Goal: Information Seeking & Learning: Find contact information

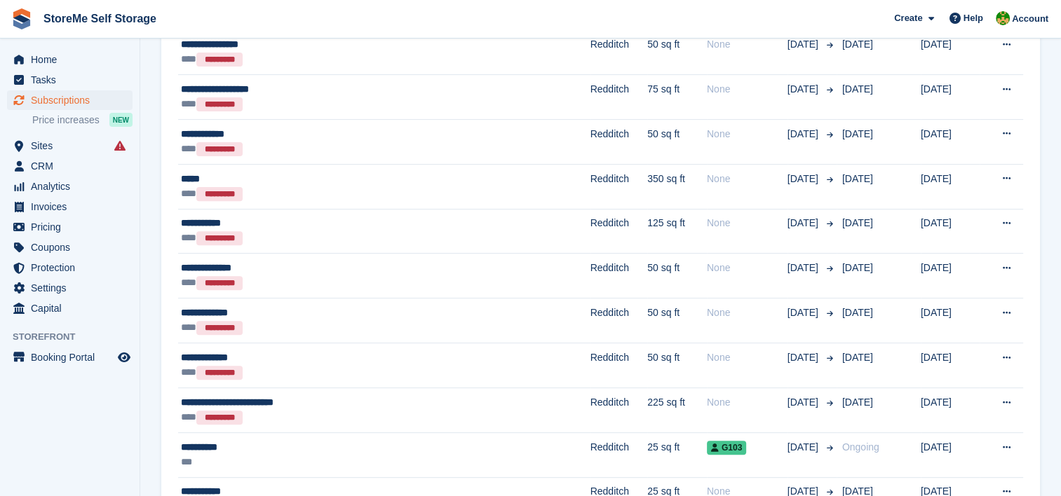
scroll to position [455, 0]
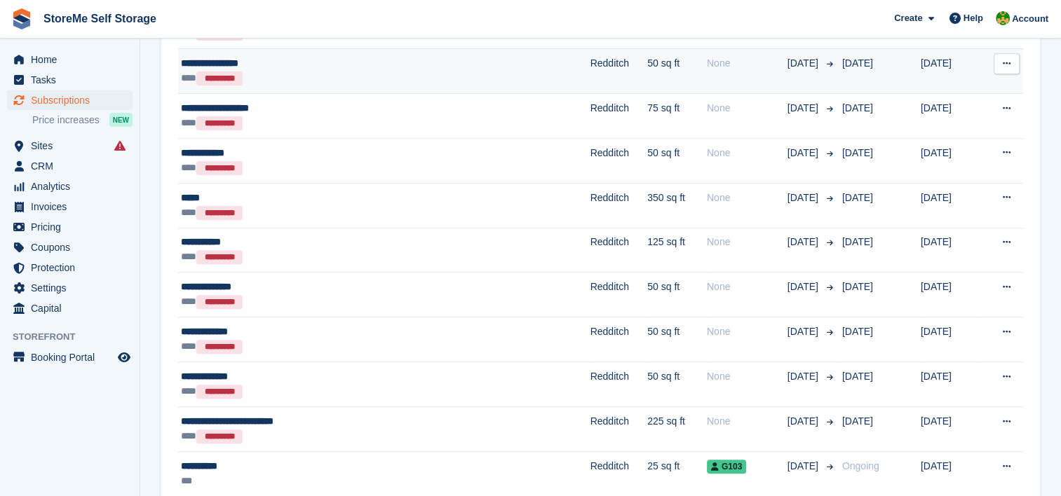
click at [413, 60] on div "**********" at bounding box center [319, 63] width 276 height 15
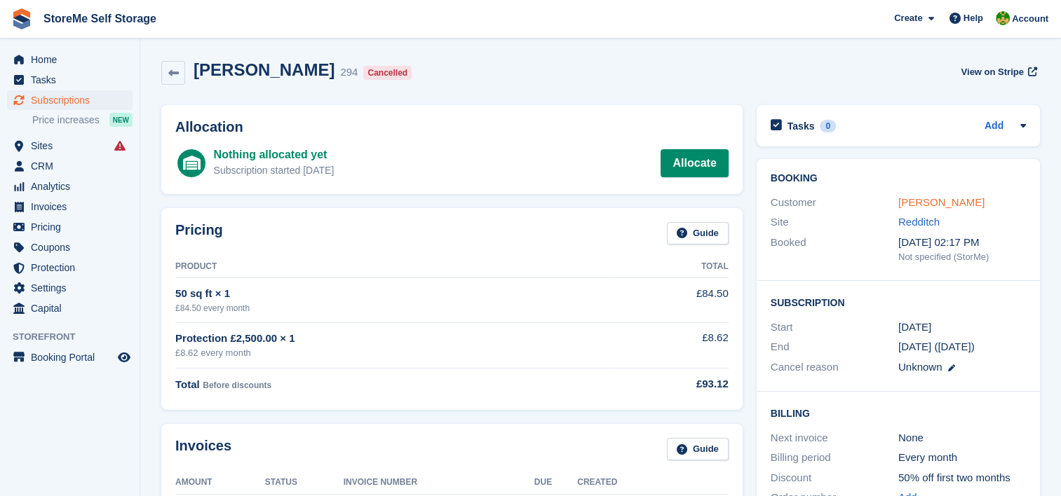
click at [909, 202] on link "Anthony Courtney" at bounding box center [941, 202] width 86 height 12
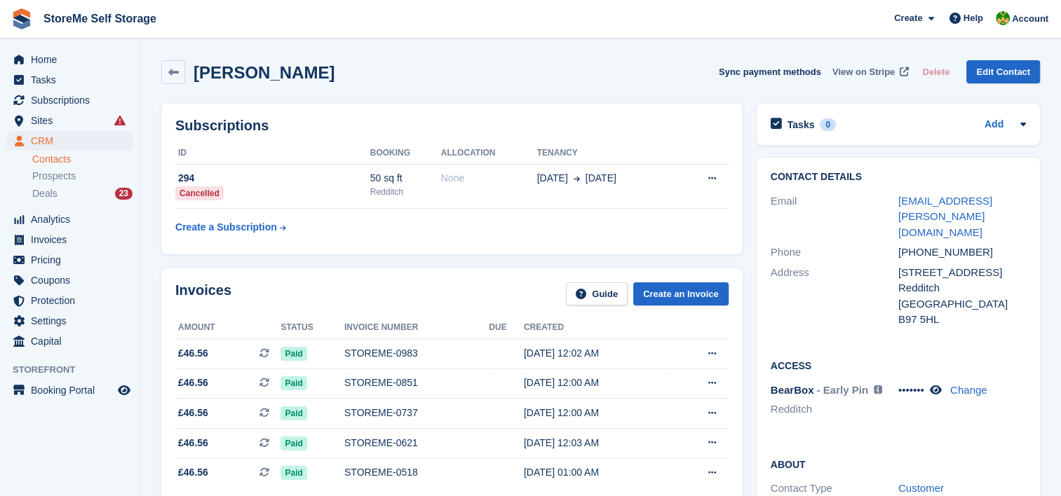
click at [864, 69] on span "View on Stripe" at bounding box center [863, 72] width 62 height 14
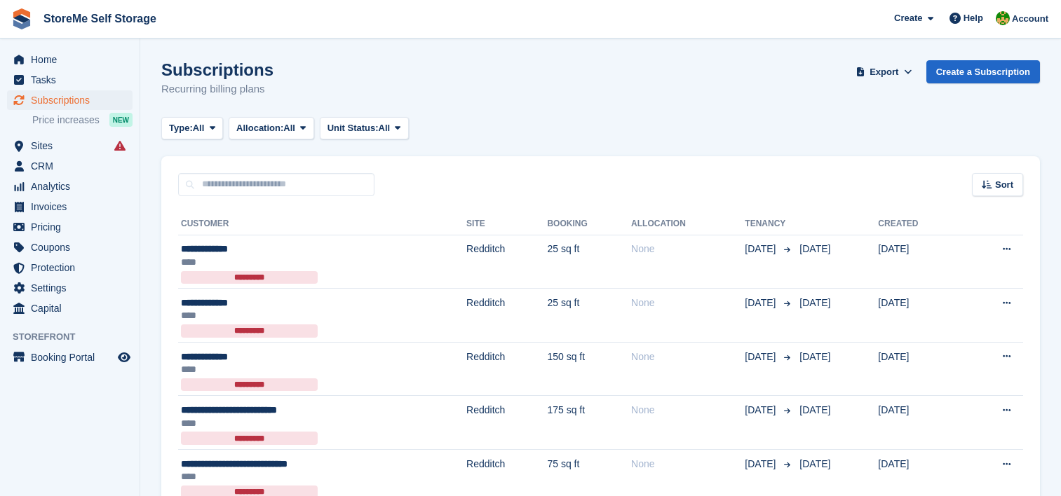
scroll to position [455, 0]
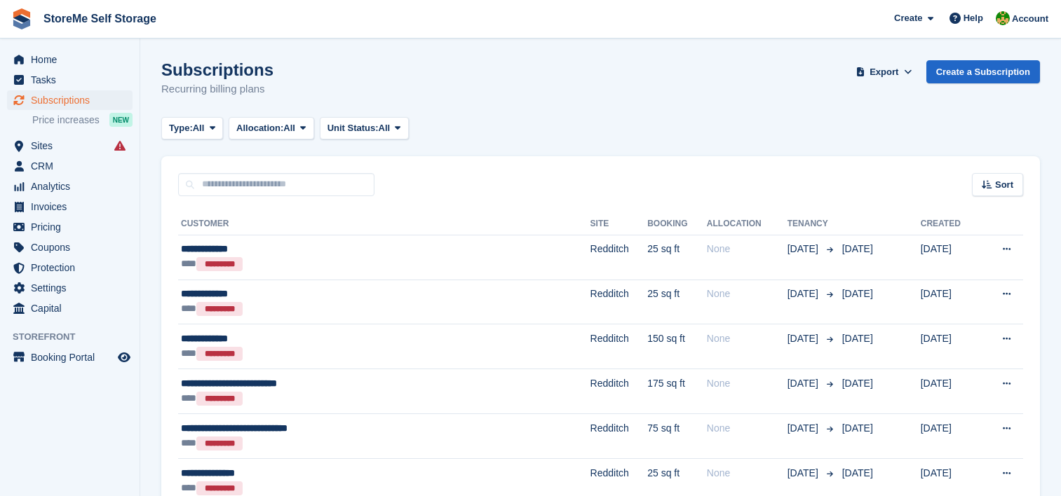
scroll to position [455, 0]
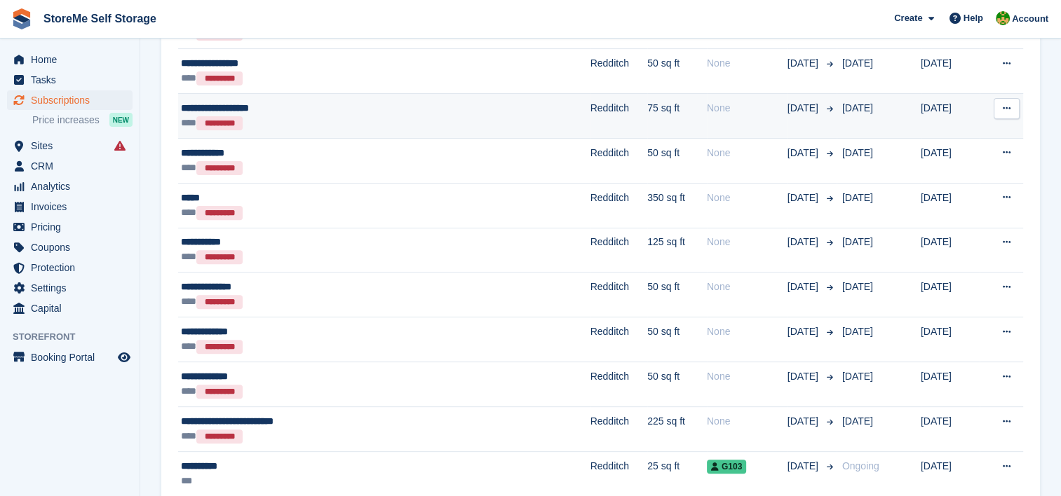
click at [590, 110] on td "Redditch" at bounding box center [618, 115] width 57 height 45
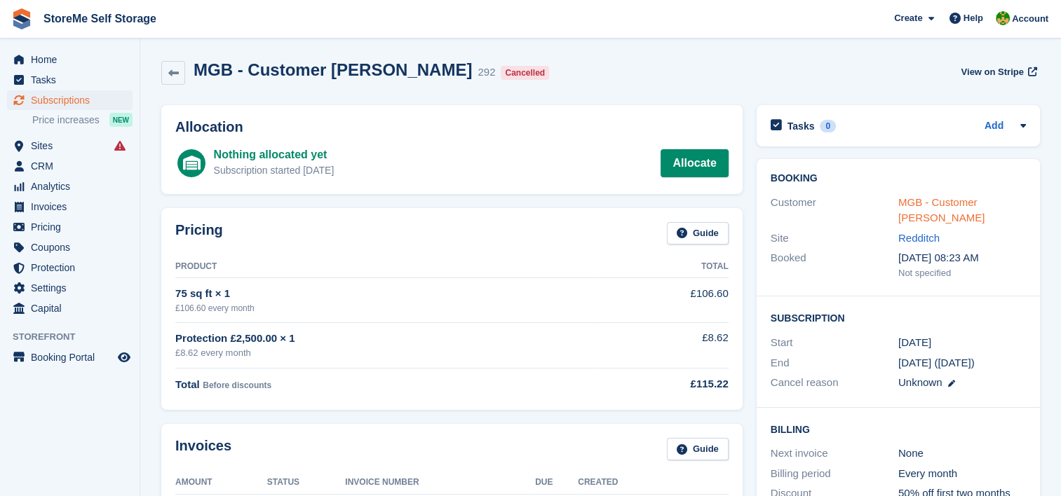
click at [935, 202] on link "MGB - Customer Amy" at bounding box center [941, 210] width 86 height 28
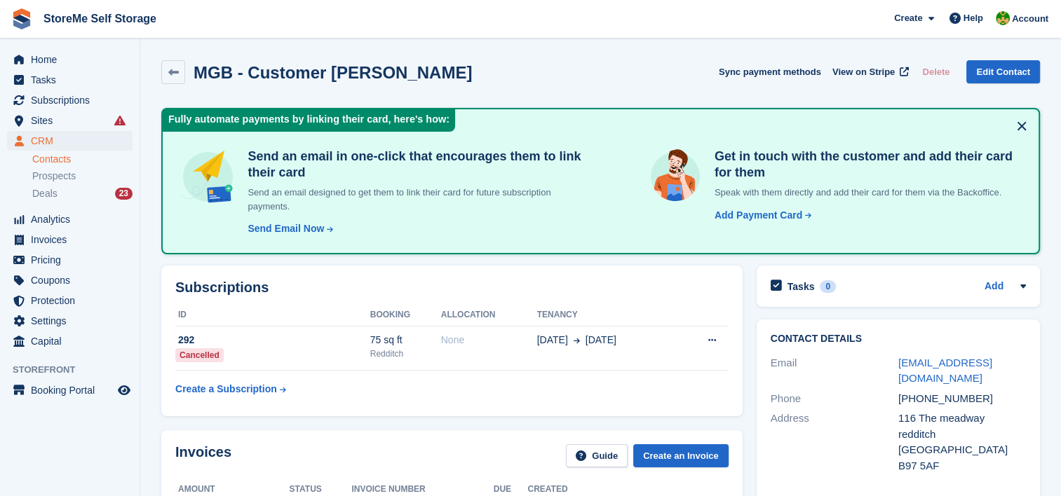
click at [1023, 126] on button at bounding box center [1021, 126] width 22 height 22
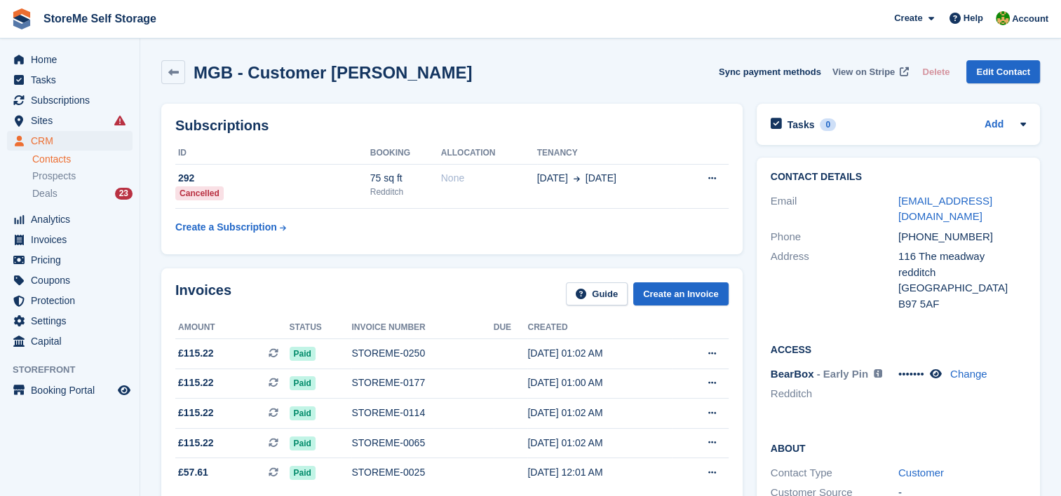
click at [881, 69] on span "View on Stripe" at bounding box center [863, 72] width 62 height 14
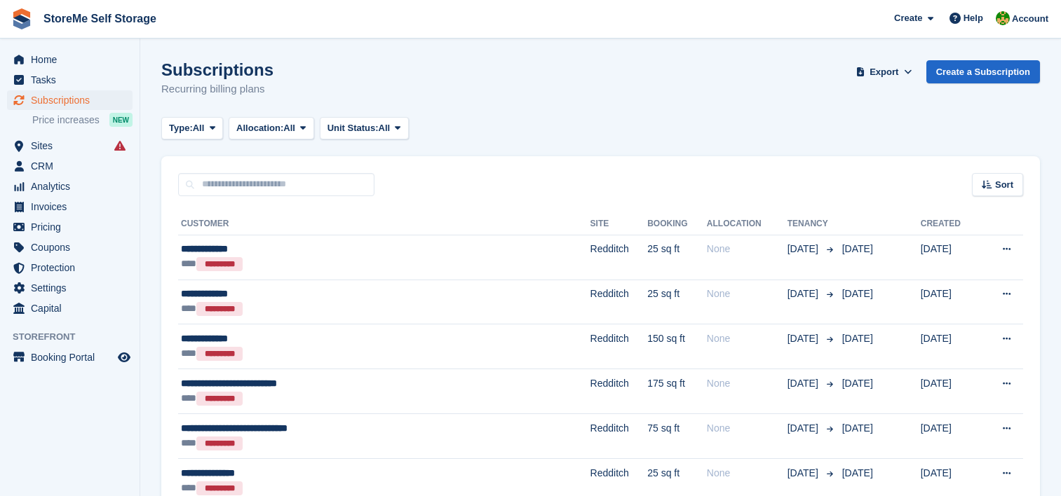
scroll to position [455, 0]
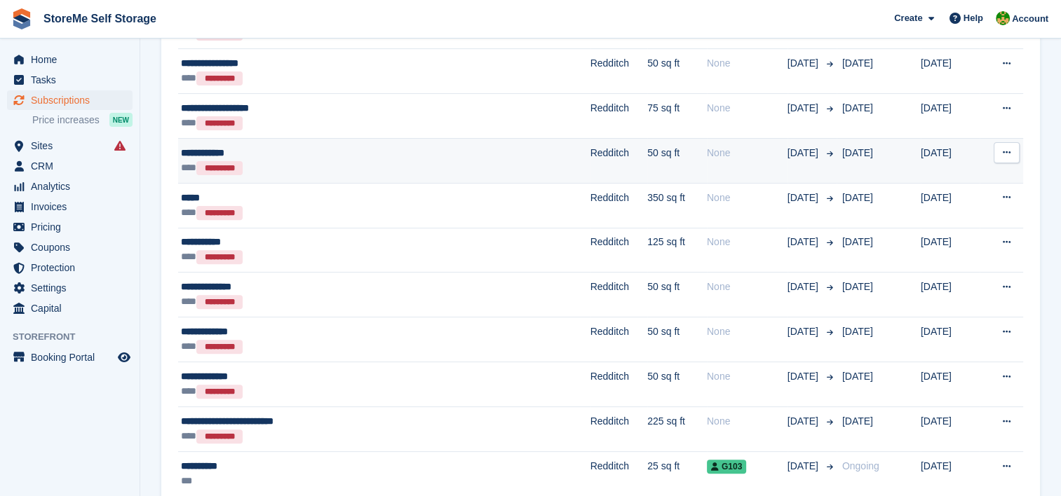
click at [385, 161] on div "*** *********" at bounding box center [319, 168] width 276 height 15
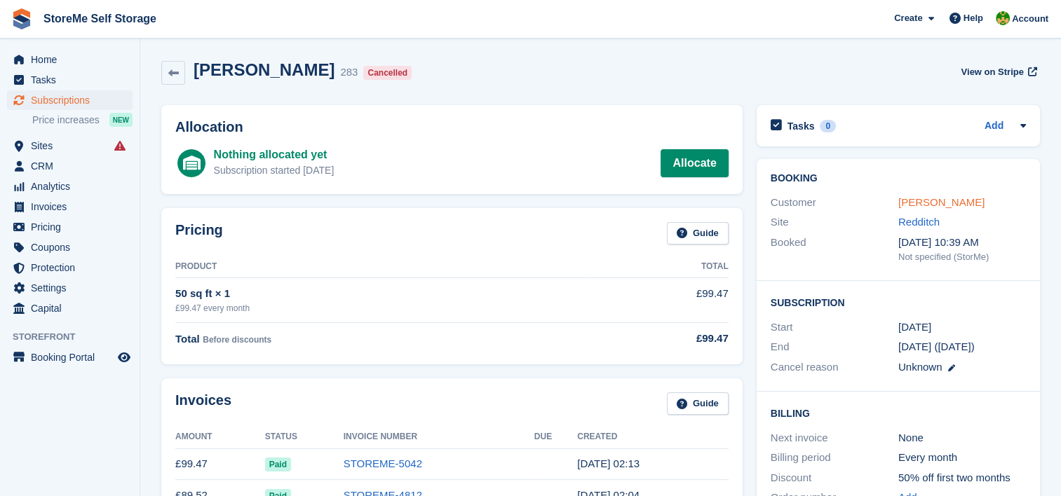
drag, startPoint x: 949, startPoint y: 202, endPoint x: 961, endPoint y: 203, distance: 11.2
click at [949, 202] on link "Marc Spencer" at bounding box center [941, 202] width 86 height 12
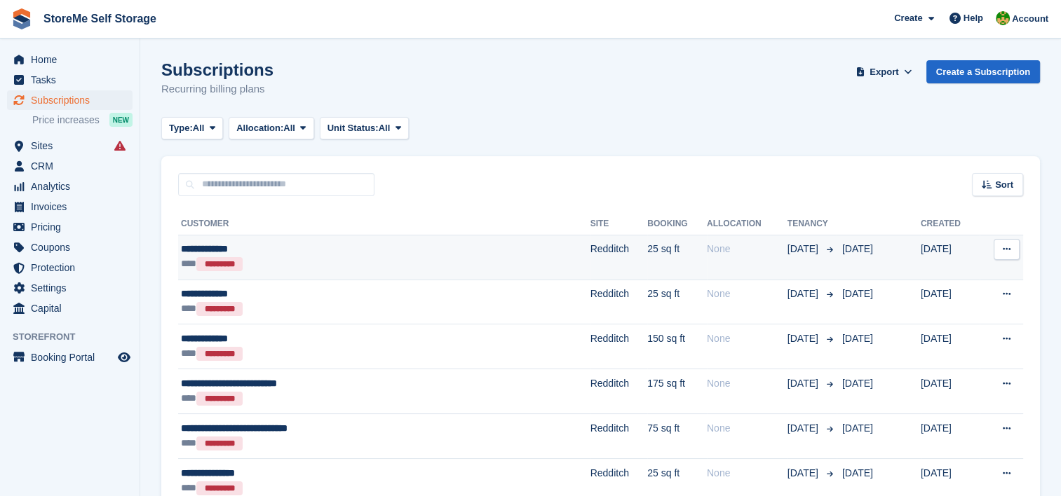
click at [647, 264] on td "25 sq ft" at bounding box center [677, 257] width 60 height 45
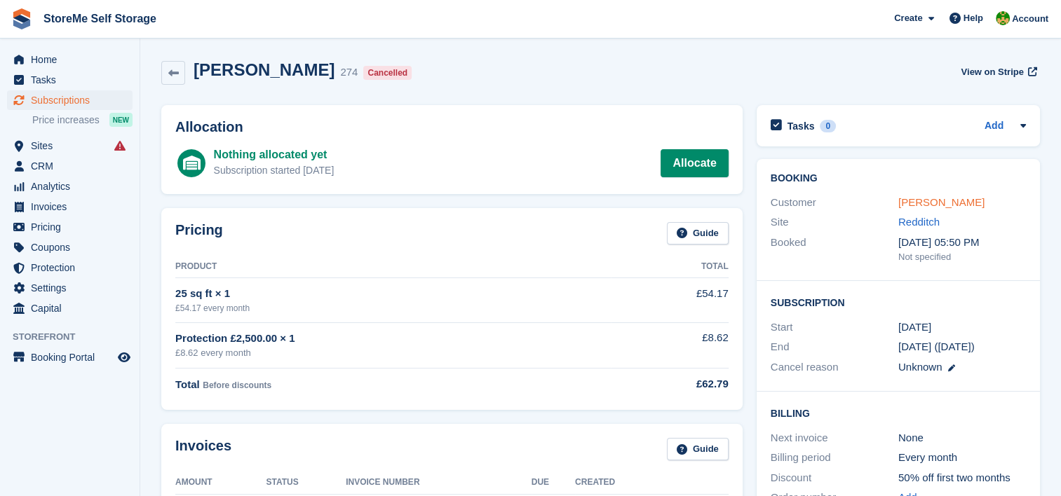
click at [953, 200] on link "Anthony Adams" at bounding box center [941, 202] width 86 height 12
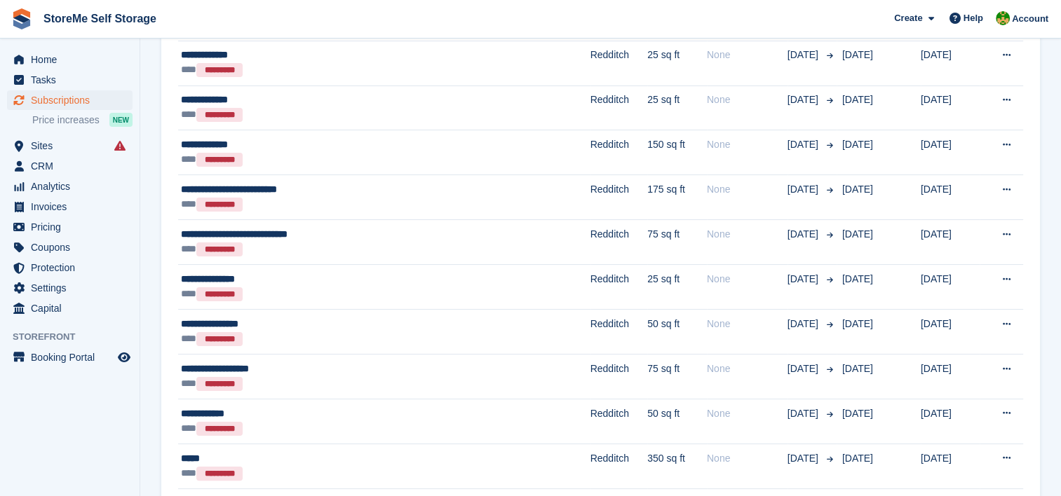
scroll to position [210, 0]
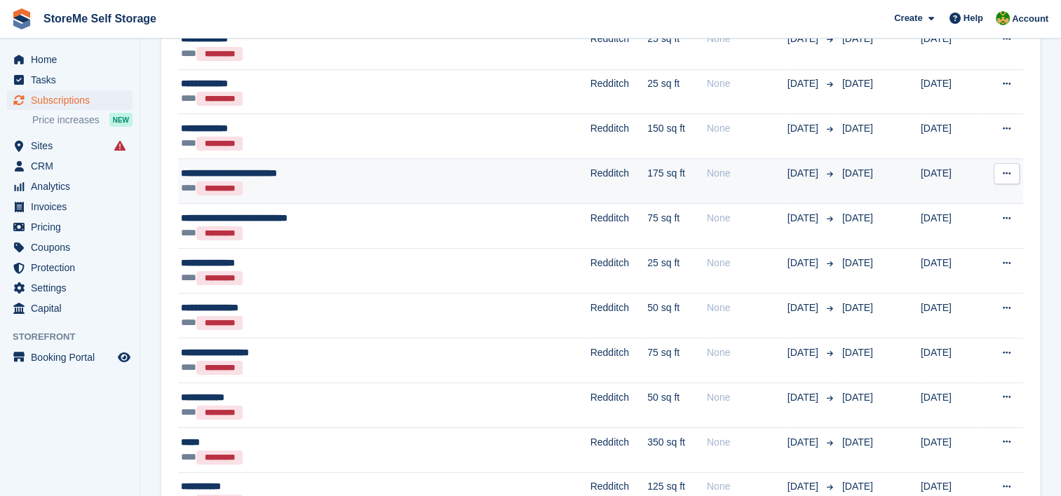
click at [590, 184] on td "Redditch" at bounding box center [618, 181] width 57 height 45
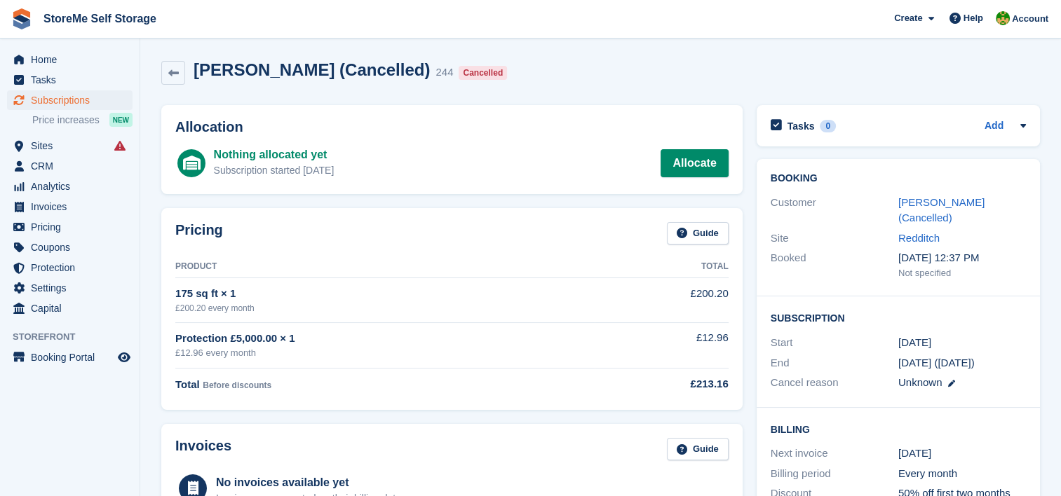
click at [954, 206] on link "[PERSON_NAME] (Cancelled)" at bounding box center [941, 210] width 86 height 28
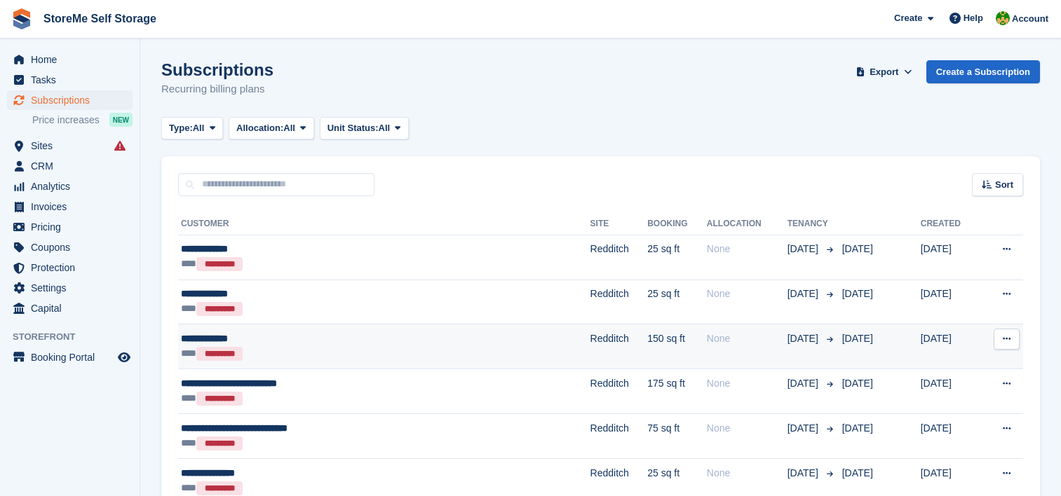
scroll to position [210, 0]
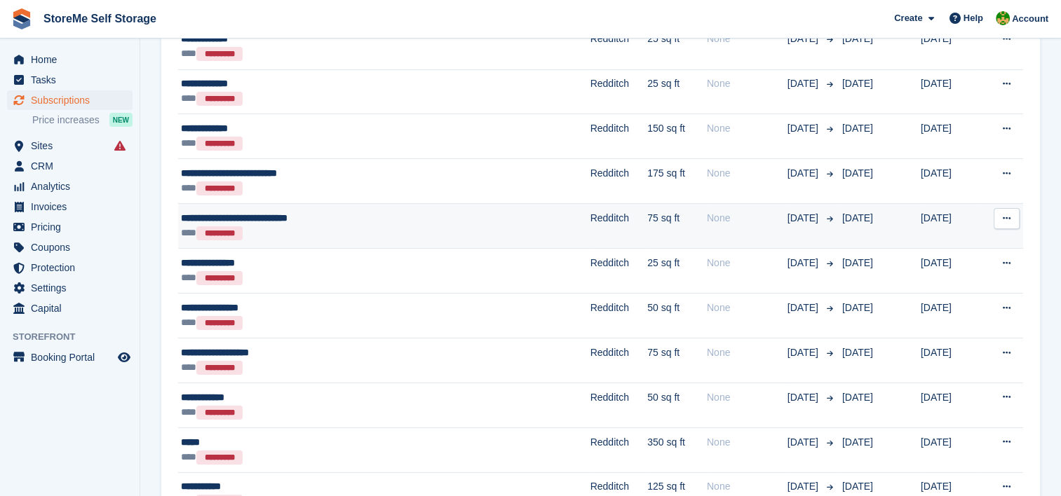
click at [452, 219] on div "**********" at bounding box center [319, 218] width 276 height 15
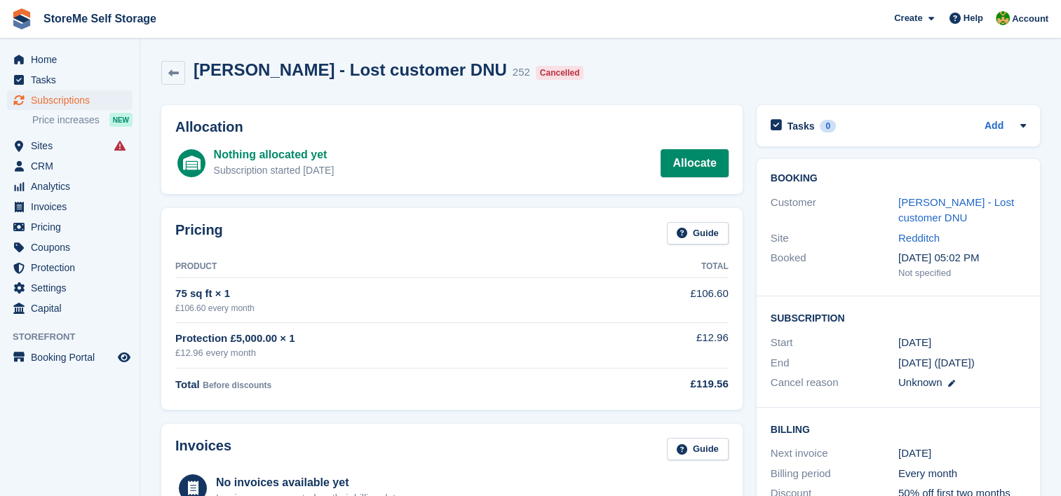
click at [968, 203] on link "Robert brooks - Lost customer DNU" at bounding box center [956, 210] width 116 height 28
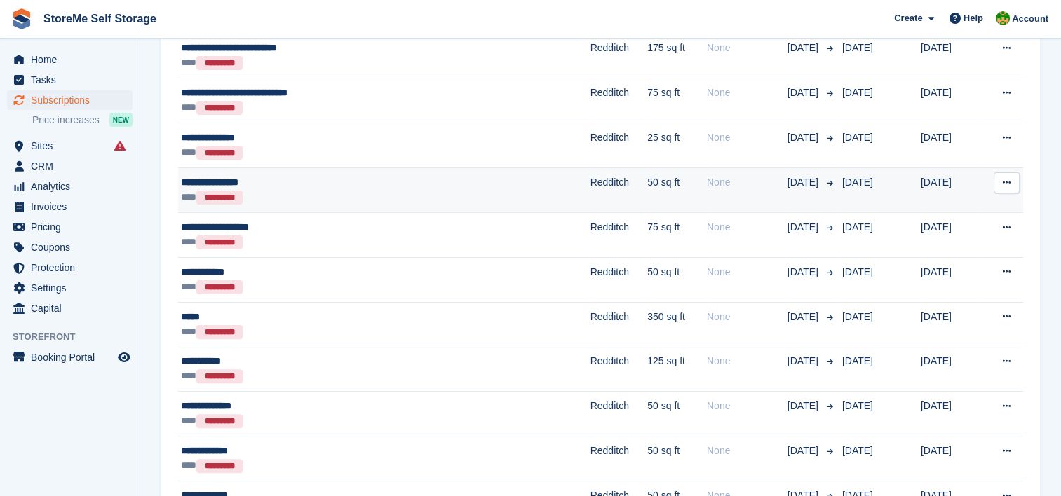
scroll to position [351, 0]
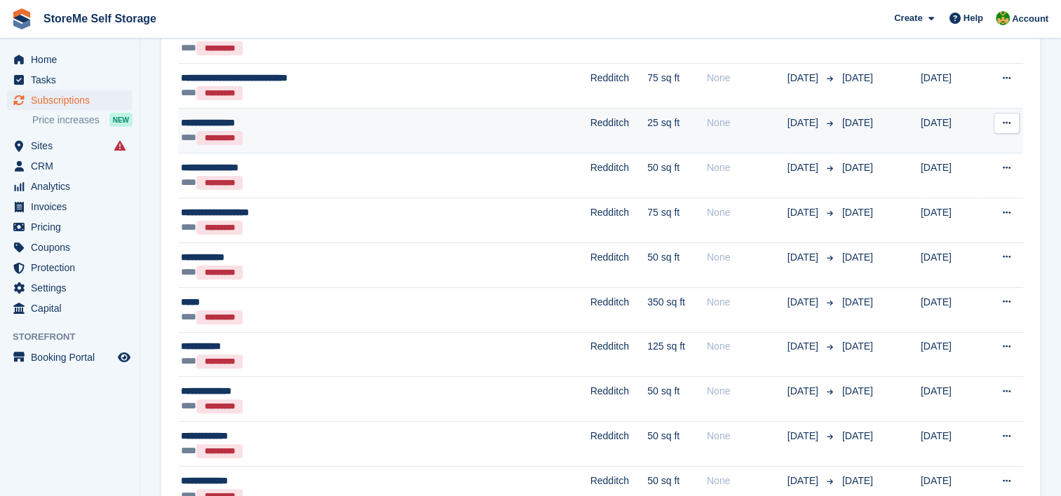
click at [590, 123] on td "Redditch" at bounding box center [618, 131] width 57 height 45
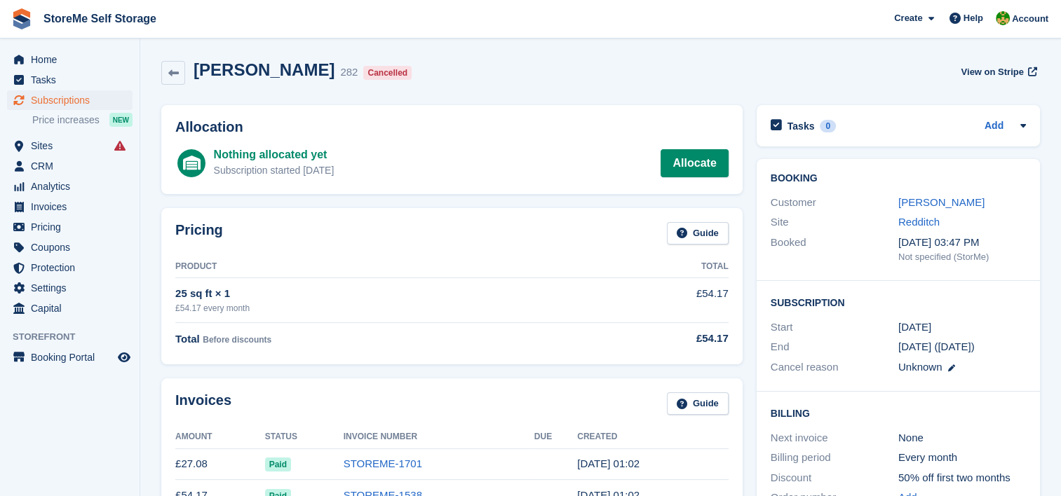
click at [944, 202] on link "[PERSON_NAME]" at bounding box center [941, 202] width 86 height 12
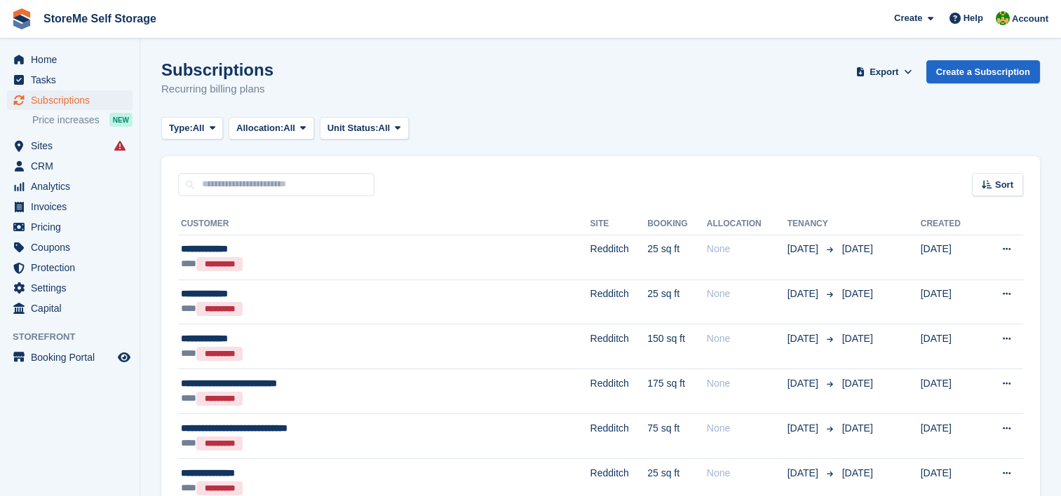
scroll to position [351, 0]
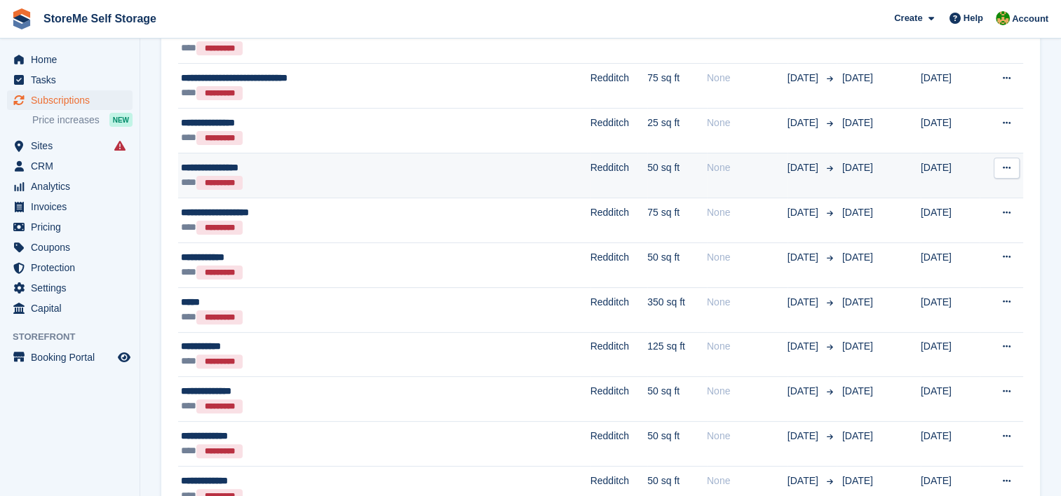
click at [352, 176] on div "*** *********" at bounding box center [319, 182] width 276 height 15
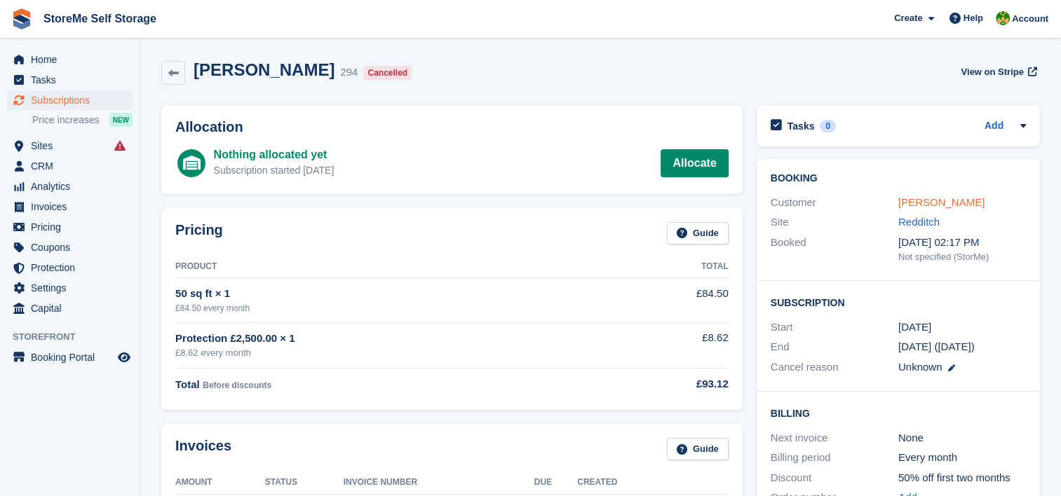
click at [926, 201] on link "[PERSON_NAME]" at bounding box center [941, 202] width 86 height 12
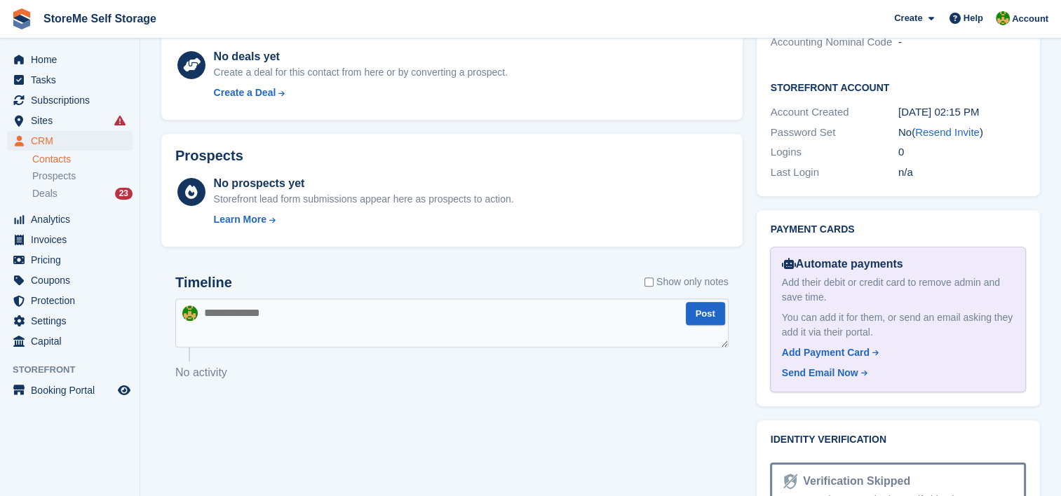
scroll to position [561, 0]
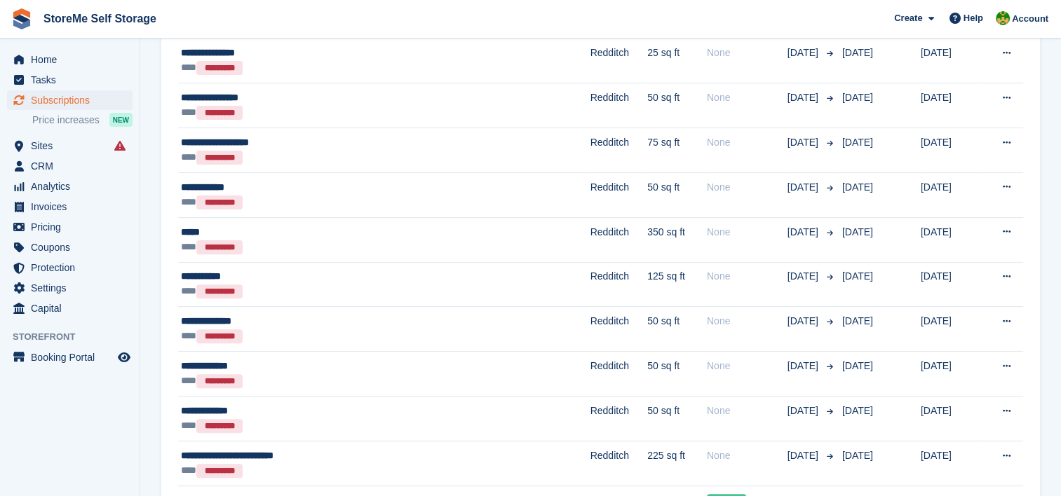
scroll to position [491, 0]
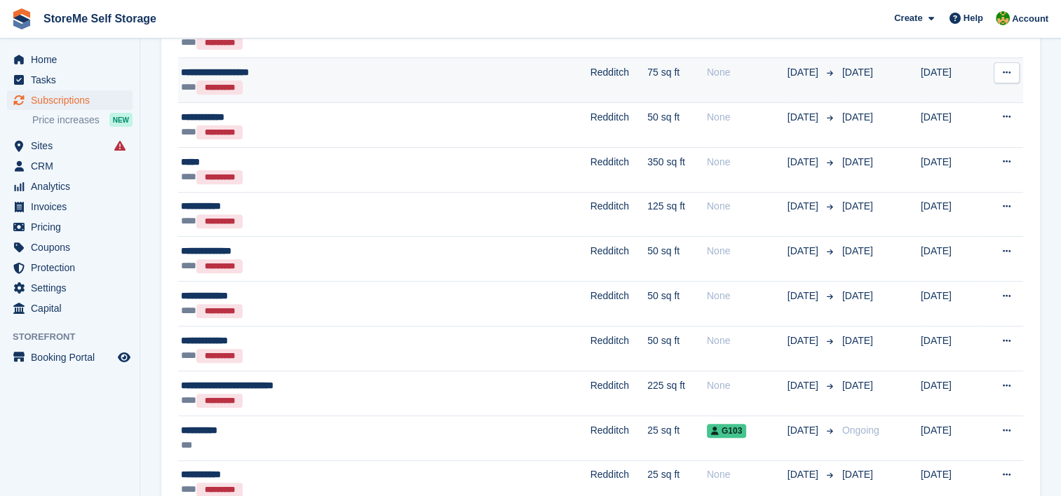
click at [590, 93] on td "Redditch" at bounding box center [618, 79] width 57 height 45
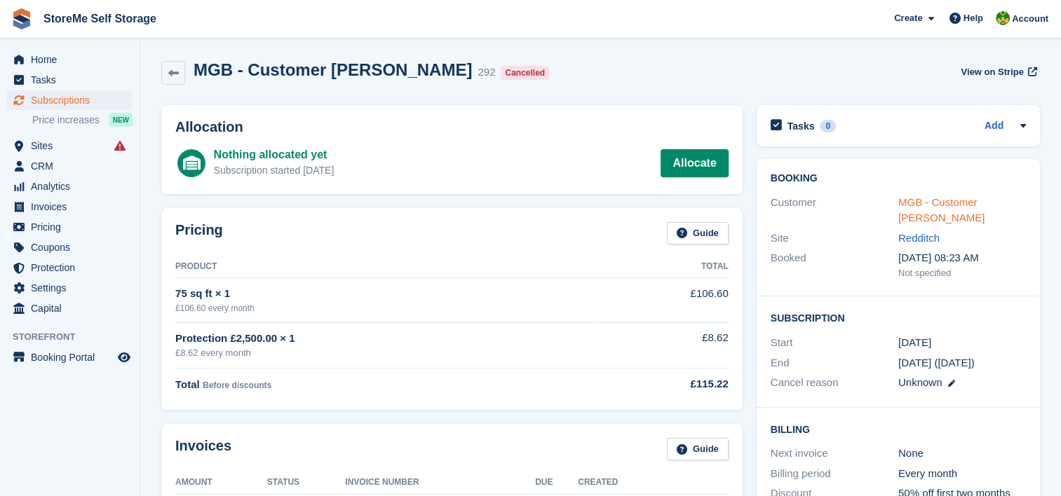
click at [953, 200] on link "MGB - Customer [PERSON_NAME]" at bounding box center [941, 210] width 86 height 28
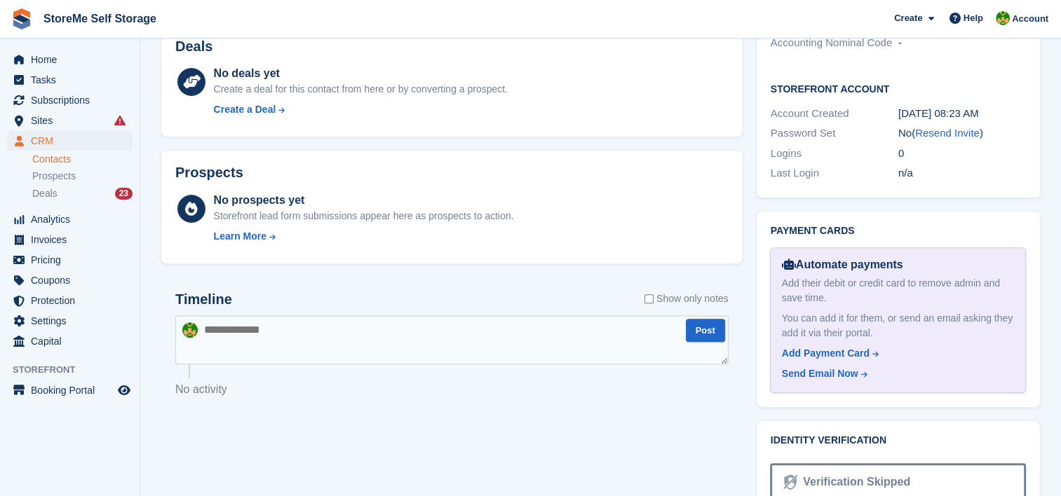
scroll to position [561, 0]
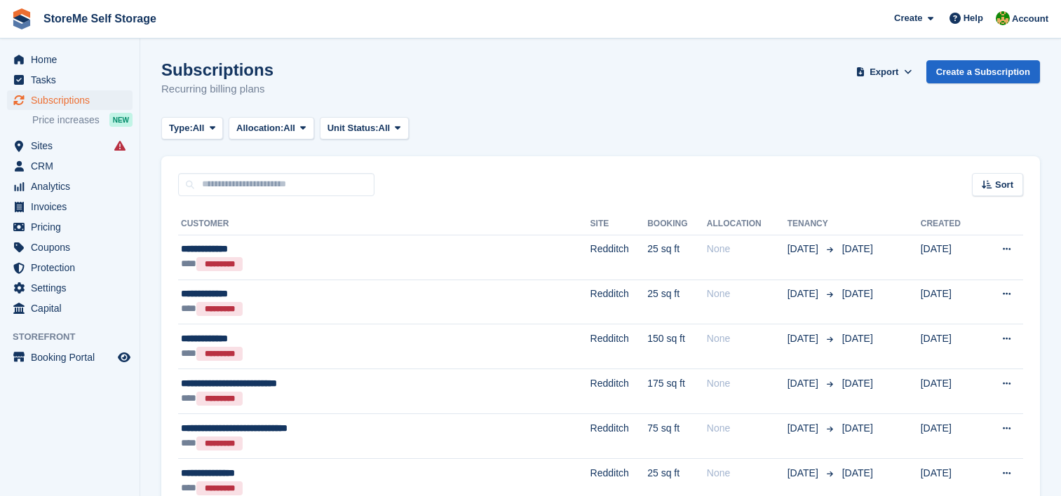
scroll to position [491, 0]
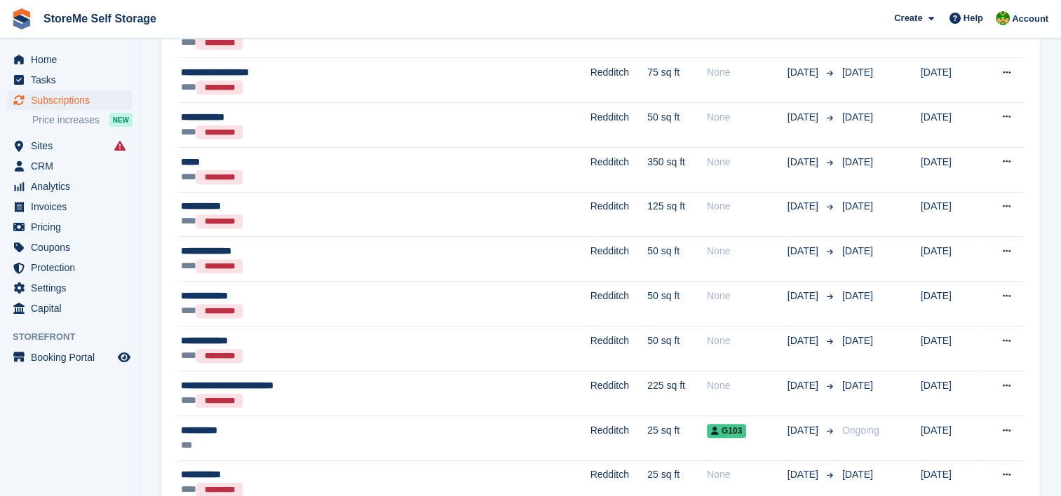
click at [442, 115] on div "**********" at bounding box center [319, 117] width 276 height 15
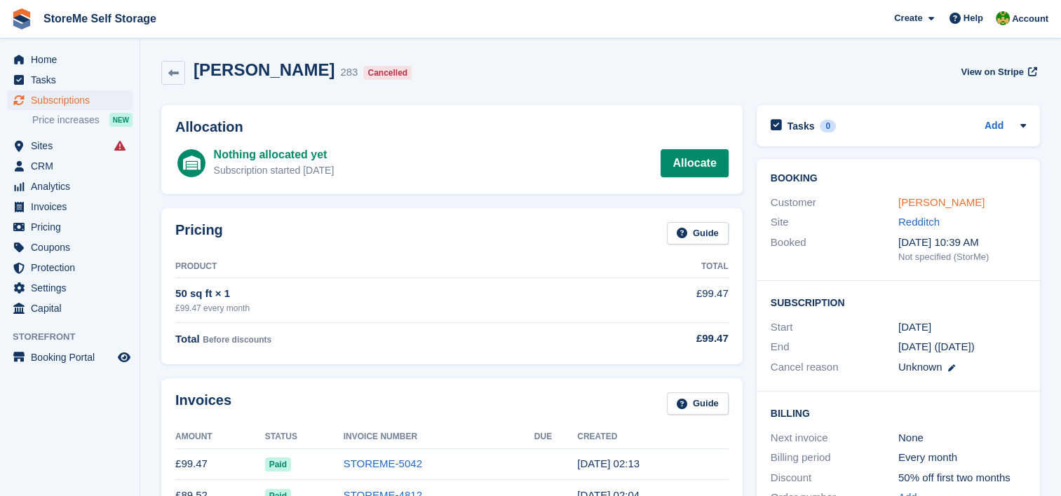
click at [917, 199] on link "Marc Spencer" at bounding box center [941, 202] width 86 height 12
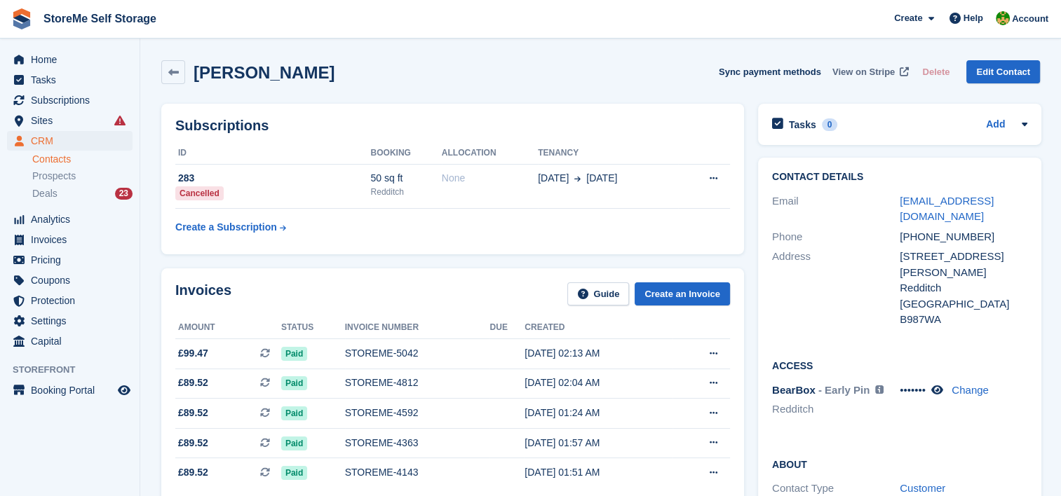
click at [856, 67] on span "View on Stripe" at bounding box center [863, 72] width 62 height 14
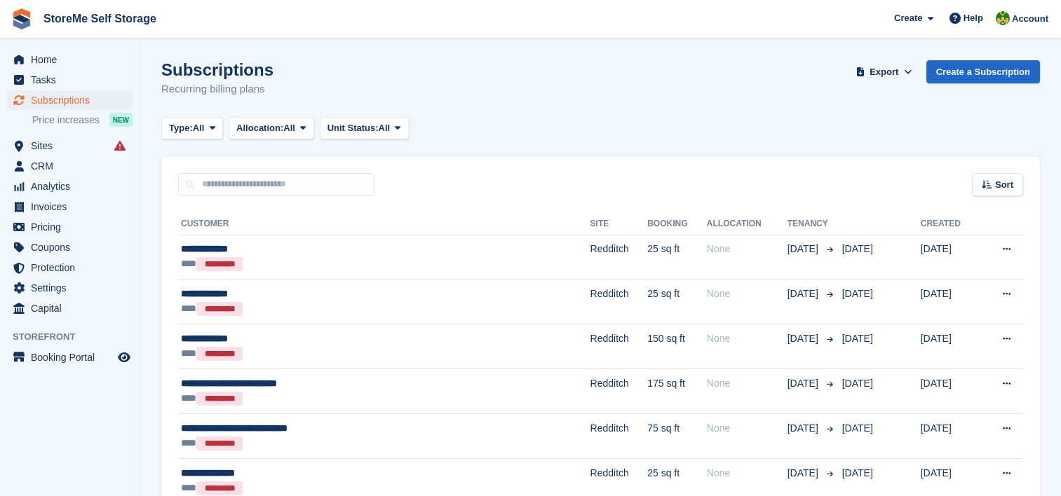
scroll to position [491, 0]
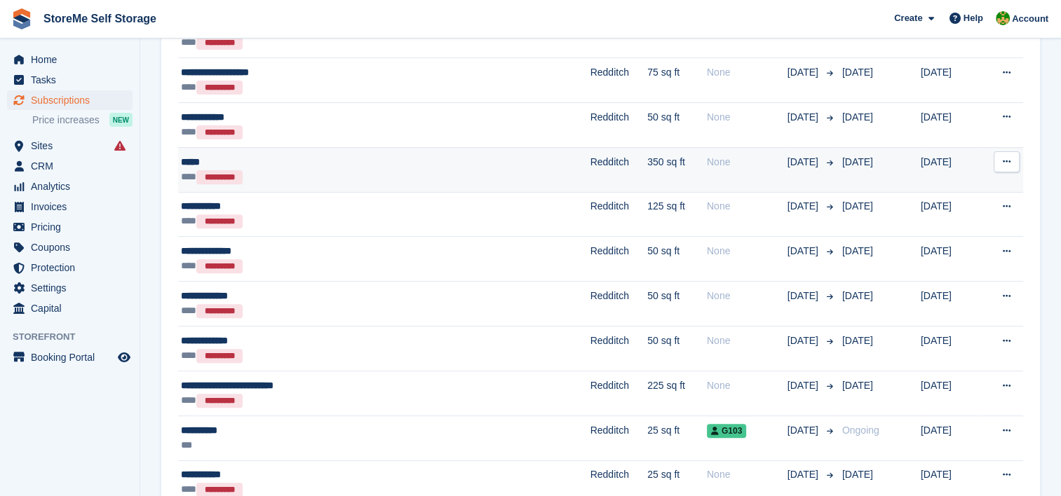
click at [417, 170] on div "*** *********" at bounding box center [319, 177] width 276 height 15
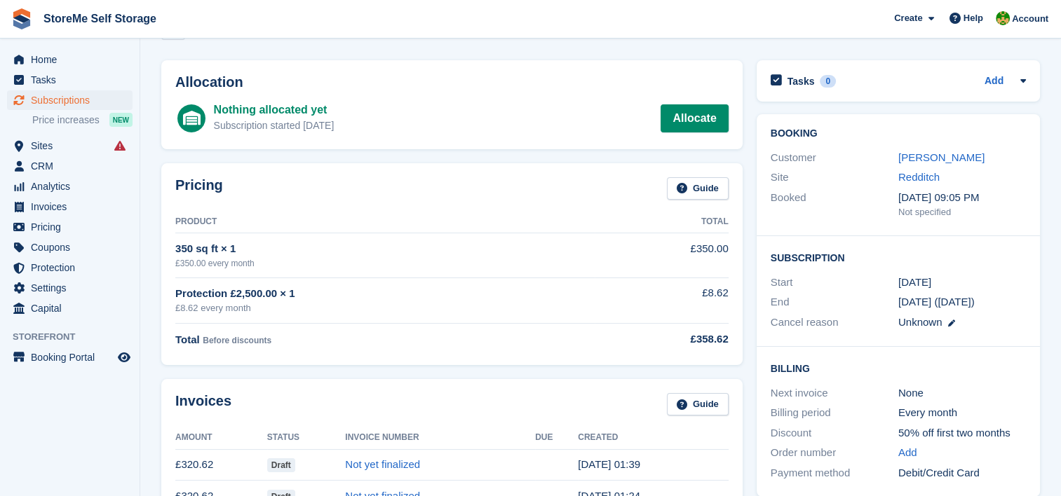
scroll to position [70, 0]
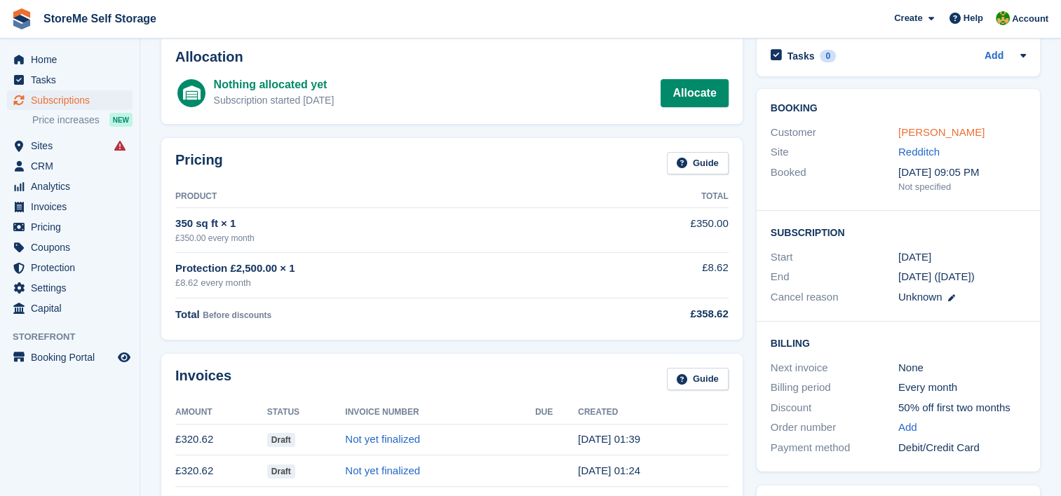
click at [909, 128] on link "Megan" at bounding box center [941, 132] width 86 height 12
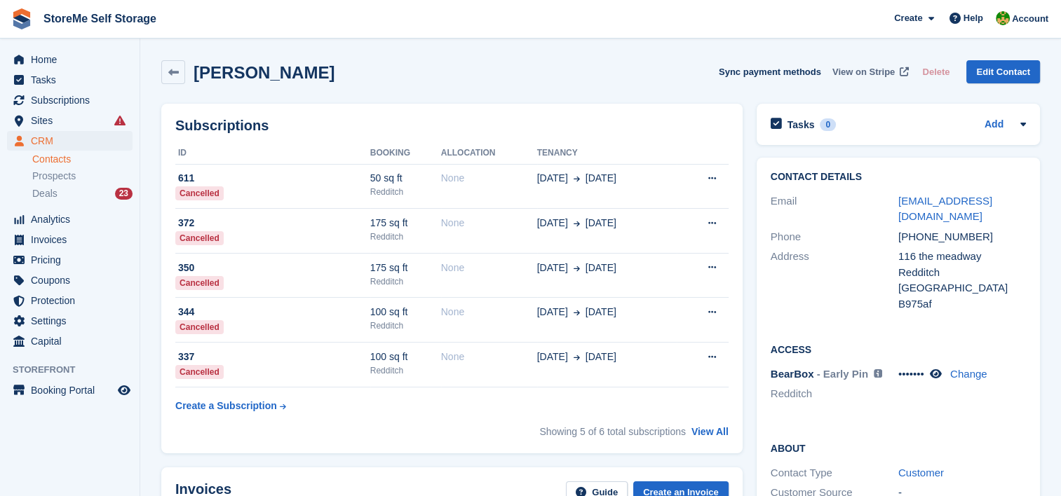
click at [878, 73] on span "View on Stripe" at bounding box center [863, 72] width 62 height 14
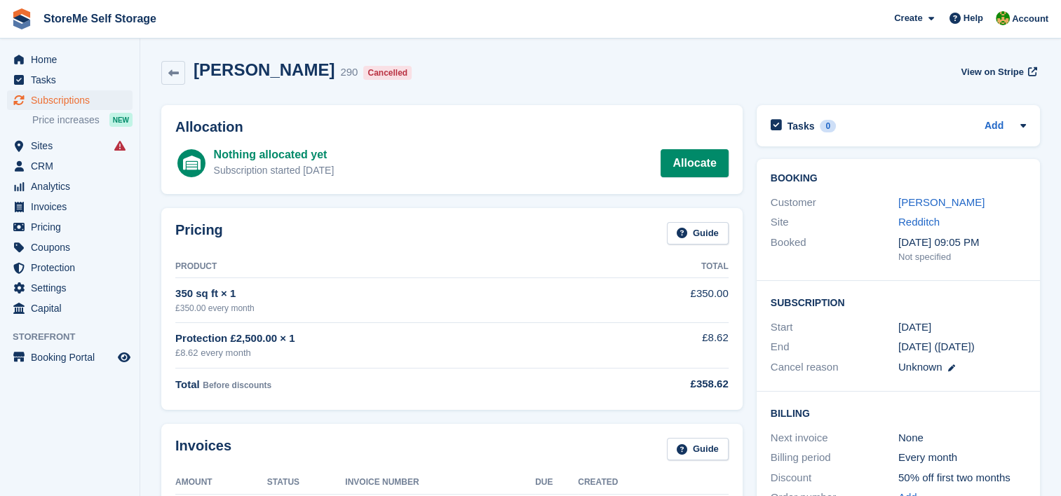
scroll to position [70, 0]
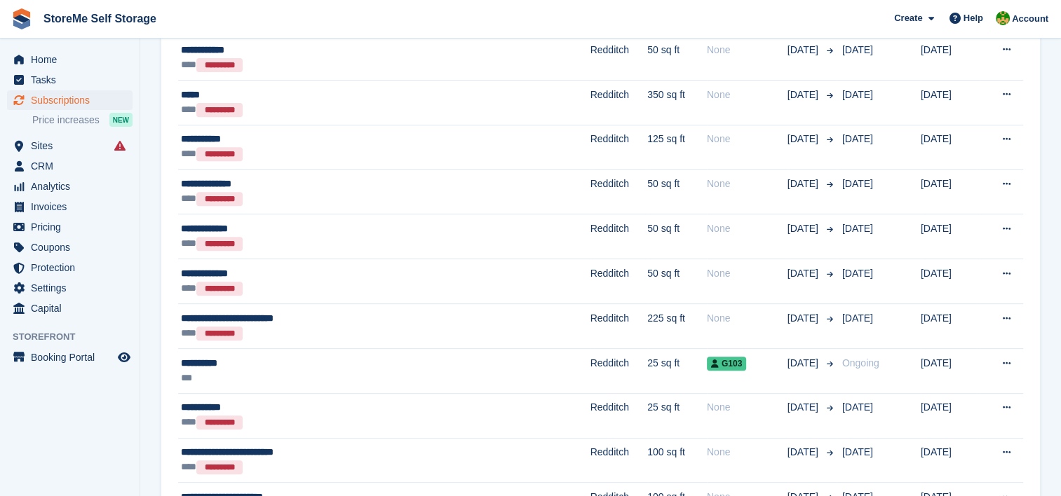
scroll to position [561, 0]
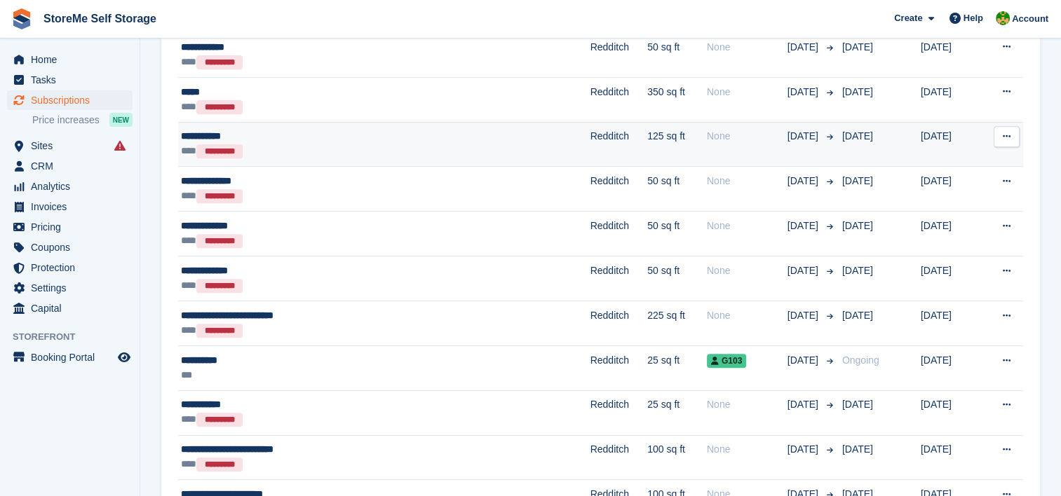
click at [413, 144] on div "*** *********" at bounding box center [319, 151] width 276 height 15
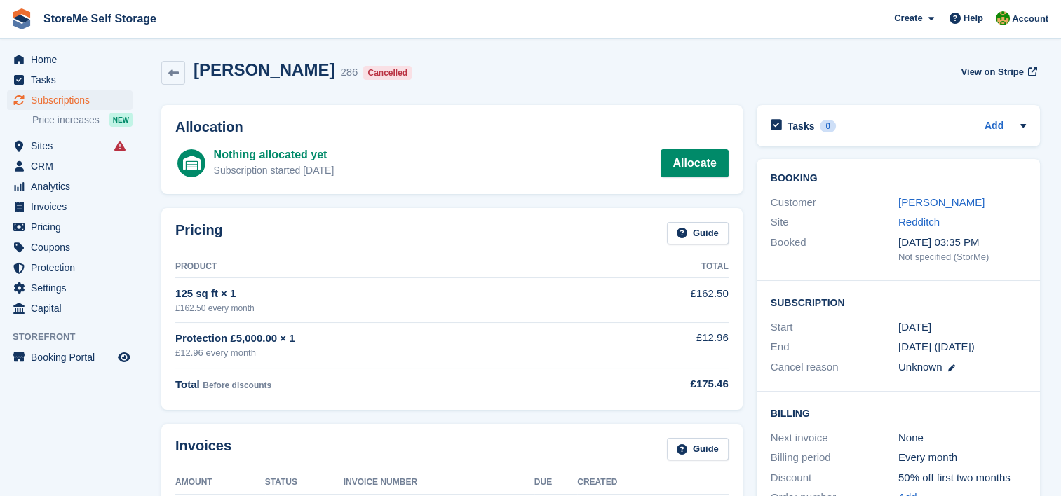
scroll to position [70, 0]
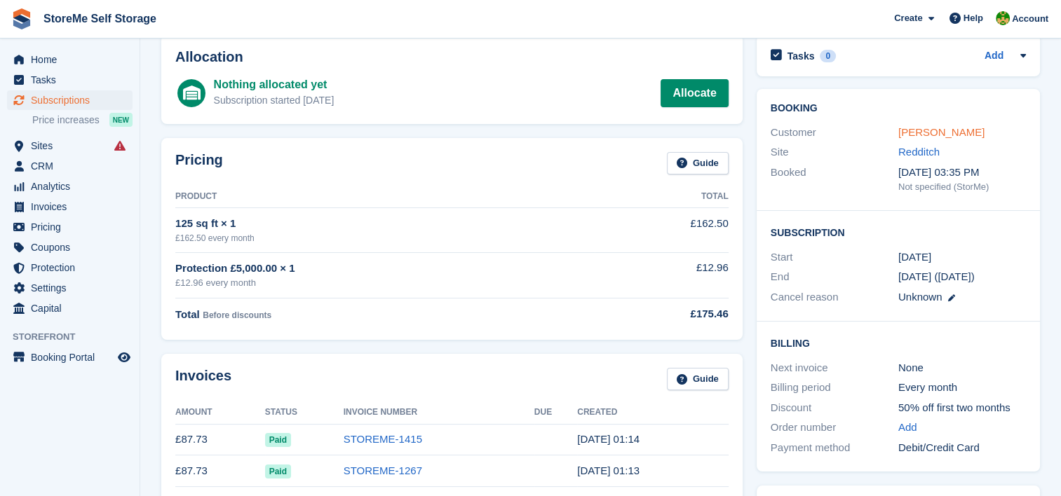
click at [917, 135] on link "[PERSON_NAME]" at bounding box center [941, 132] width 86 height 12
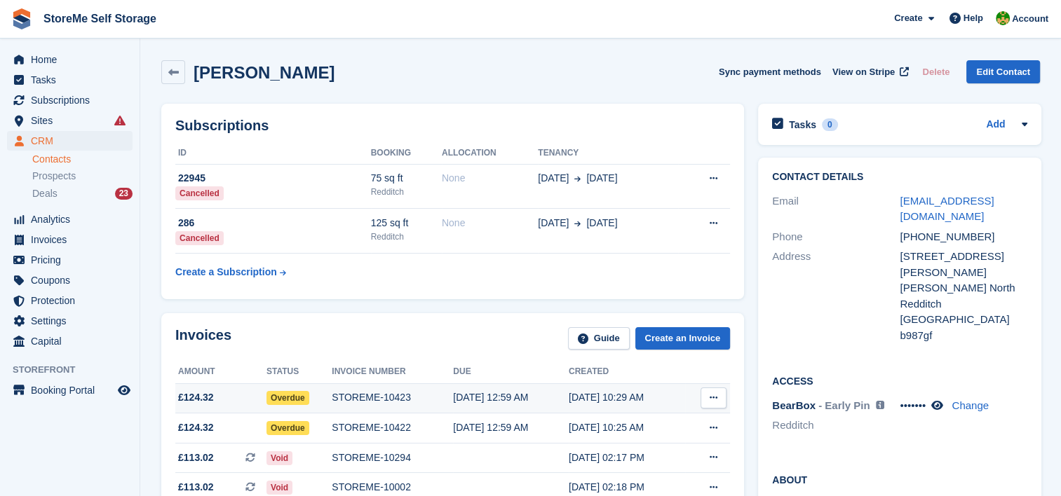
click at [332, 398] on div "STOREME-10423" at bounding box center [392, 398] width 121 height 15
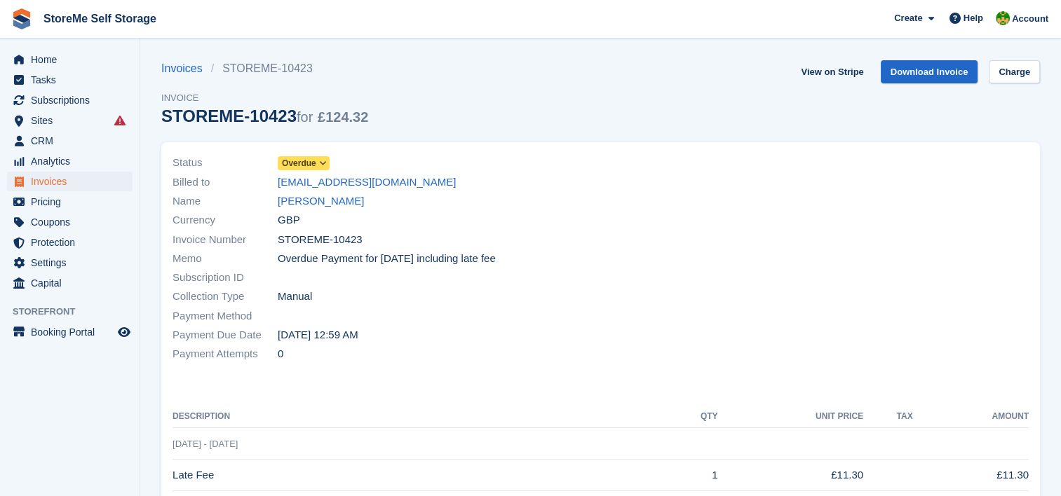
click at [320, 163] on icon at bounding box center [323, 163] width 8 height 8
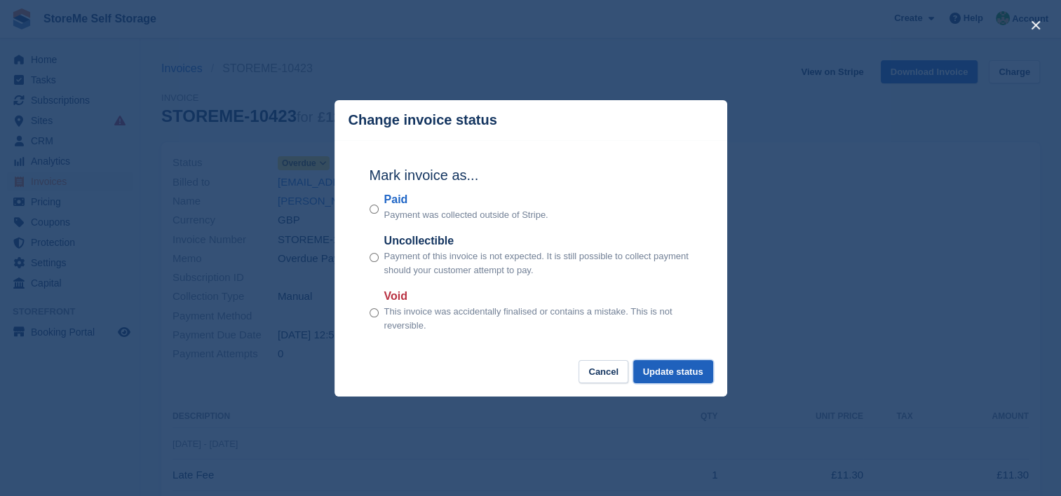
click at [681, 374] on button "Update status" at bounding box center [673, 371] width 80 height 23
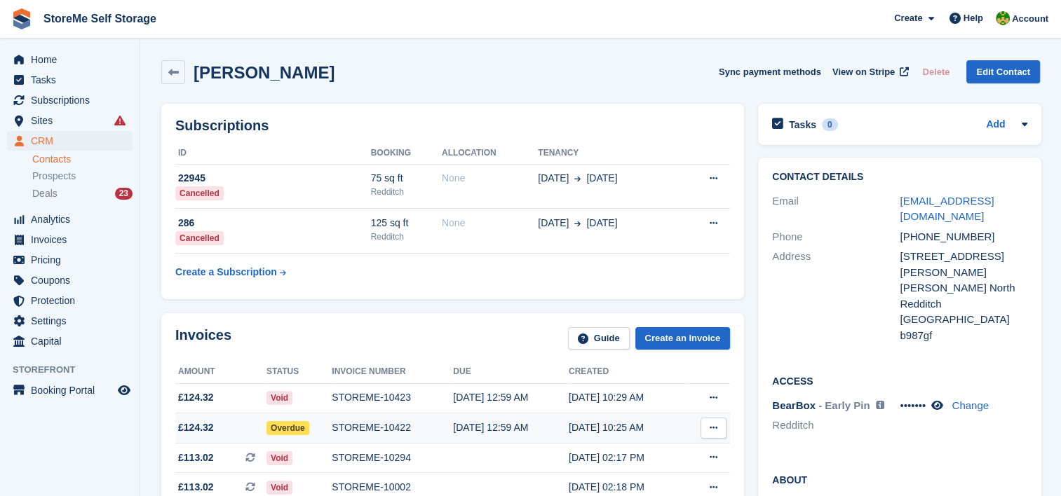
click at [294, 429] on span "Overdue" at bounding box center [287, 428] width 43 height 14
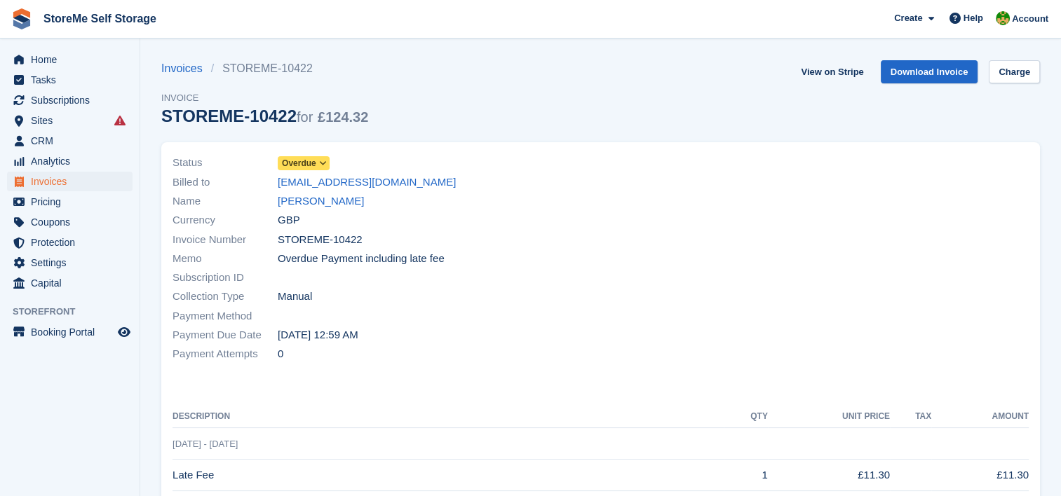
click at [320, 165] on icon at bounding box center [323, 163] width 8 height 8
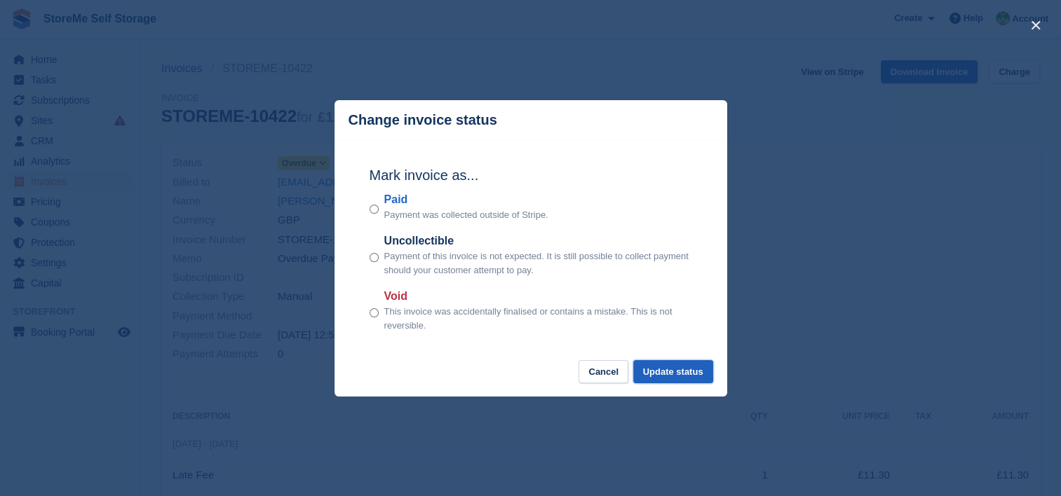
click at [700, 370] on button "Update status" at bounding box center [673, 371] width 80 height 23
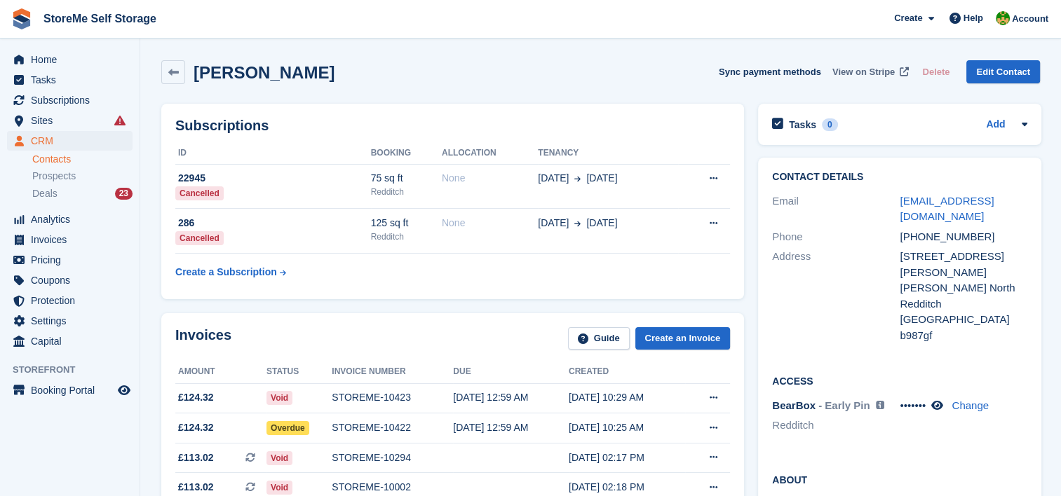
click at [858, 74] on span "View on Stripe" at bounding box center [863, 72] width 62 height 14
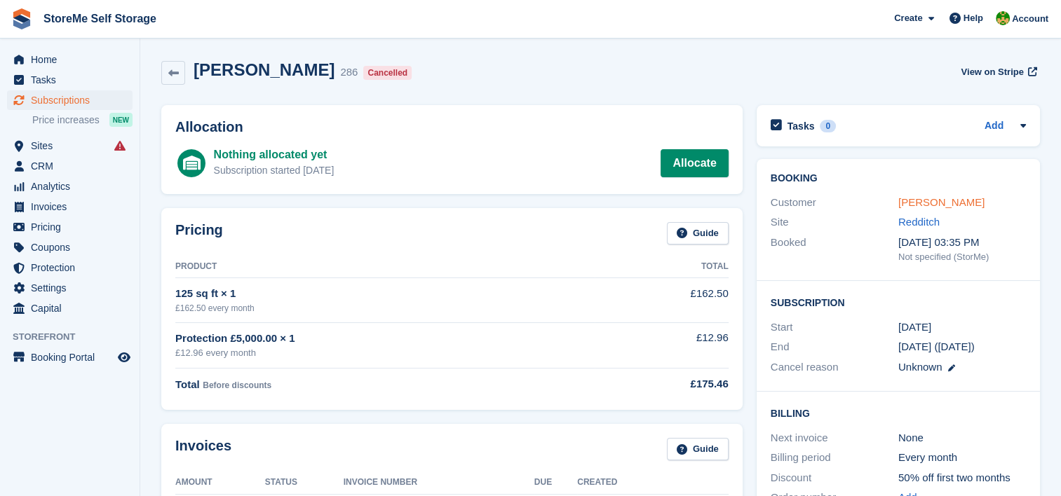
click at [939, 198] on link "Kevin logan" at bounding box center [941, 202] width 86 height 12
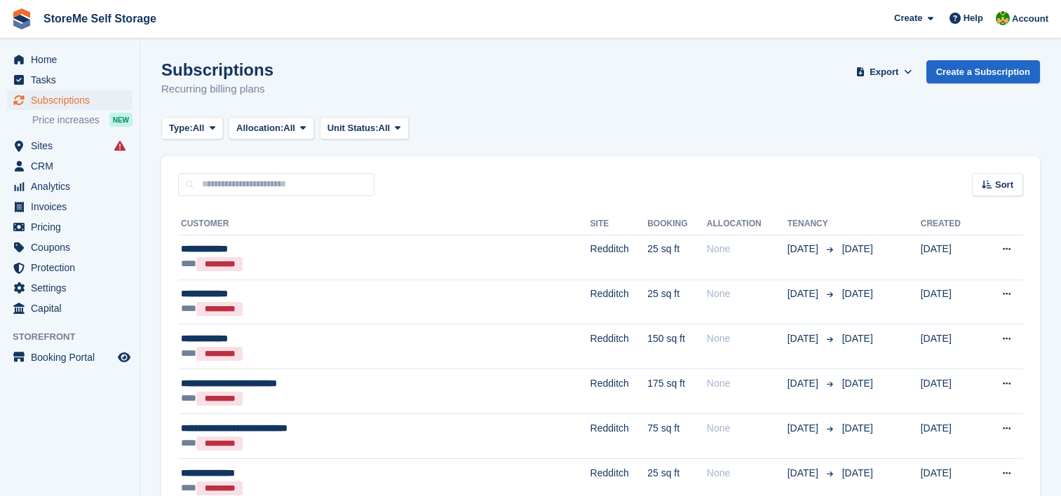
scroll to position [561, 0]
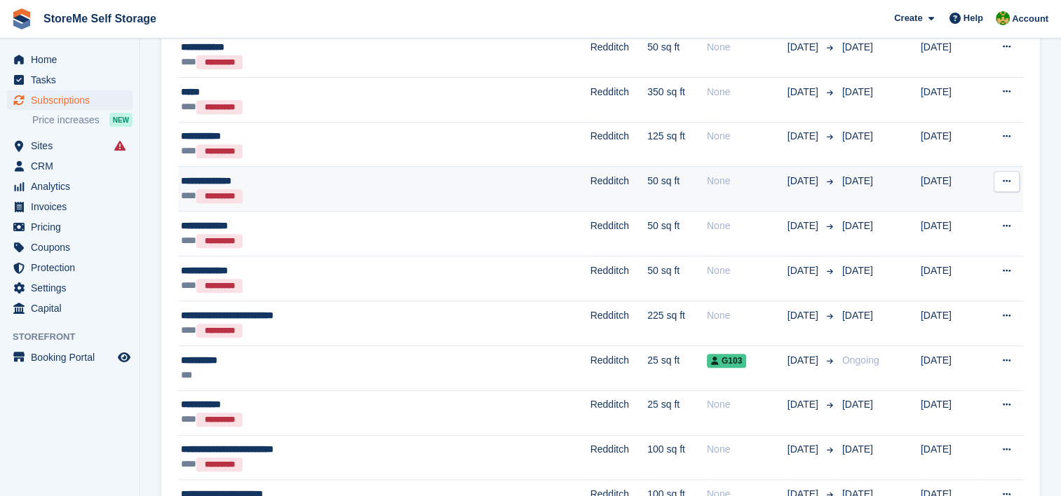
click at [423, 196] on div "*** *********" at bounding box center [319, 196] width 276 height 15
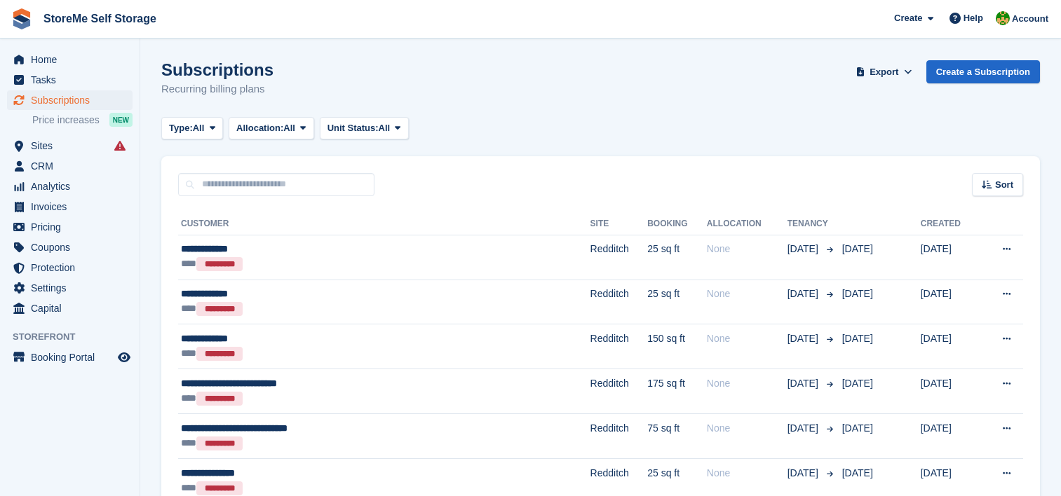
scroll to position [561, 0]
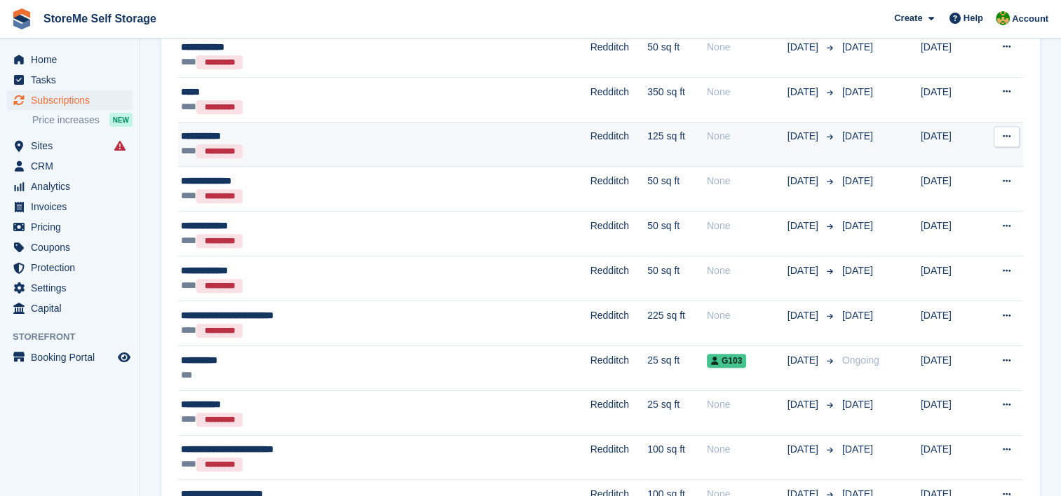
click at [404, 149] on div "*** *********" at bounding box center [319, 151] width 276 height 15
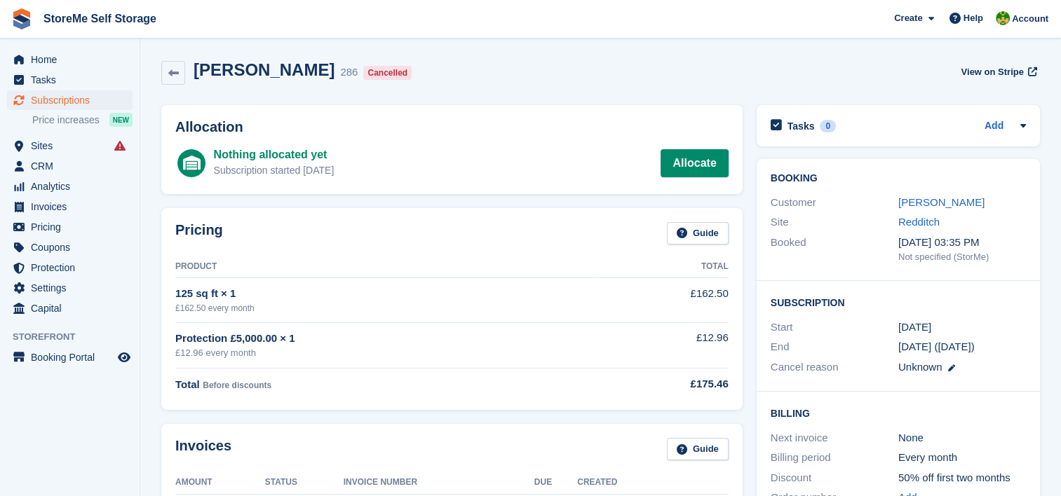
click at [916, 198] on link "[PERSON_NAME]" at bounding box center [941, 202] width 86 height 12
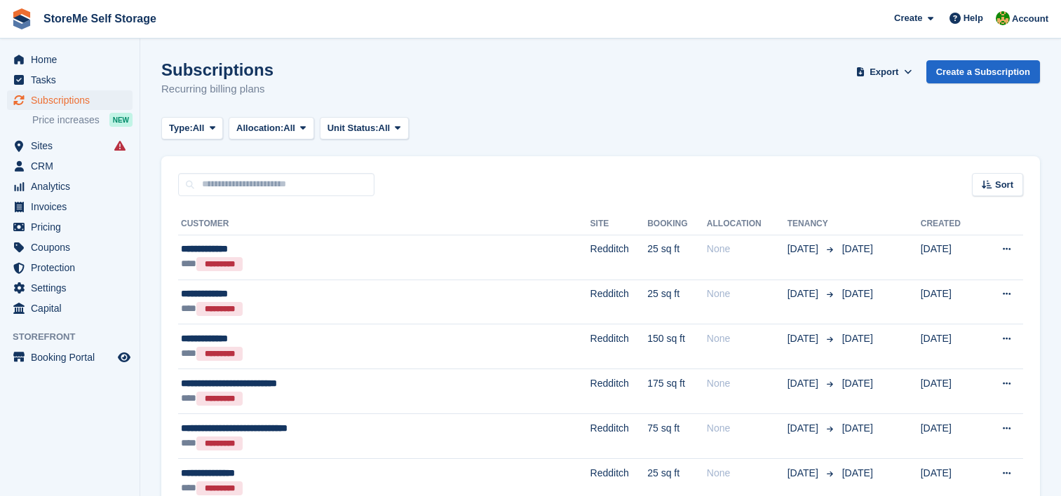
scroll to position [561, 0]
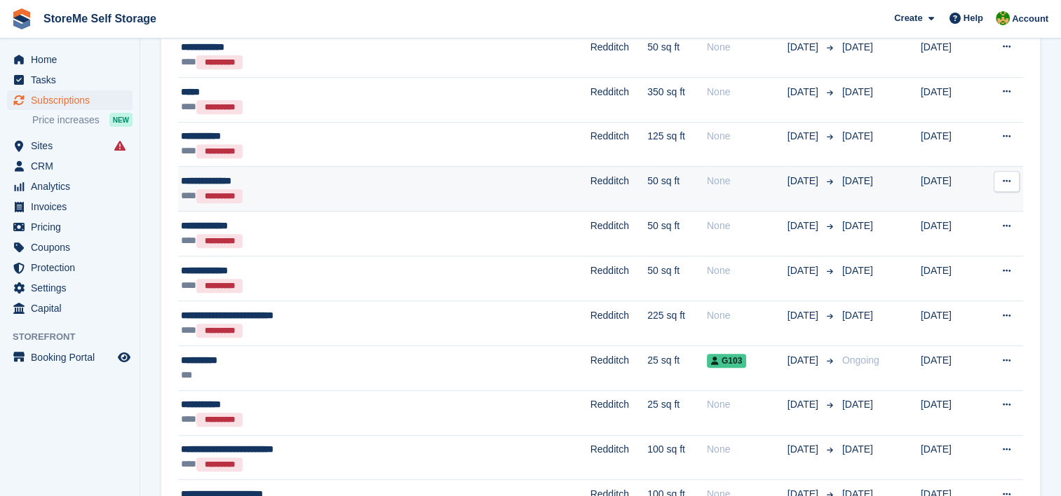
click at [425, 182] on div "**********" at bounding box center [319, 181] width 276 height 15
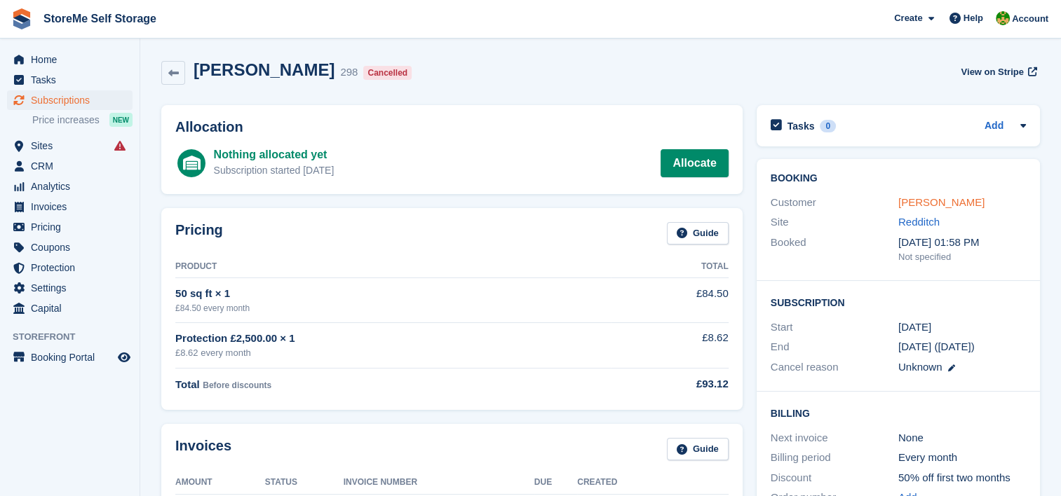
click at [951, 203] on link "Suzanne Newman" at bounding box center [941, 202] width 86 height 12
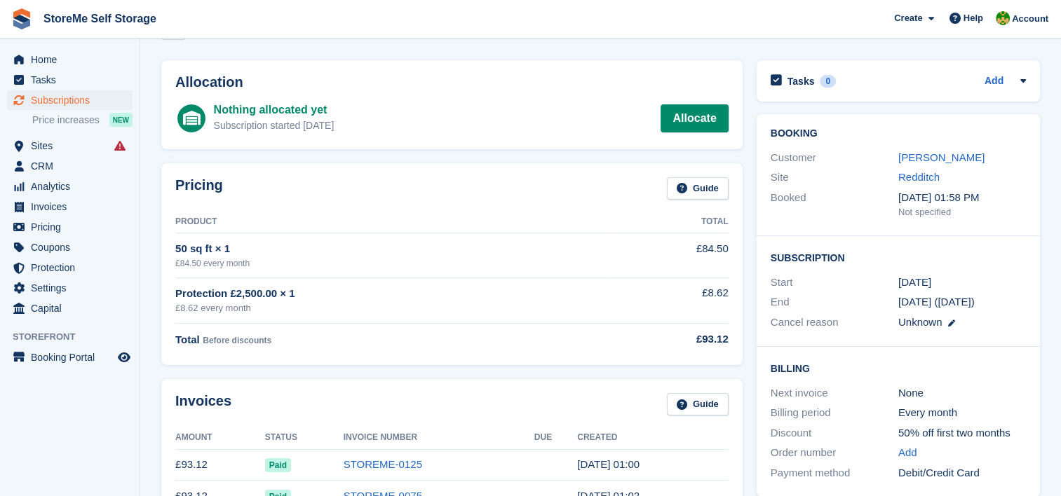
scroll to position [70, 0]
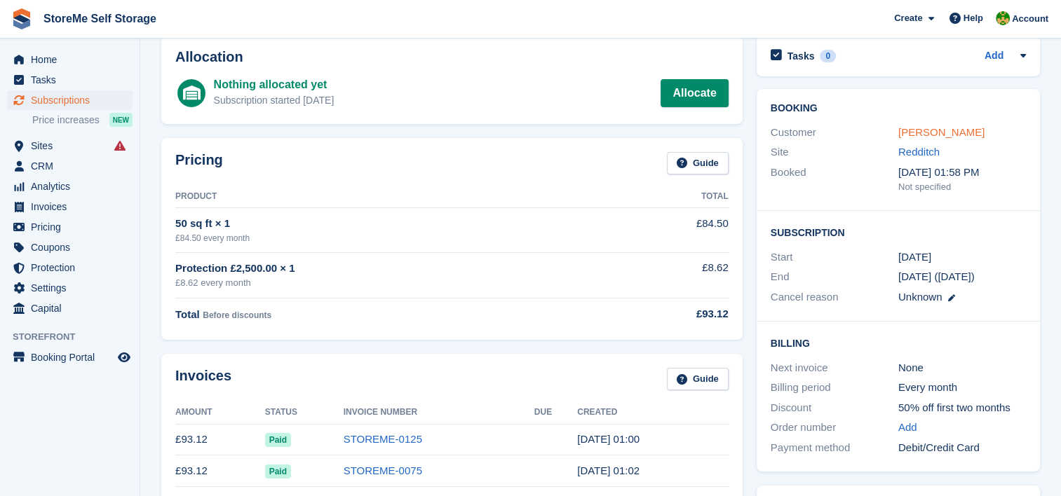
click at [921, 130] on link "Suzanne Newman" at bounding box center [941, 132] width 86 height 12
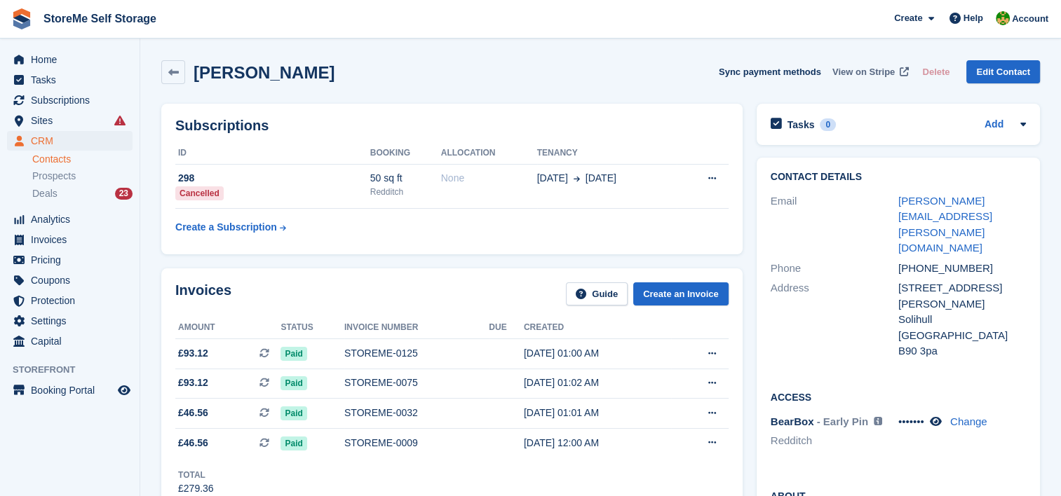
click at [858, 74] on span "View on Stripe" at bounding box center [863, 72] width 62 height 14
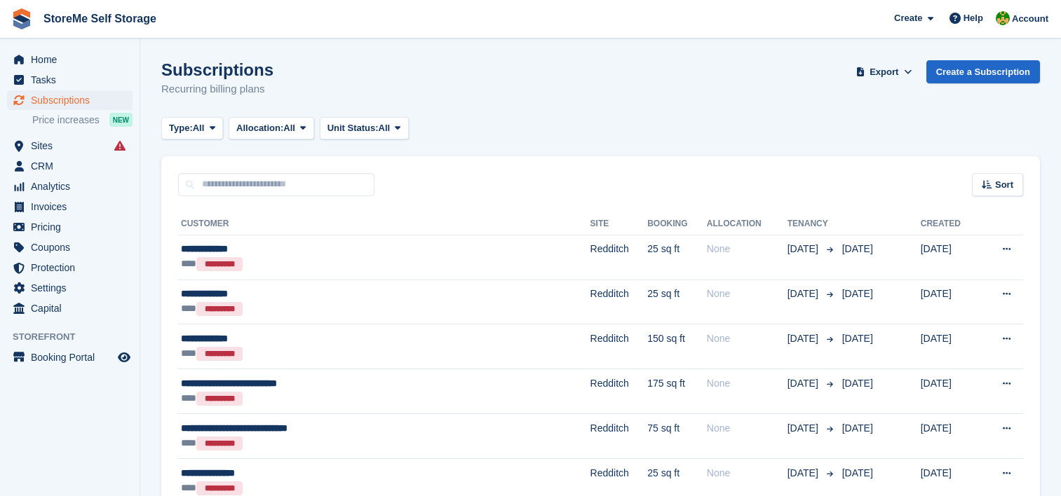
scroll to position [561, 0]
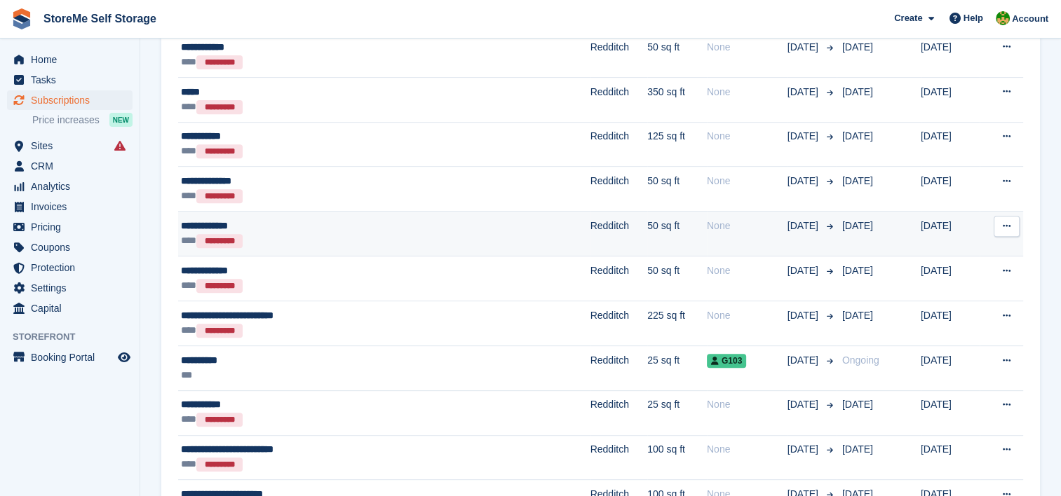
click at [354, 233] on div "*** *********" at bounding box center [319, 240] width 276 height 15
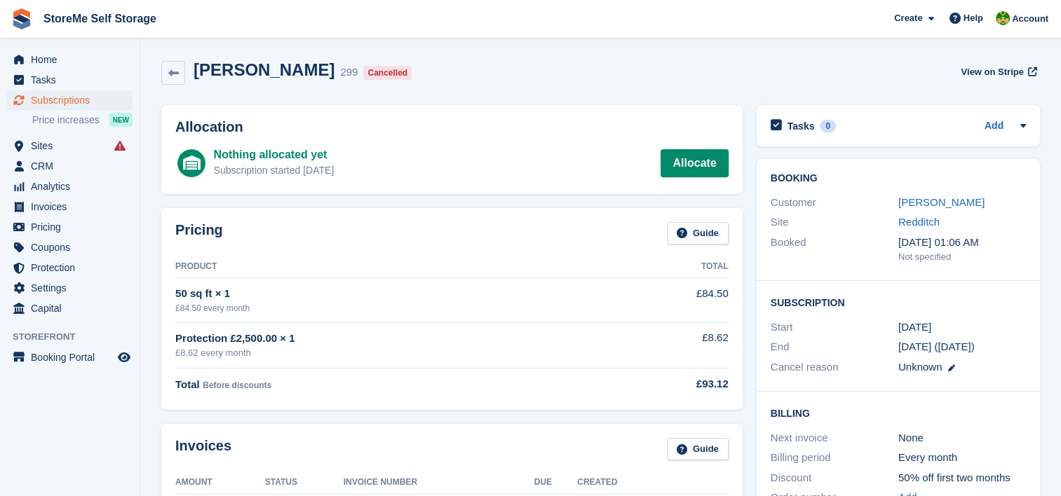
scroll to position [70, 0]
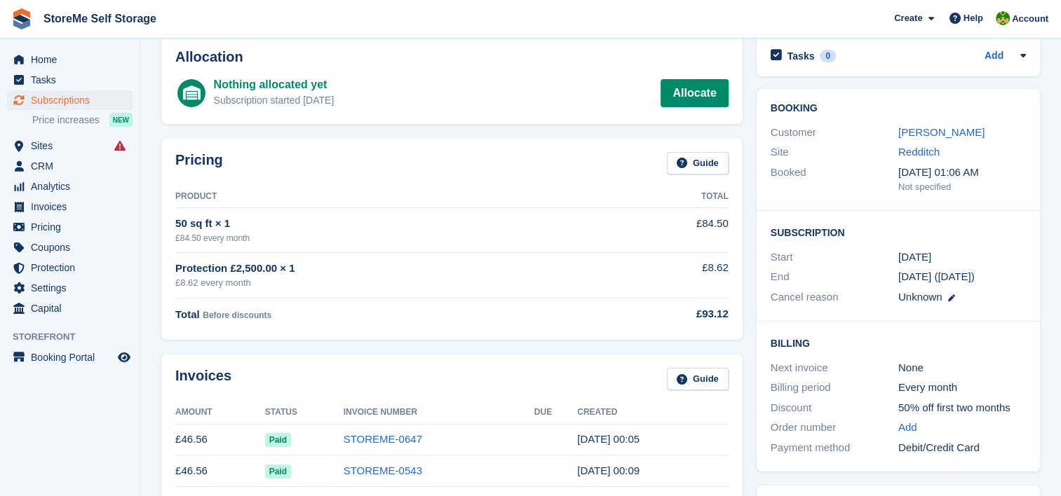
click at [930, 140] on div "[PERSON_NAME]" at bounding box center [962, 133] width 128 height 16
click at [949, 126] on link "[PERSON_NAME]" at bounding box center [941, 132] width 86 height 12
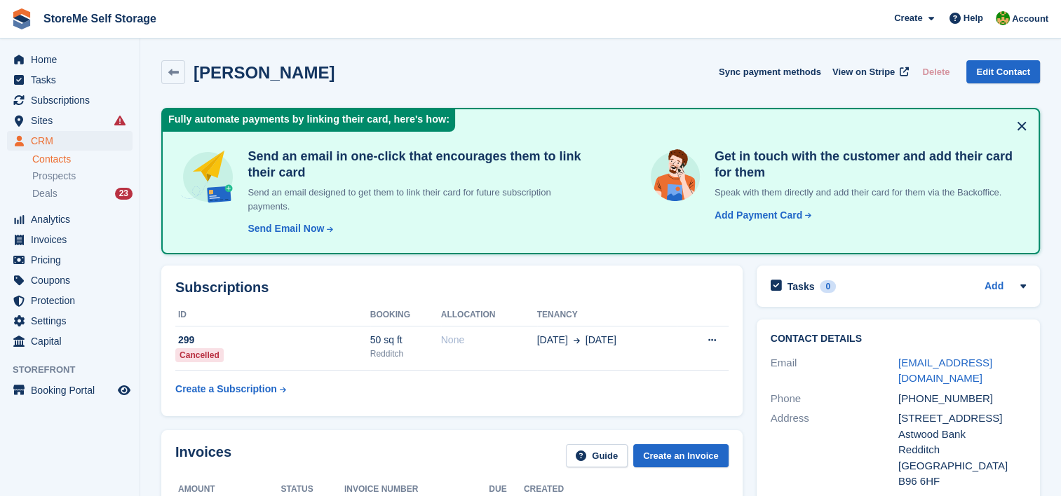
click at [1025, 123] on button at bounding box center [1021, 126] width 22 height 22
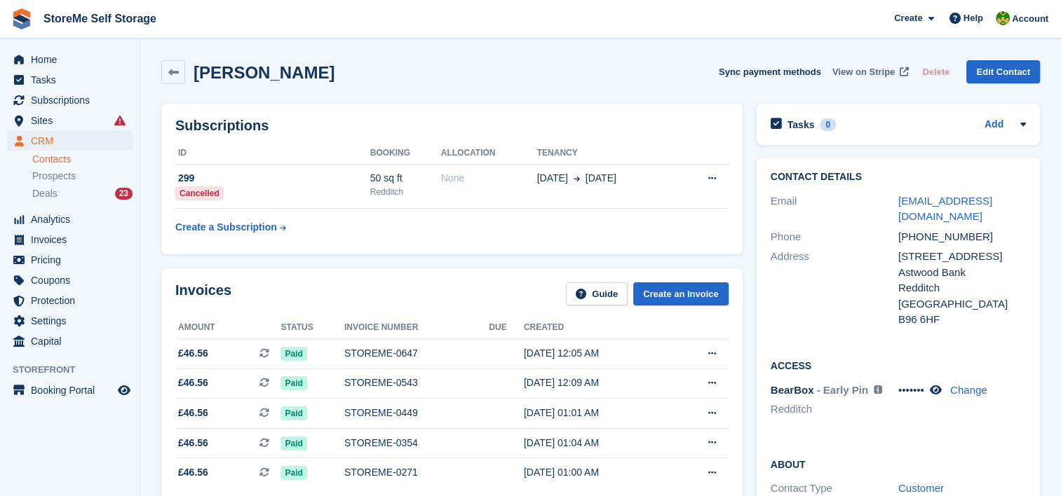
click at [881, 72] on span "View on Stripe" at bounding box center [863, 72] width 62 height 14
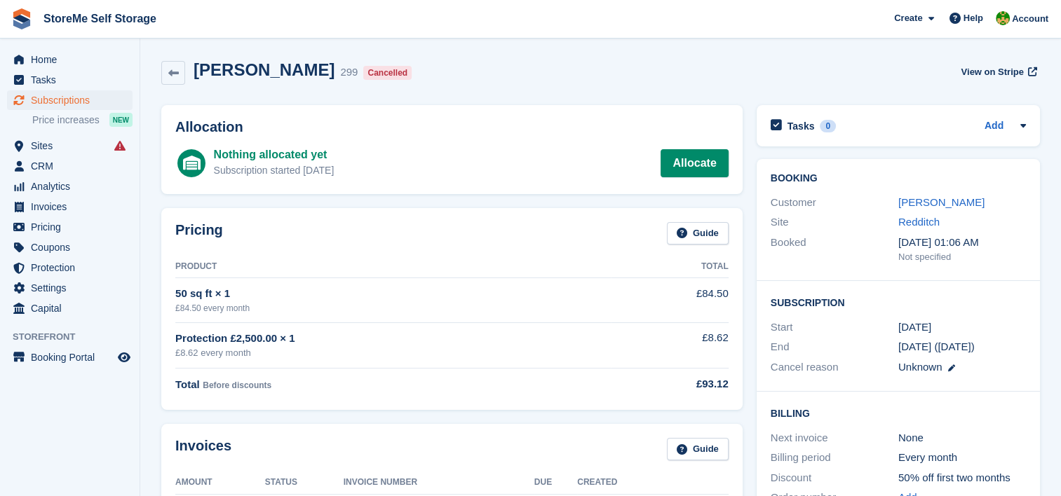
scroll to position [70, 0]
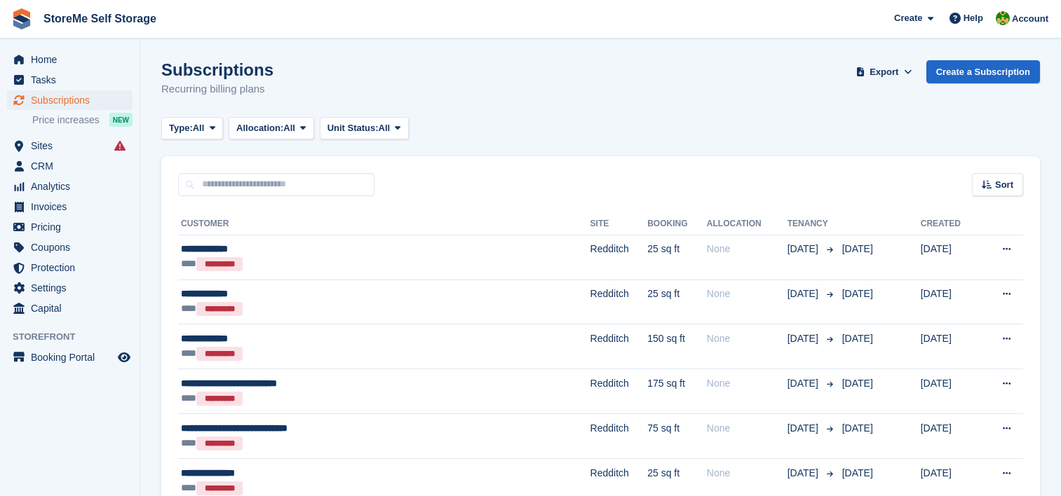
scroll to position [561, 0]
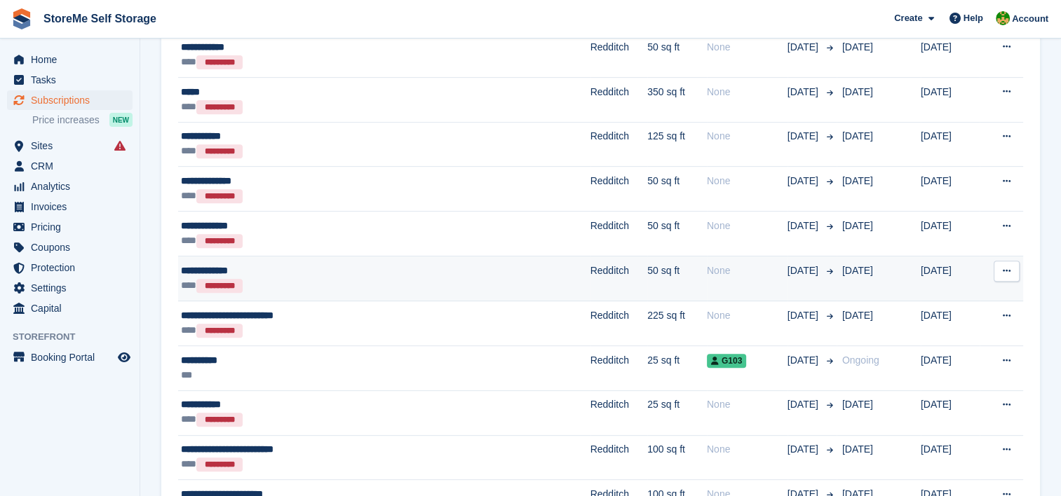
click at [438, 278] on div "*** *********" at bounding box center [319, 285] width 276 height 15
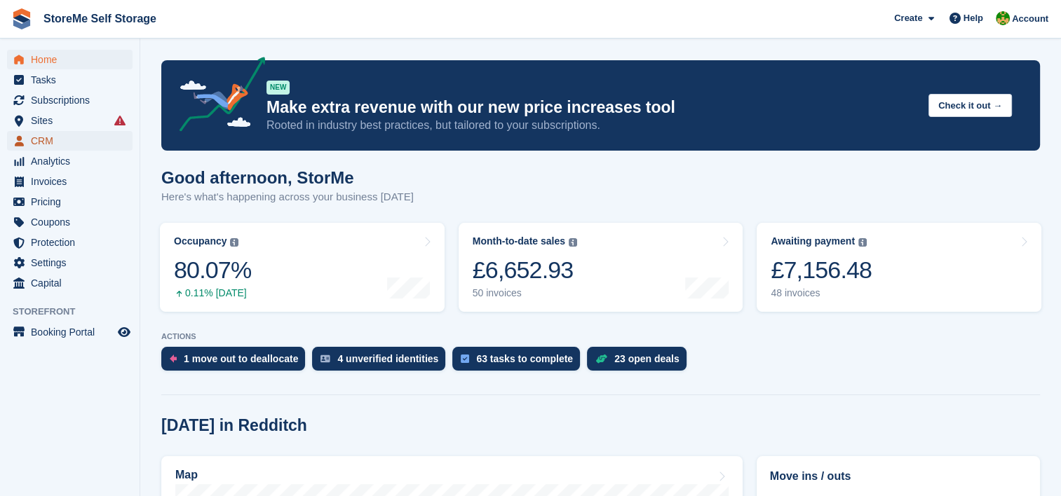
click at [18, 137] on icon "menu" at bounding box center [19, 141] width 9 height 11
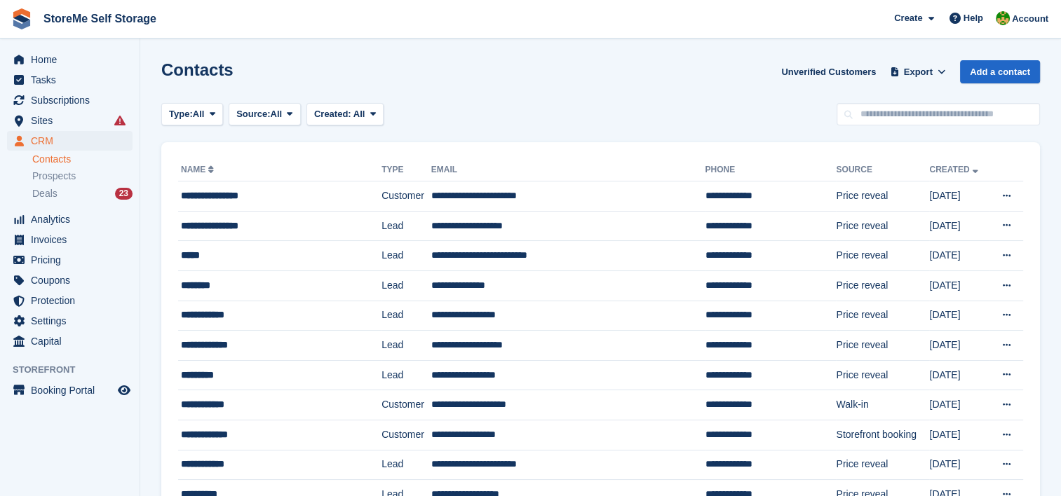
click at [677, 109] on div "Type: All All Lead Customer Source: All All Storefront Backoffice Pre-Opening i…" at bounding box center [600, 114] width 878 height 23
click at [933, 168] on link "Created" at bounding box center [954, 170] width 51 height 10
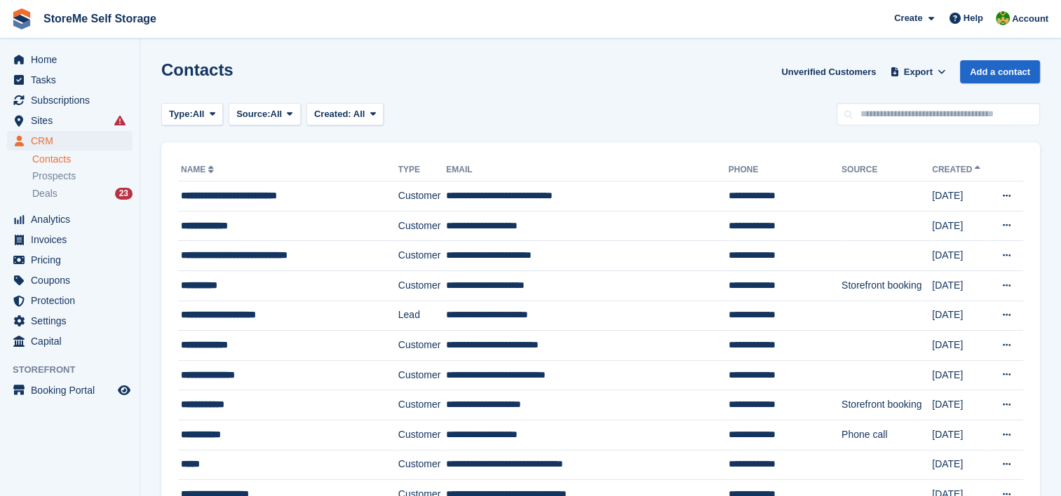
click at [943, 168] on link "Created" at bounding box center [957, 170] width 51 height 10
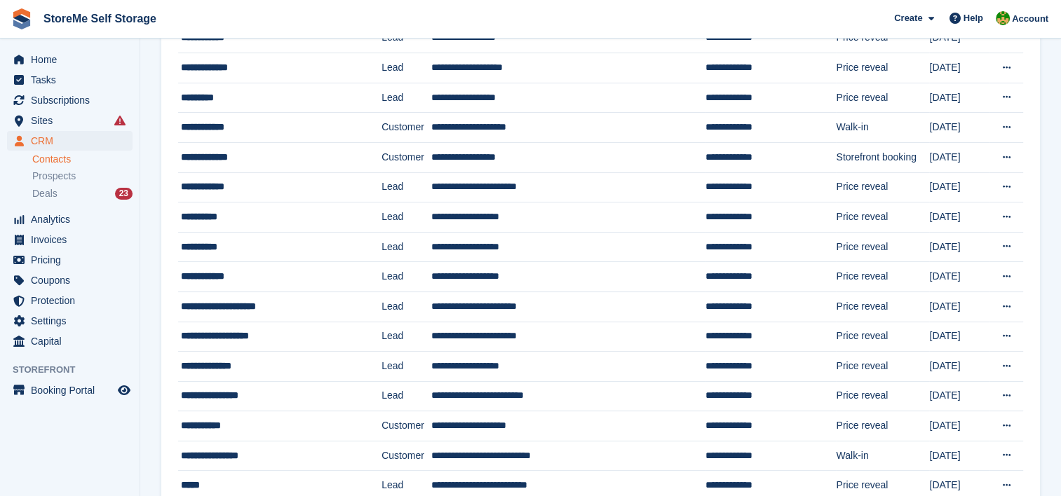
scroll to position [289, 0]
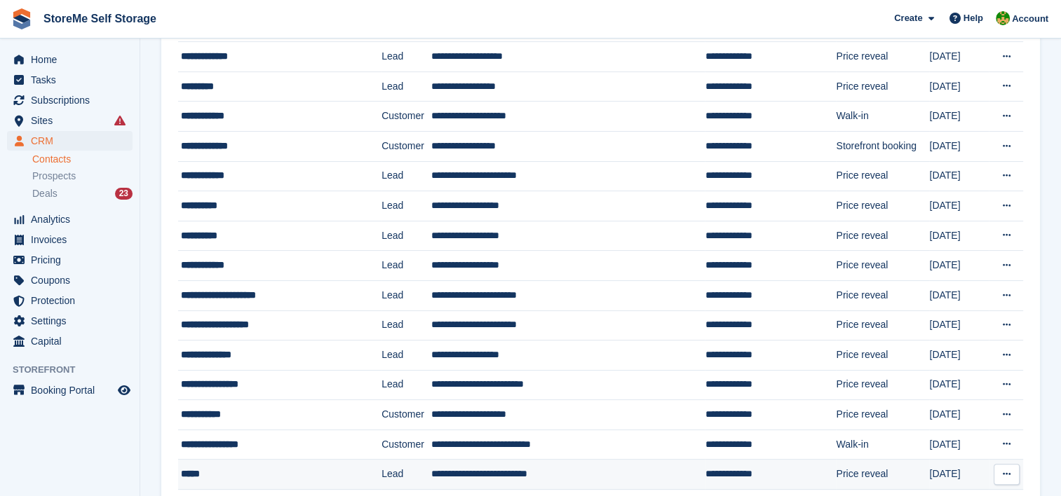
click at [477, 468] on td "**********" at bounding box center [568, 475] width 274 height 30
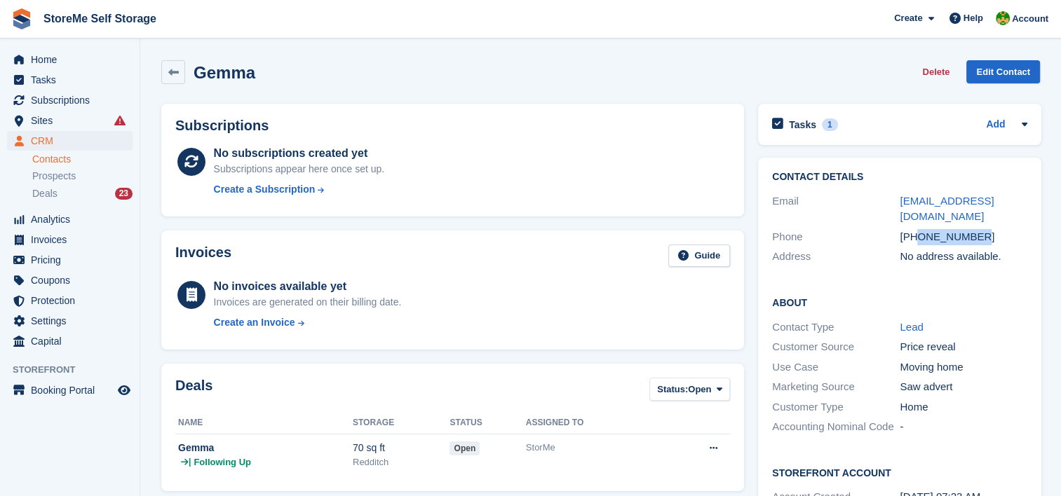
drag, startPoint x: 988, startPoint y: 233, endPoint x: 918, endPoint y: 233, distance: 70.1
click at [918, 233] on div "[PHONE_NUMBER]" at bounding box center [964, 237] width 128 height 16
copy div "7818199517"
drag, startPoint x: 930, startPoint y: 215, endPoint x: 898, endPoint y: 203, distance: 33.5
click at [900, 203] on div "[EMAIL_ADDRESS][DOMAIN_NAME]" at bounding box center [964, 210] width 128 height 32
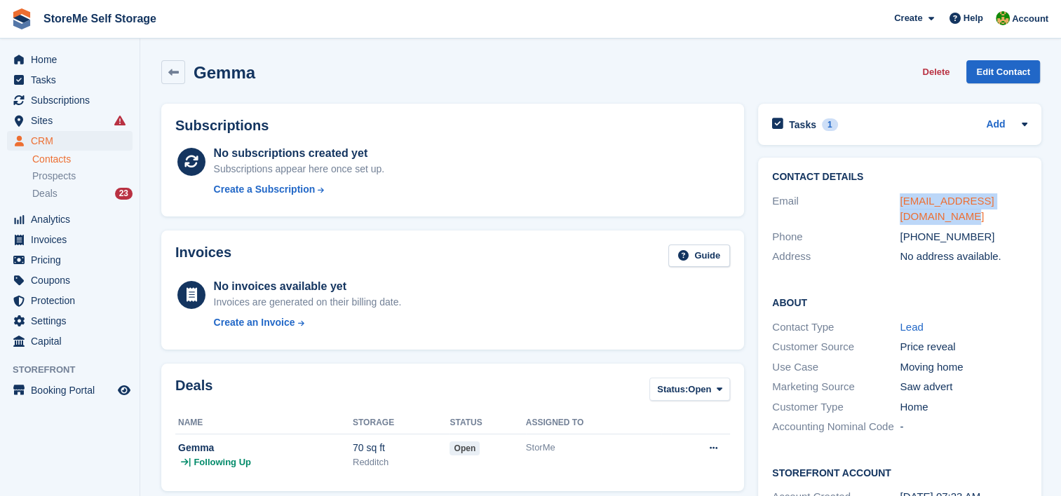
copy link "[EMAIL_ADDRESS][DOMAIN_NAME]"
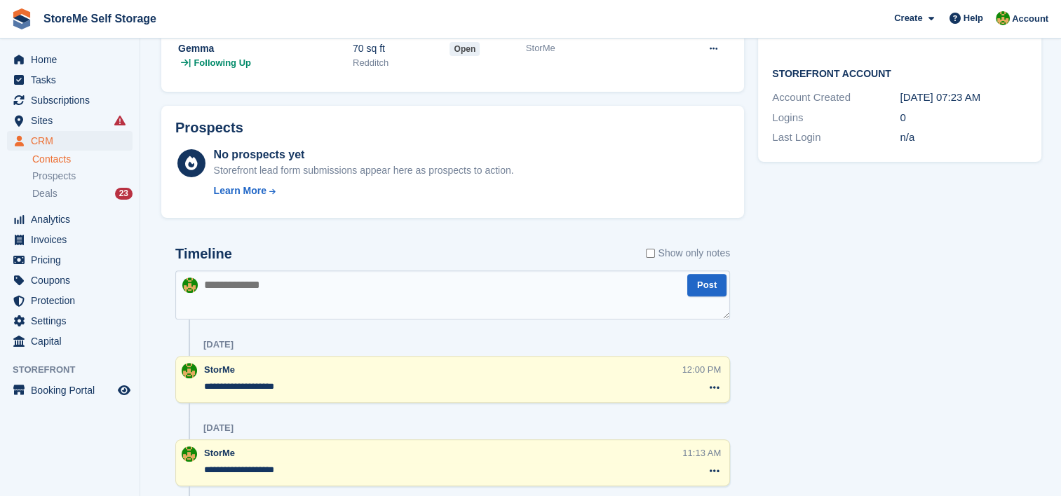
scroll to position [421, 0]
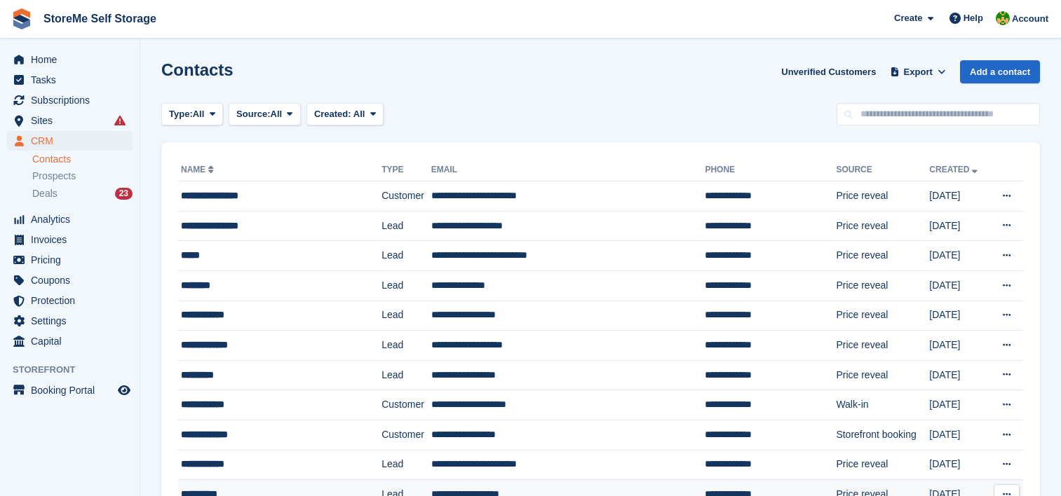
scroll to position [289, 0]
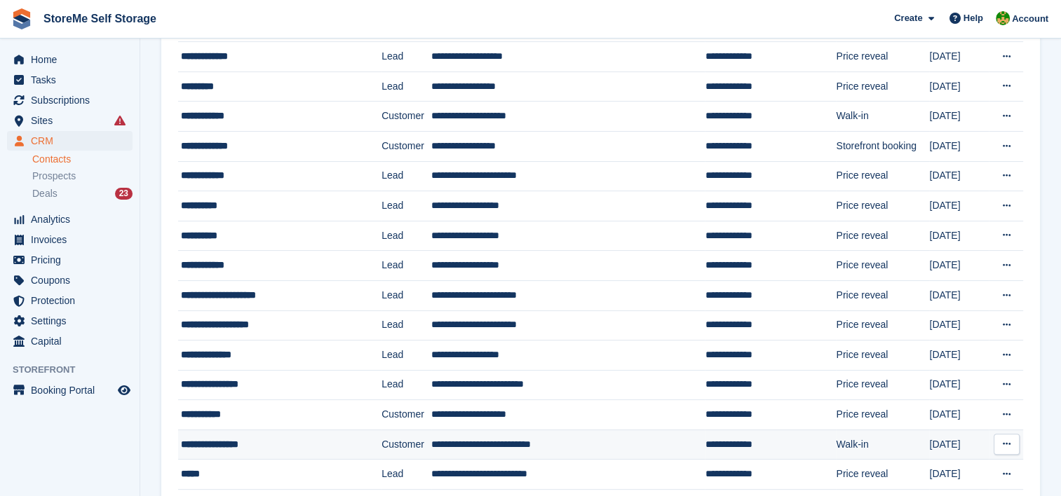
click at [474, 437] on td "**********" at bounding box center [568, 445] width 274 height 30
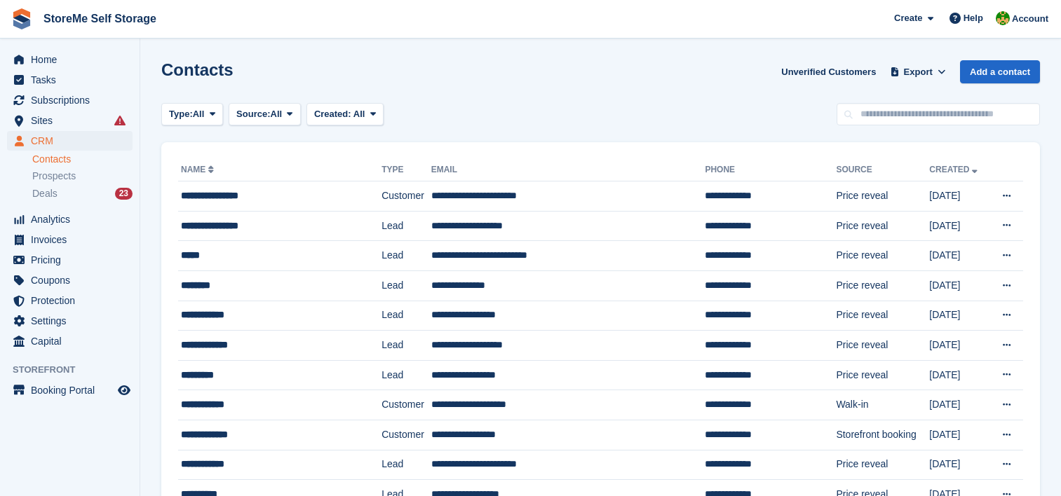
scroll to position [289, 0]
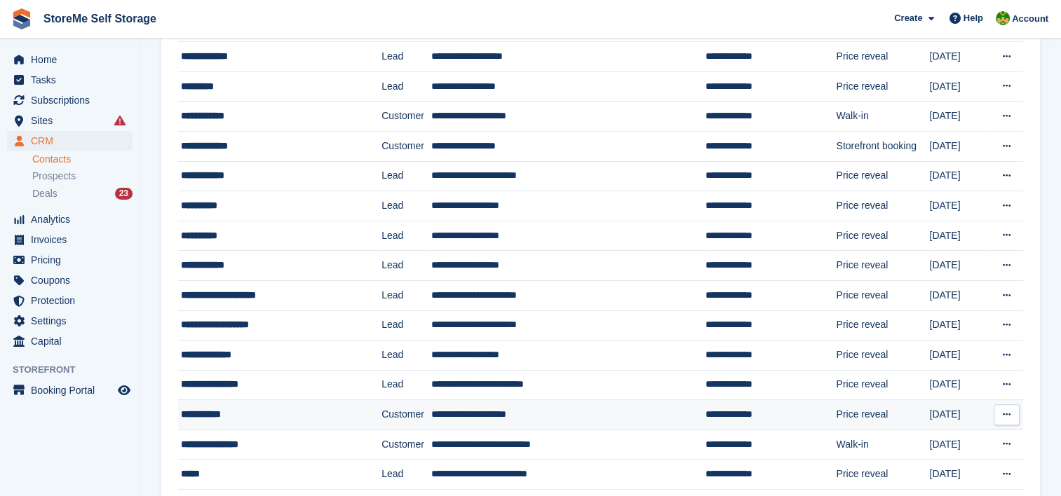
click at [473, 408] on td "**********" at bounding box center [568, 415] width 274 height 30
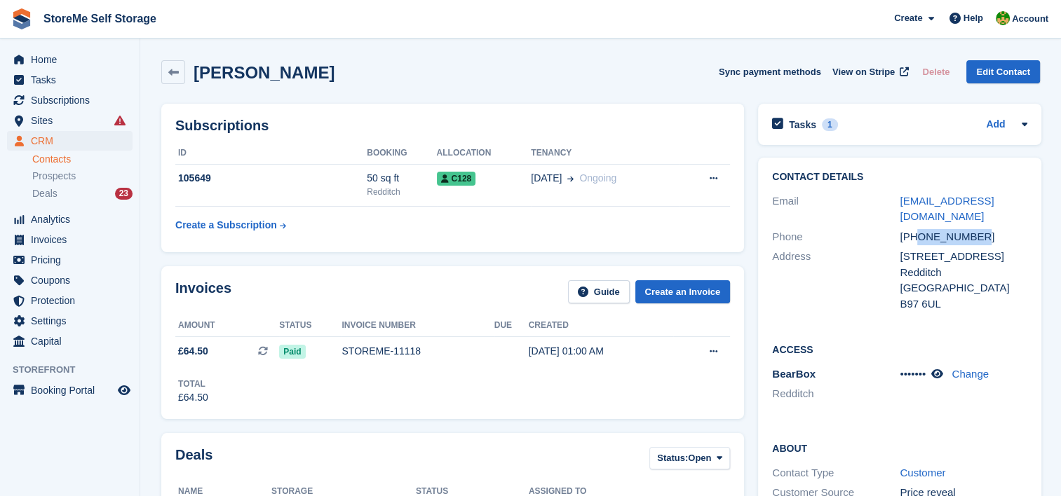
drag, startPoint x: 985, startPoint y: 219, endPoint x: 918, endPoint y: 214, distance: 66.8
click at [918, 229] on div "[PHONE_NUMBER]" at bounding box center [964, 237] width 128 height 16
copy div "7854402999"
drag, startPoint x: 1015, startPoint y: 199, endPoint x: 899, endPoint y: 203, distance: 116.4
click at [900, 203] on div "[EMAIL_ADDRESS][DOMAIN_NAME]" at bounding box center [964, 210] width 128 height 32
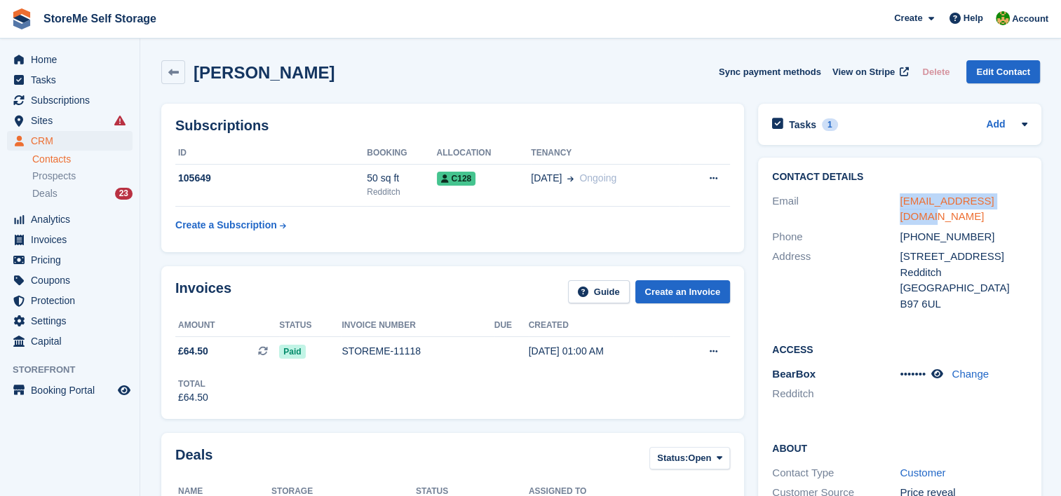
copy link "karen06@hotmail.co.uk"
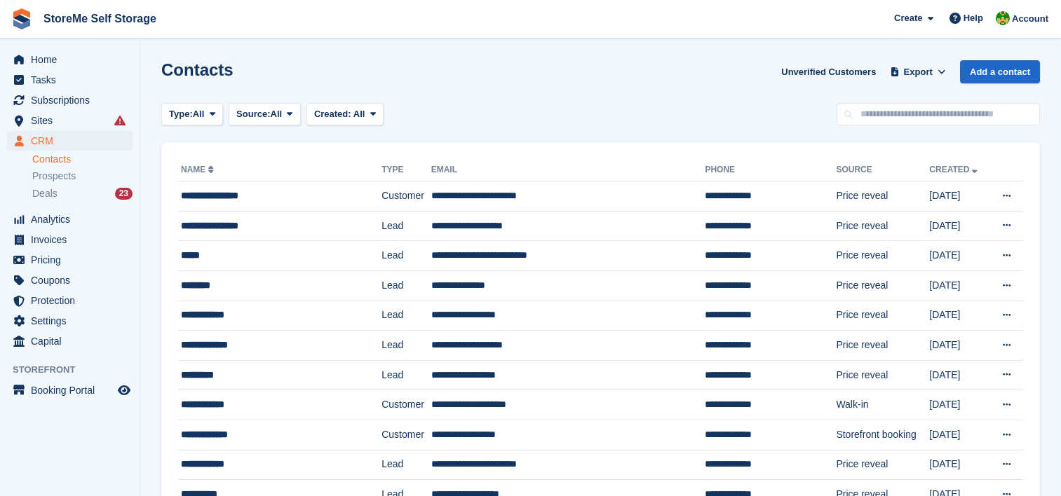
scroll to position [289, 0]
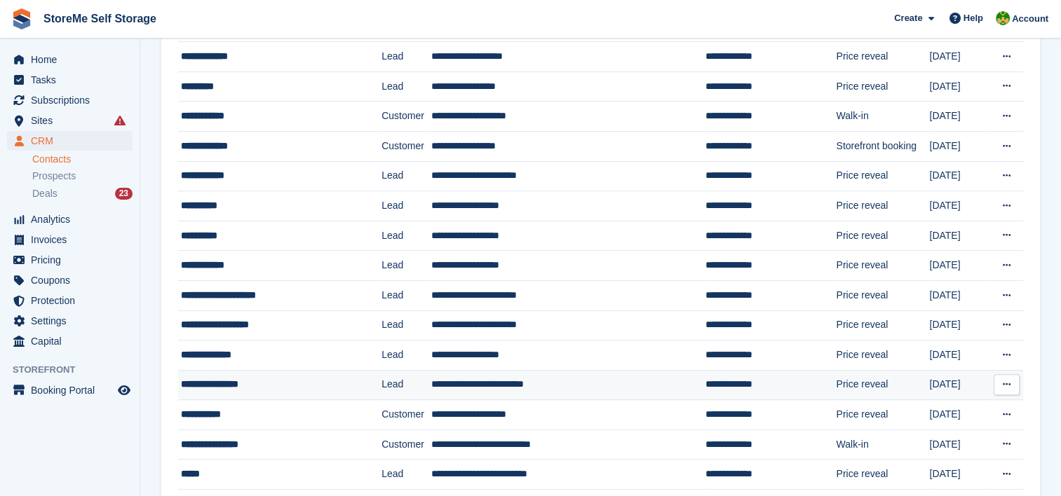
click at [482, 374] on td "**********" at bounding box center [568, 385] width 274 height 30
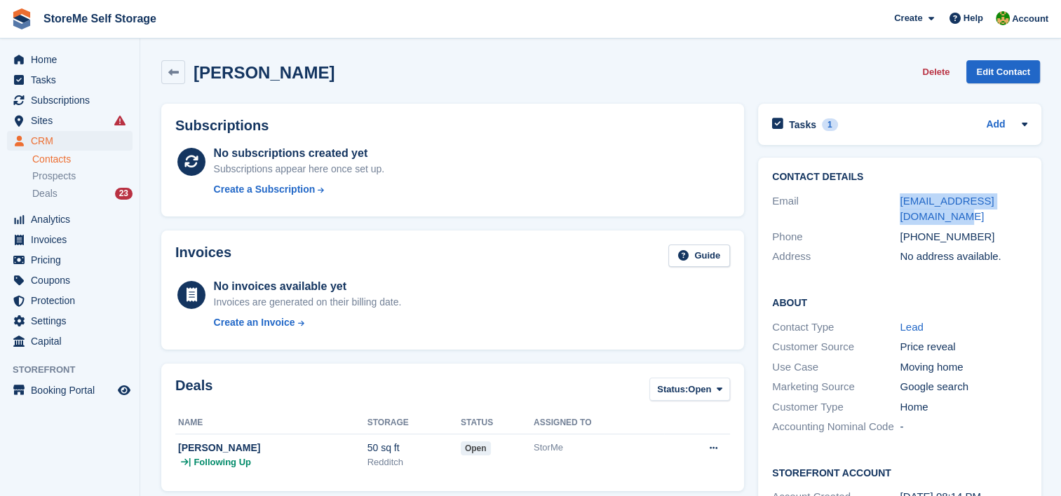
drag, startPoint x: 930, startPoint y: 217, endPoint x: 885, endPoint y: 202, distance: 47.4
click at [885, 202] on div "Email maddiekathleen02@gmail.com" at bounding box center [899, 209] width 255 height 36
copy div "maddiekathleen02@gmail.com"
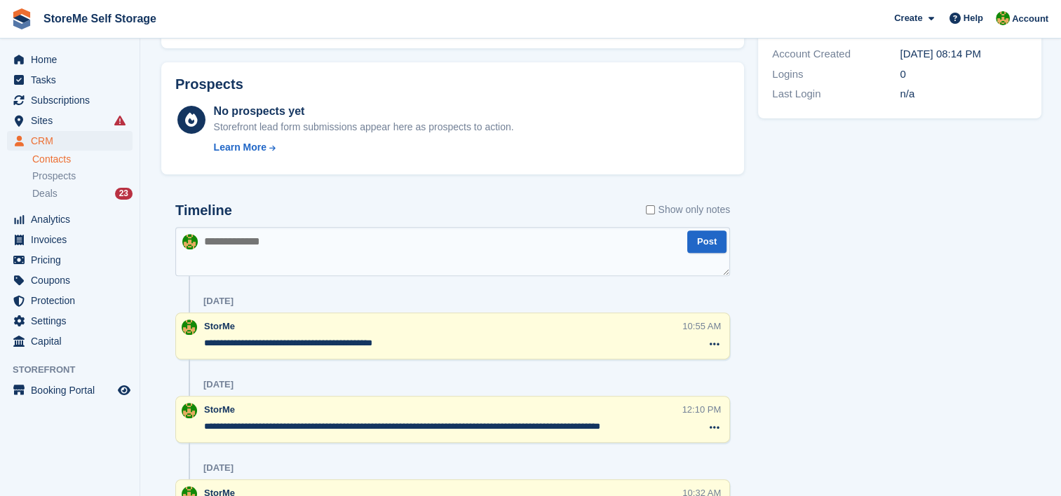
scroll to position [491, 0]
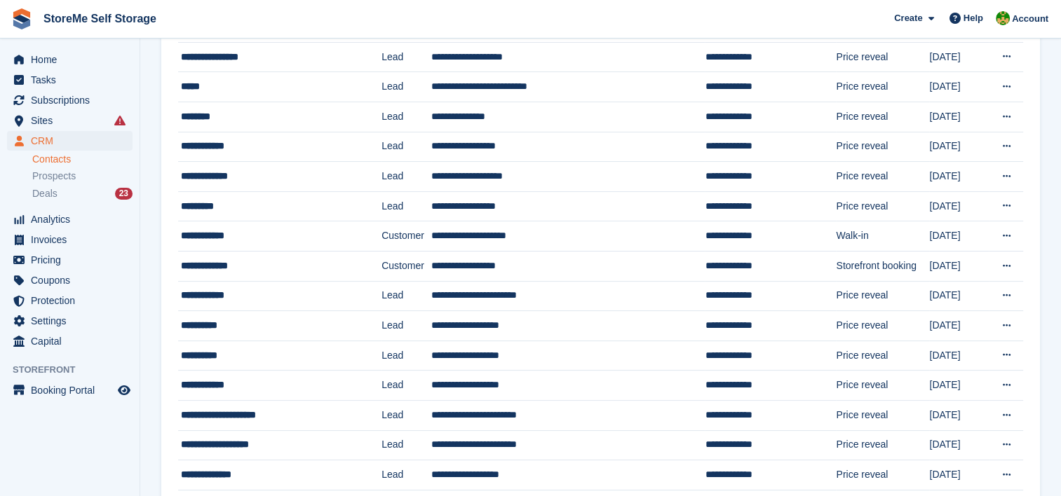
scroll to position [167, 0]
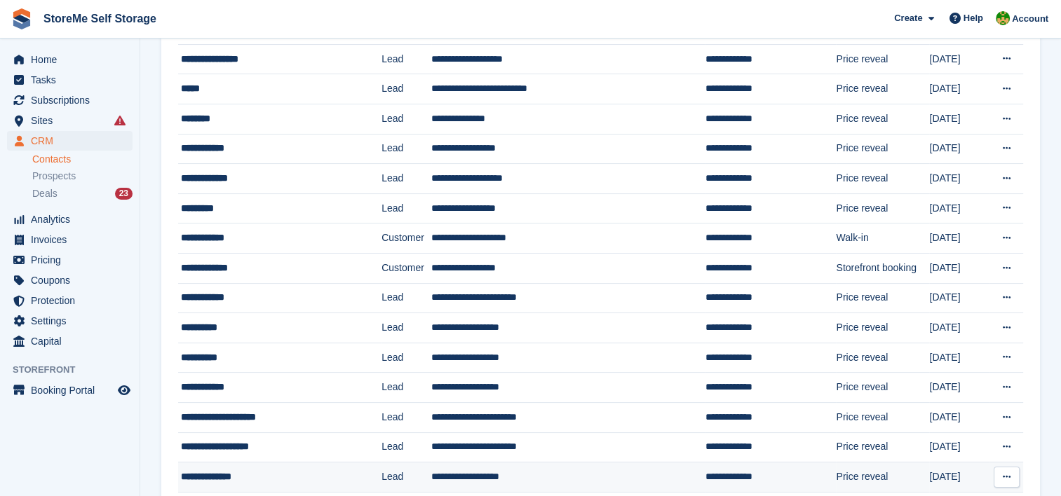
click at [470, 480] on td "**********" at bounding box center [568, 478] width 274 height 30
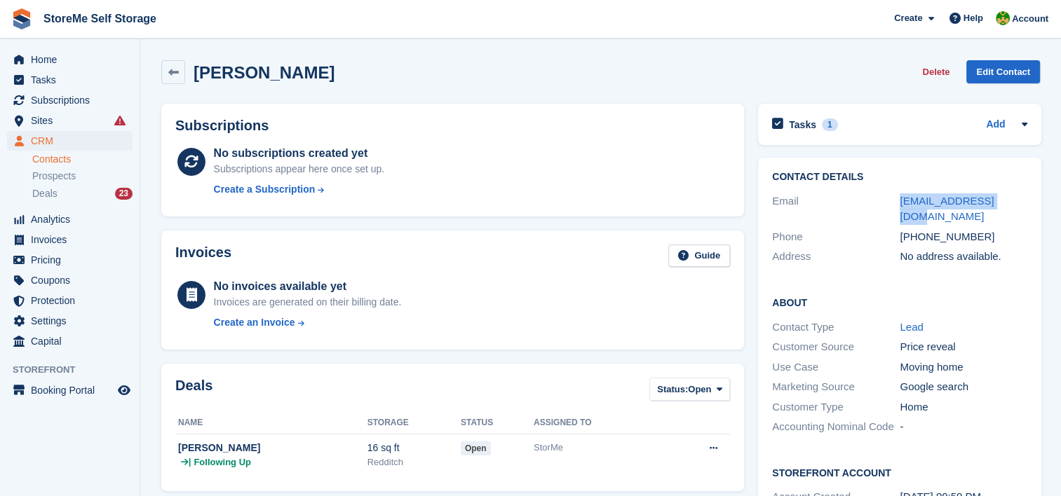
drag, startPoint x: 1006, startPoint y: 198, endPoint x: 897, endPoint y: 193, distance: 108.8
click at [900, 194] on div "[EMAIL_ADDRESS][DOMAIN_NAME]" at bounding box center [964, 210] width 128 height 32
copy link "[EMAIL_ADDRESS][DOMAIN_NAME]"
drag, startPoint x: 990, startPoint y: 218, endPoint x: 916, endPoint y: 215, distance: 74.4
click at [916, 229] on div "+447538370747" at bounding box center [964, 237] width 128 height 16
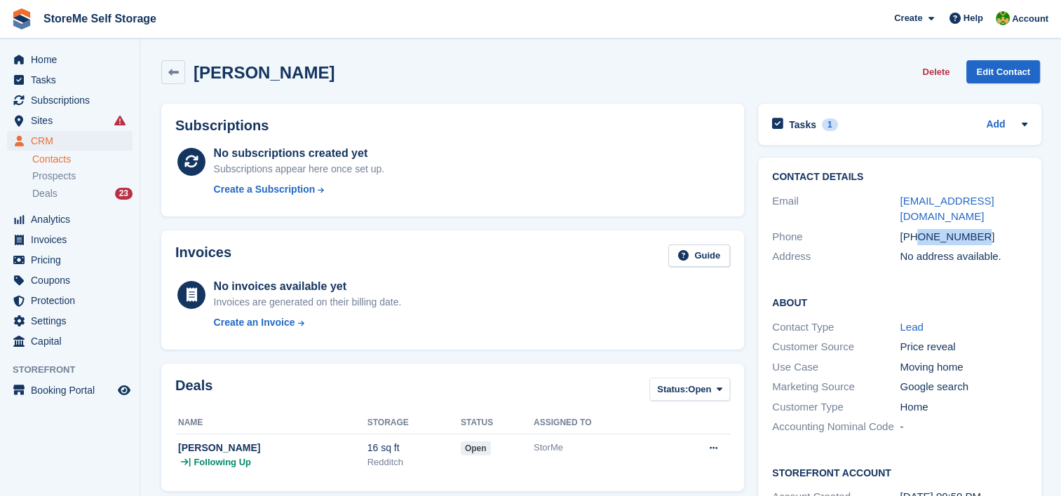
copy div "7538370747"
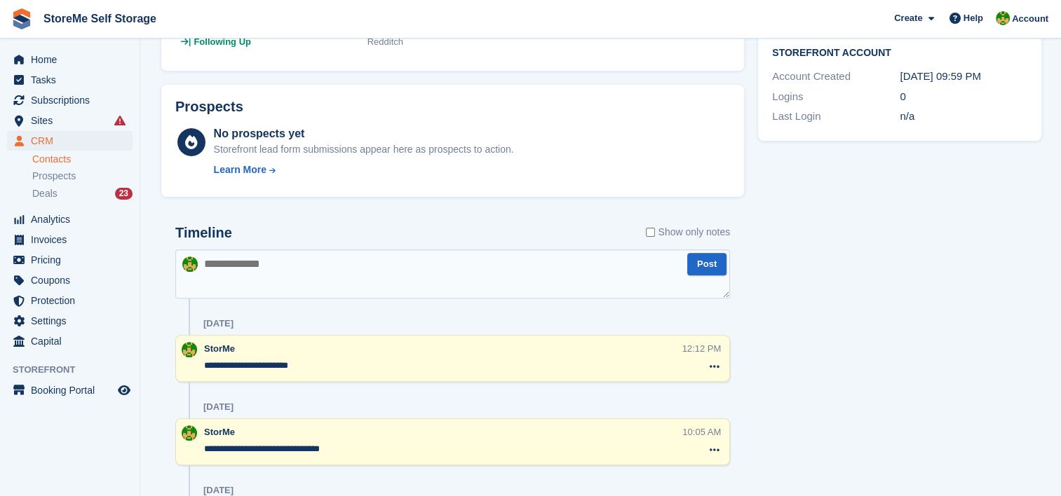
scroll to position [351, 0]
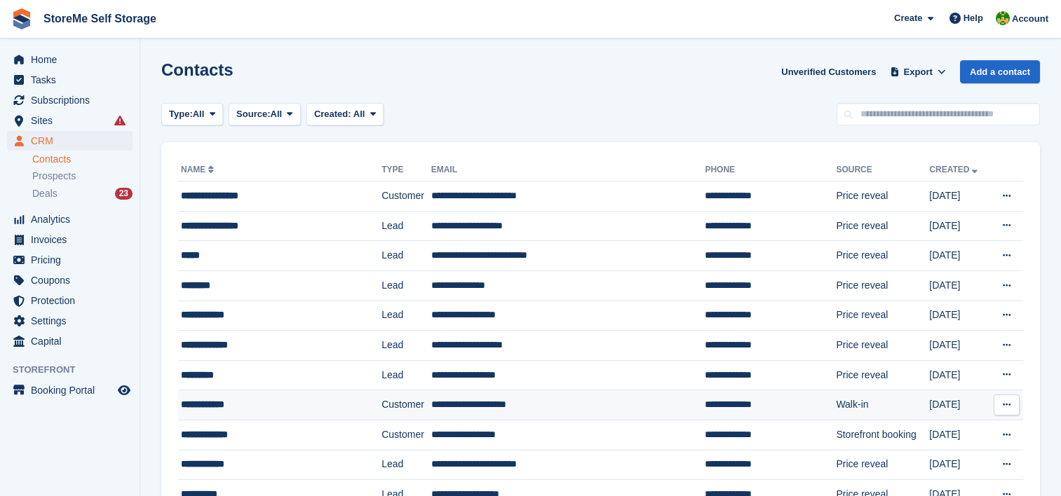
scroll to position [167, 0]
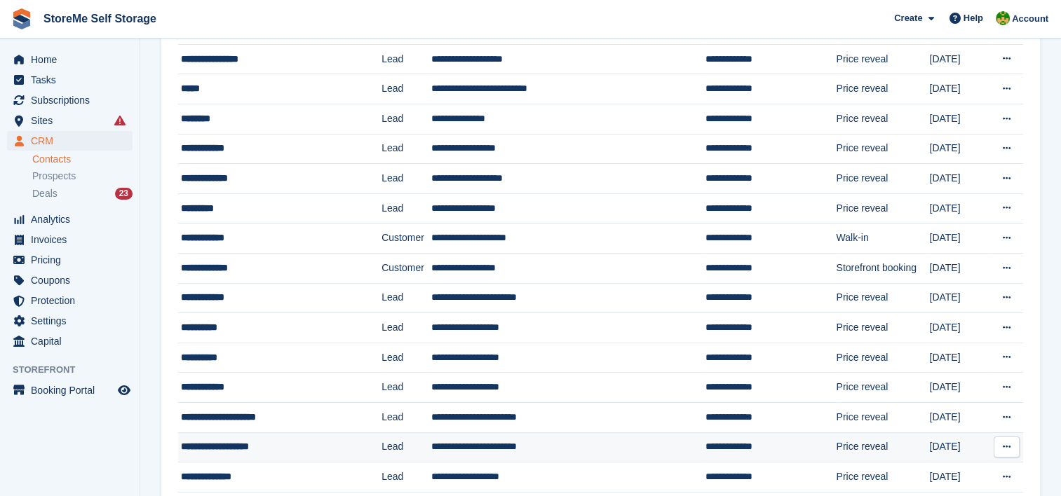
click at [459, 439] on td "**********" at bounding box center [568, 448] width 274 height 30
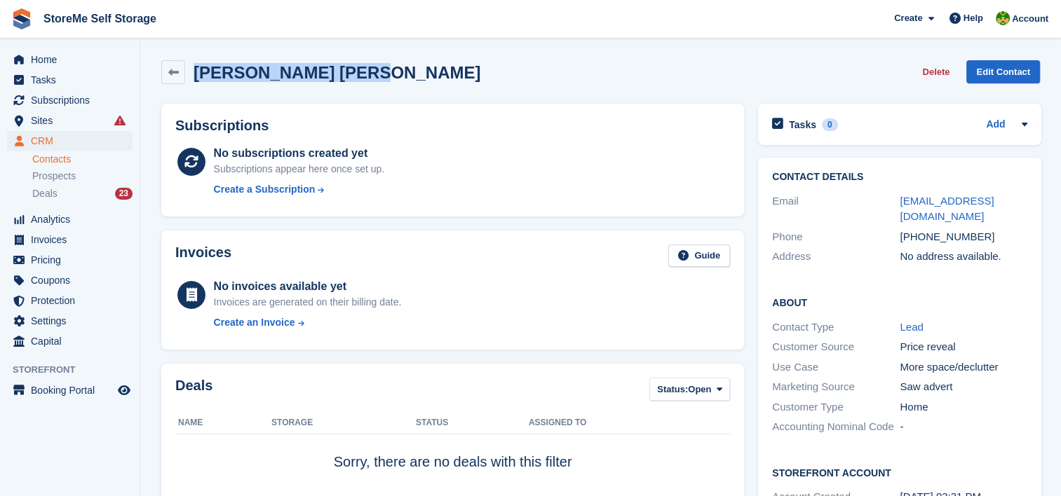
drag, startPoint x: 358, startPoint y: 74, endPoint x: 185, endPoint y: 76, distance: 173.2
click at [185, 76] on div "Puia Corina Marieta Delete Edit Contact" at bounding box center [600, 72] width 878 height 24
copy h2 "Puia Corina Marieta"
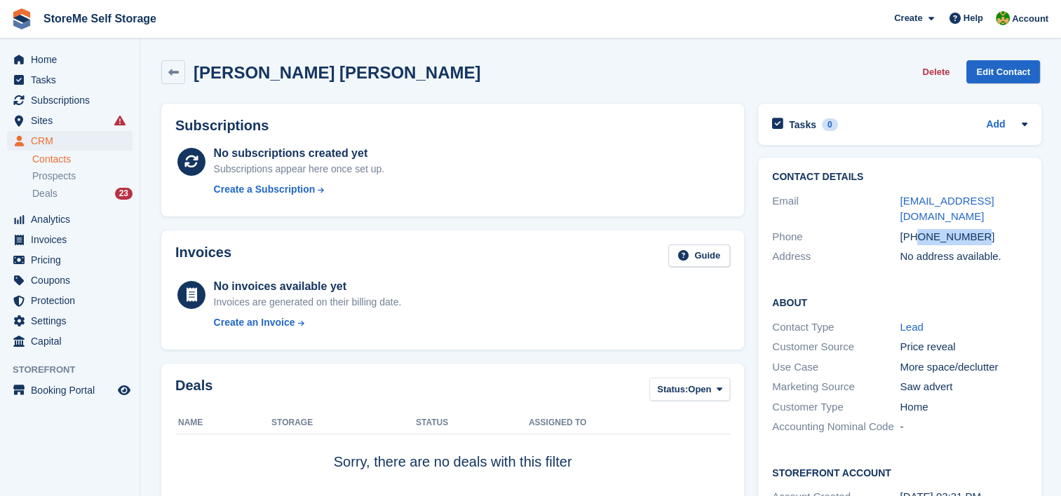
drag, startPoint x: 977, startPoint y: 220, endPoint x: 916, endPoint y: 219, distance: 61.0
click at [916, 229] on div "+447728564694" at bounding box center [964, 237] width 128 height 16
copy div "7728564694"
drag, startPoint x: 1028, startPoint y: 198, endPoint x: 898, endPoint y: 191, distance: 129.9
click at [898, 191] on div "Contact Details Email corinamarieta7@gmail.com Phone +447728564694 Address No a…" at bounding box center [899, 219] width 283 height 123
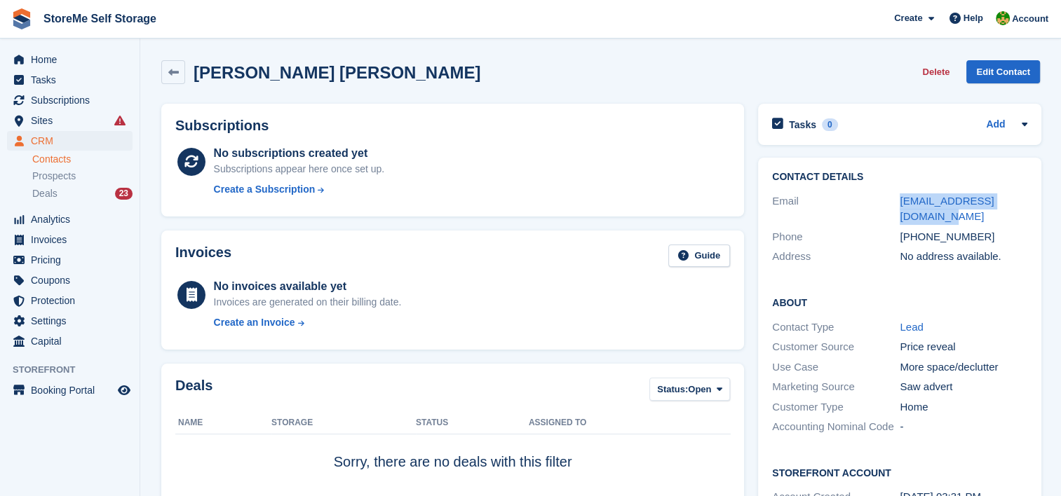
copy link "corinamarieta7@gmail.com"
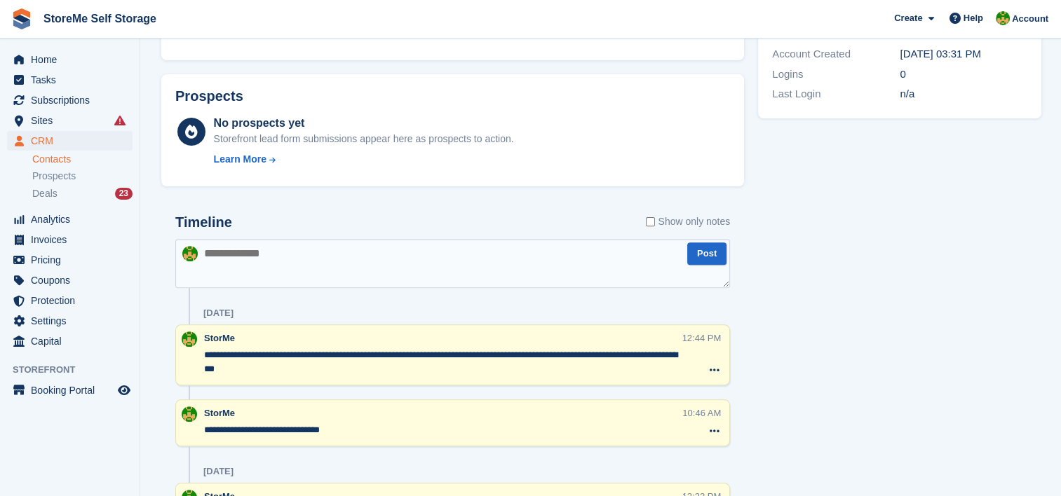
scroll to position [419, 0]
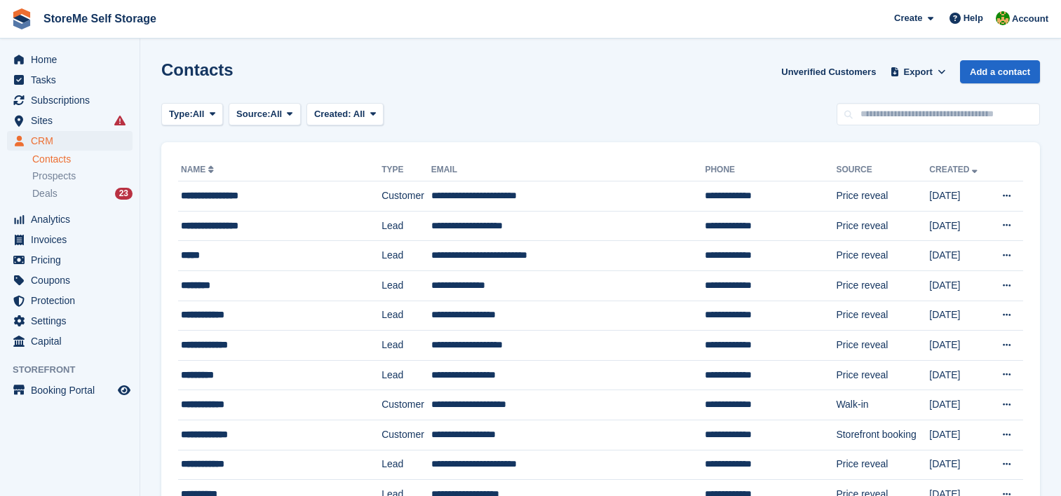
scroll to position [167, 0]
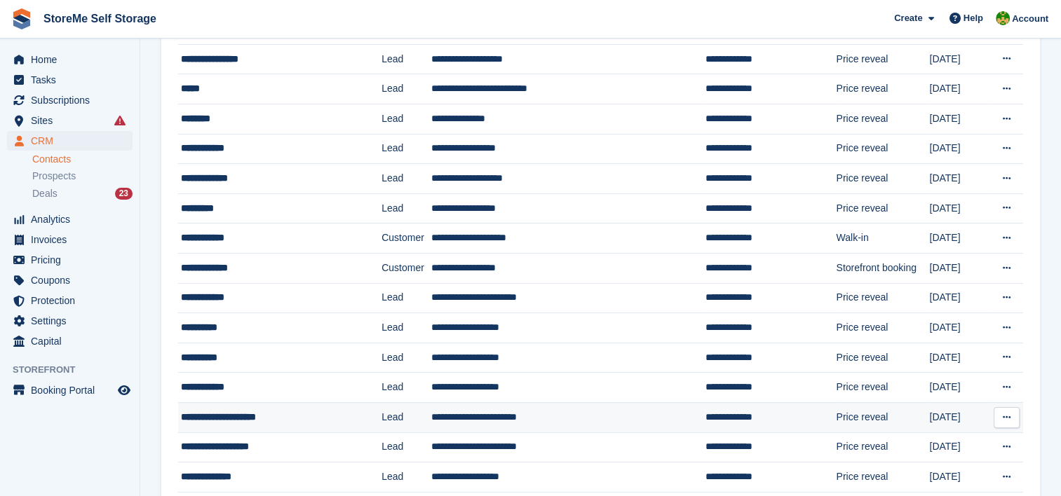
click at [463, 412] on td "**********" at bounding box center [568, 417] width 274 height 30
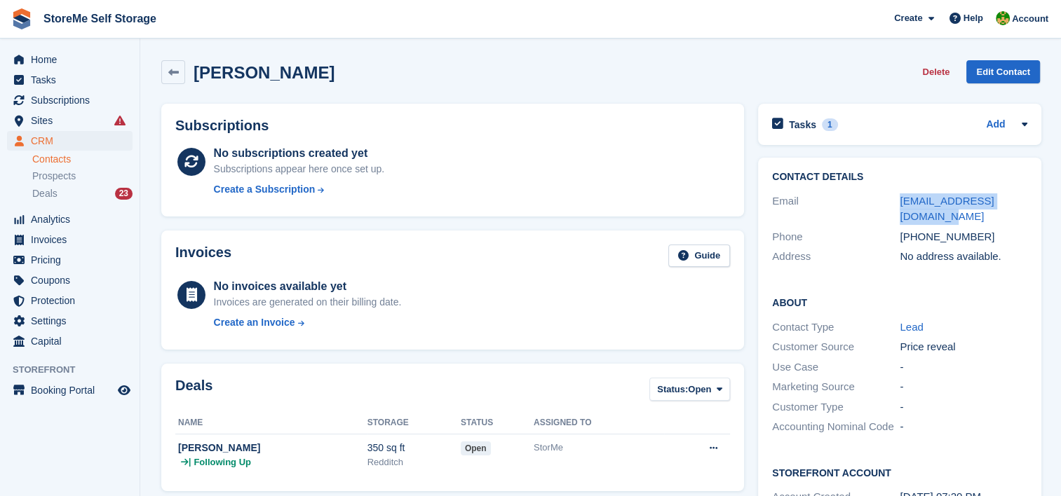
drag, startPoint x: 920, startPoint y: 213, endPoint x: 894, endPoint y: 207, distance: 26.7
click at [894, 207] on div "Email george24022009@gmail.com" at bounding box center [899, 209] width 255 height 36
copy div "george24022009@gmail.com"
drag, startPoint x: 982, startPoint y: 236, endPoint x: 918, endPoint y: 229, distance: 64.1
click at [918, 229] on div "+447368523060" at bounding box center [964, 237] width 128 height 16
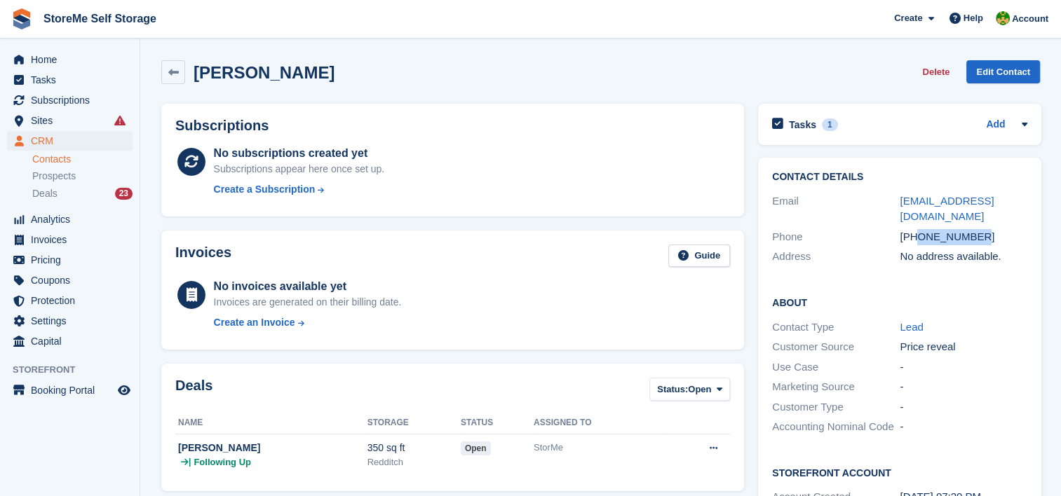
copy div "7368523060"
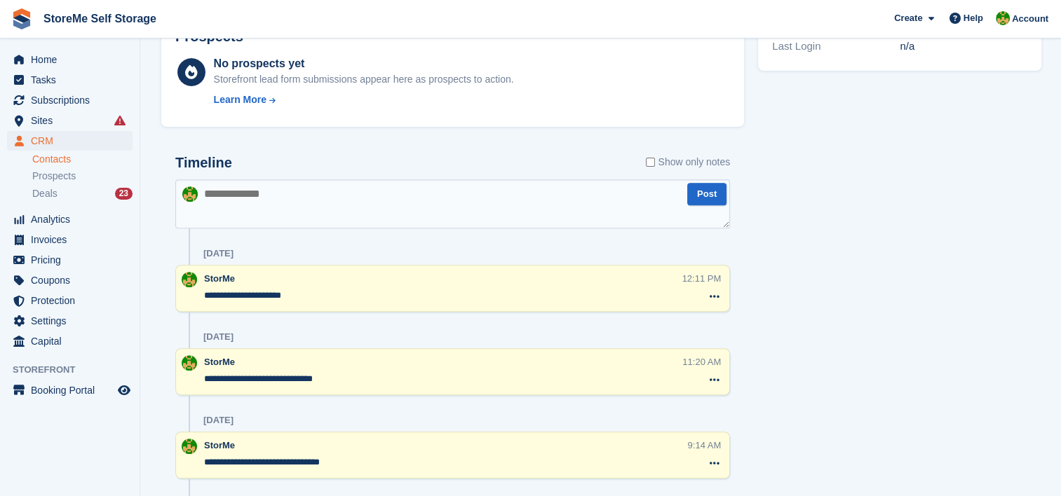
scroll to position [421, 0]
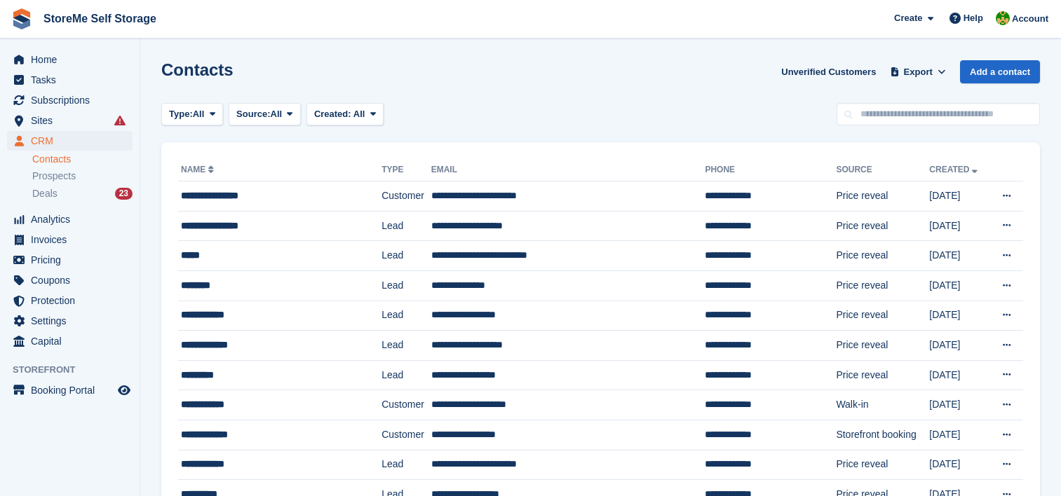
scroll to position [167, 0]
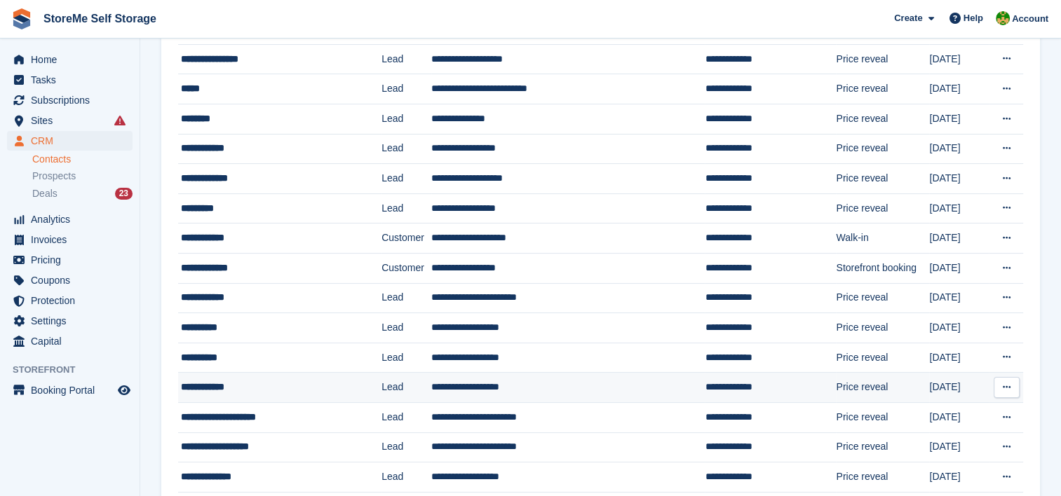
click at [470, 376] on td "**********" at bounding box center [568, 388] width 274 height 30
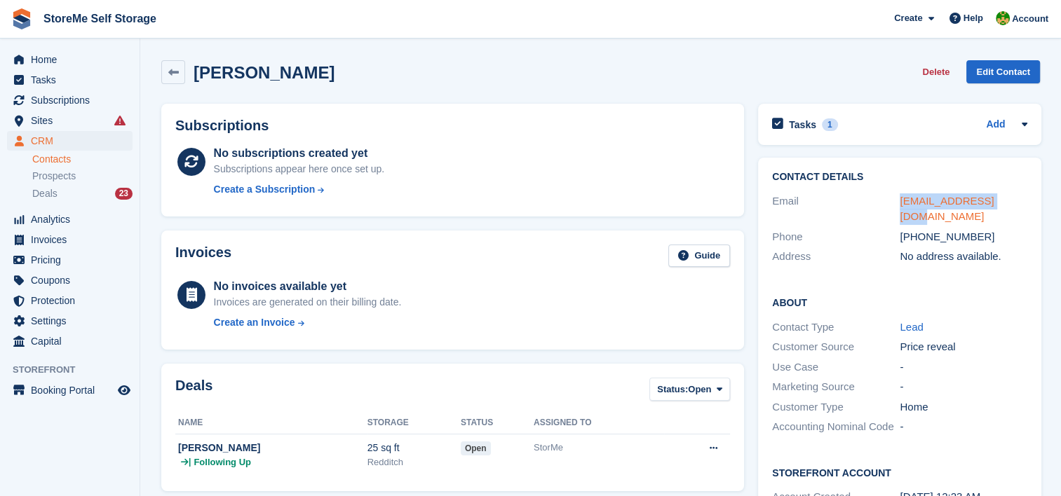
drag, startPoint x: 1010, startPoint y: 201, endPoint x: 898, endPoint y: 195, distance: 112.4
click at [900, 195] on div "[EMAIL_ADDRESS][DOMAIN_NAME]" at bounding box center [964, 210] width 128 height 32
copy link "[EMAIL_ADDRESS][DOMAIN_NAME]"
drag, startPoint x: 982, startPoint y: 218, endPoint x: 917, endPoint y: 212, distance: 64.7
click at [917, 227] on div "Phone +447431953804" at bounding box center [899, 237] width 255 height 20
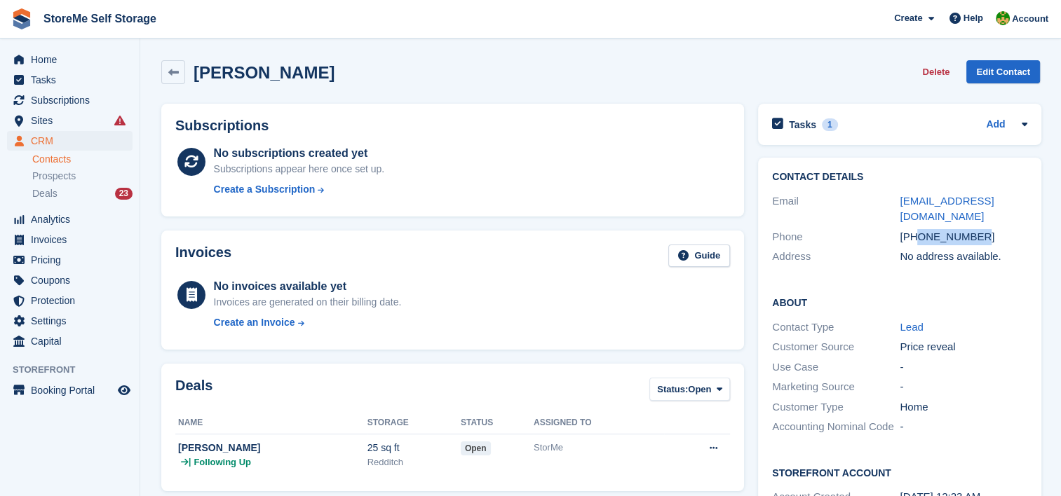
copy div "7431953804"
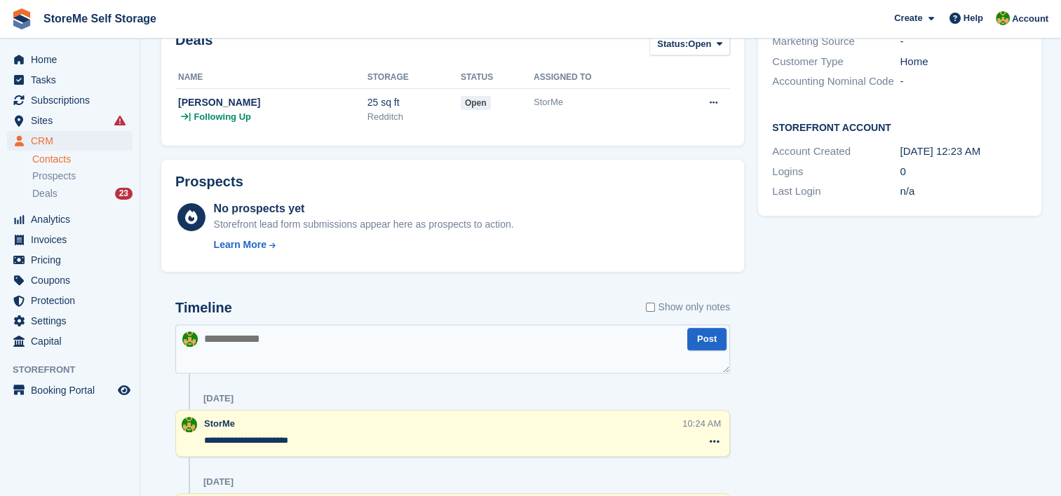
scroll to position [416, 0]
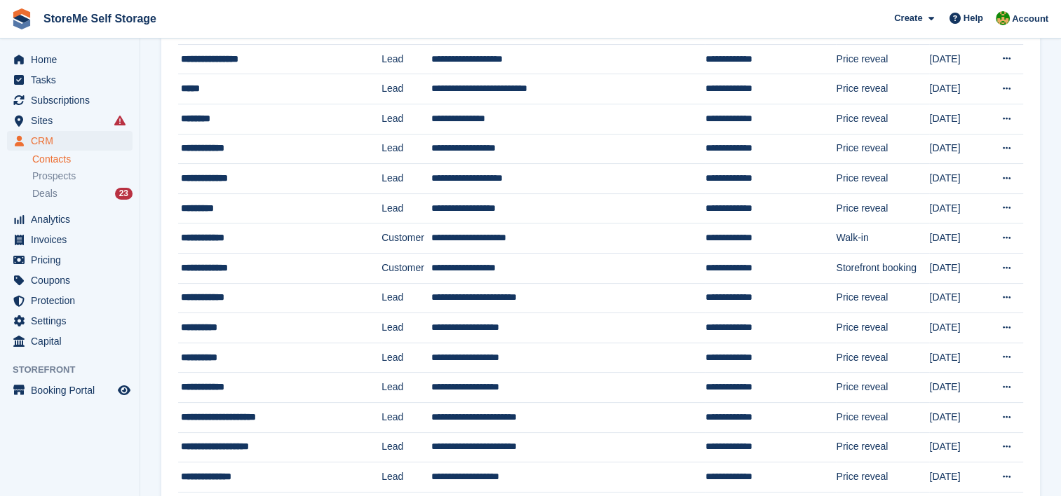
scroll to position [97, 0]
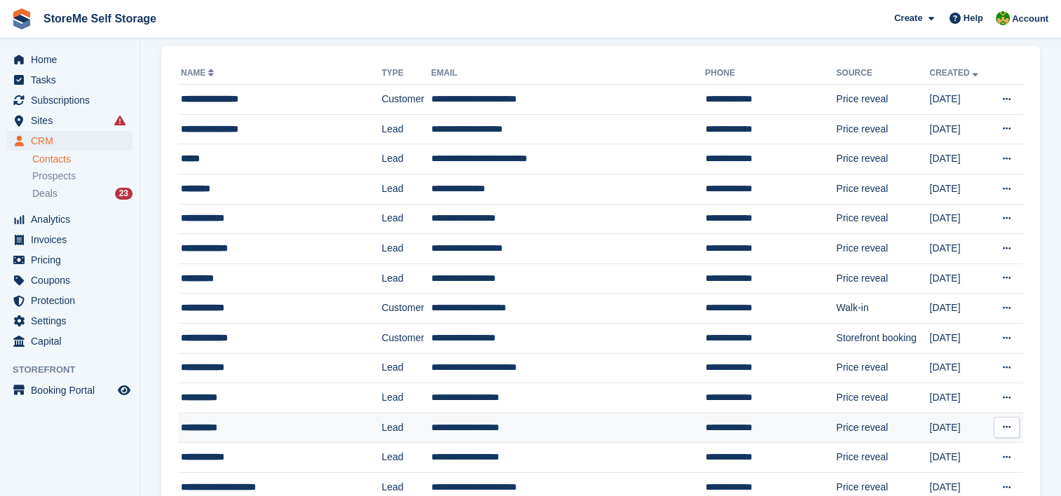
click at [456, 424] on td "**********" at bounding box center [568, 428] width 274 height 30
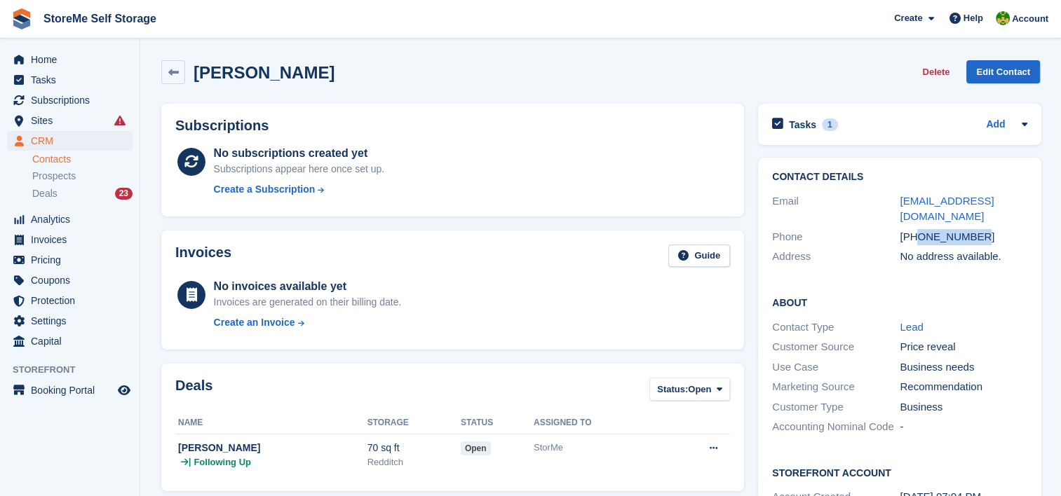
drag, startPoint x: 976, startPoint y: 219, endPoint x: 917, endPoint y: 217, distance: 58.9
click at [917, 229] on div "+447735219681" at bounding box center [964, 237] width 128 height 16
copy div "7735219681"
drag, startPoint x: 1009, startPoint y: 202, endPoint x: 894, endPoint y: 196, distance: 115.1
click at [894, 196] on div "Email sjhancox@icloud.com" at bounding box center [899, 209] width 255 height 36
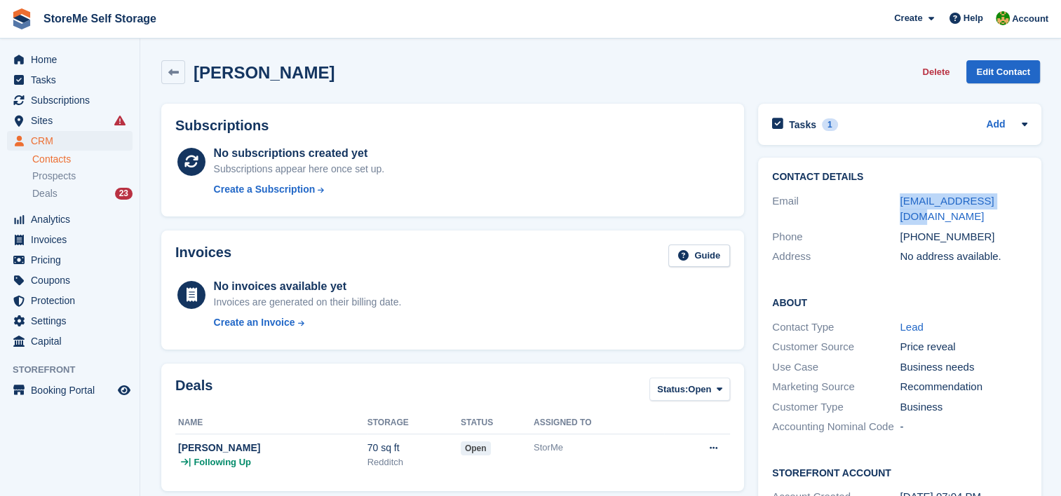
copy div "sjhancox@icloud.com"
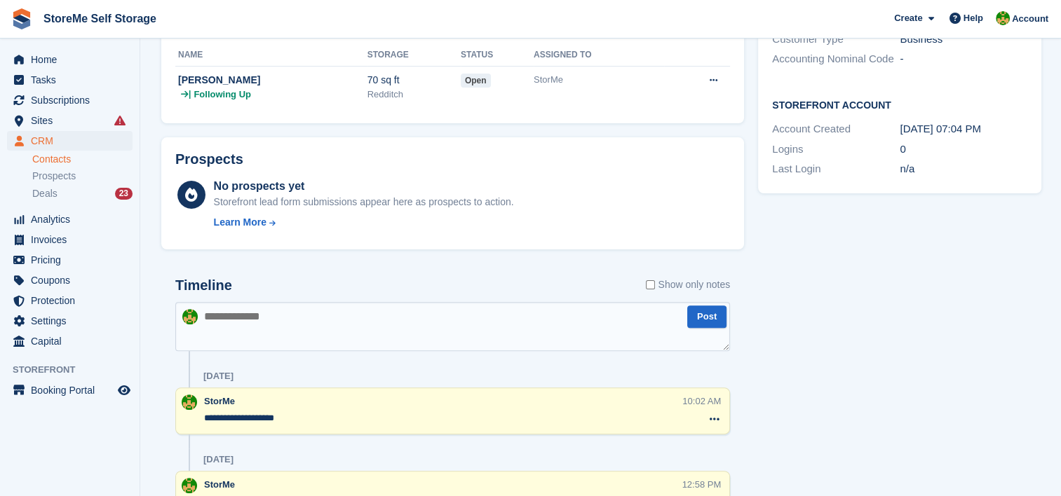
scroll to position [351, 0]
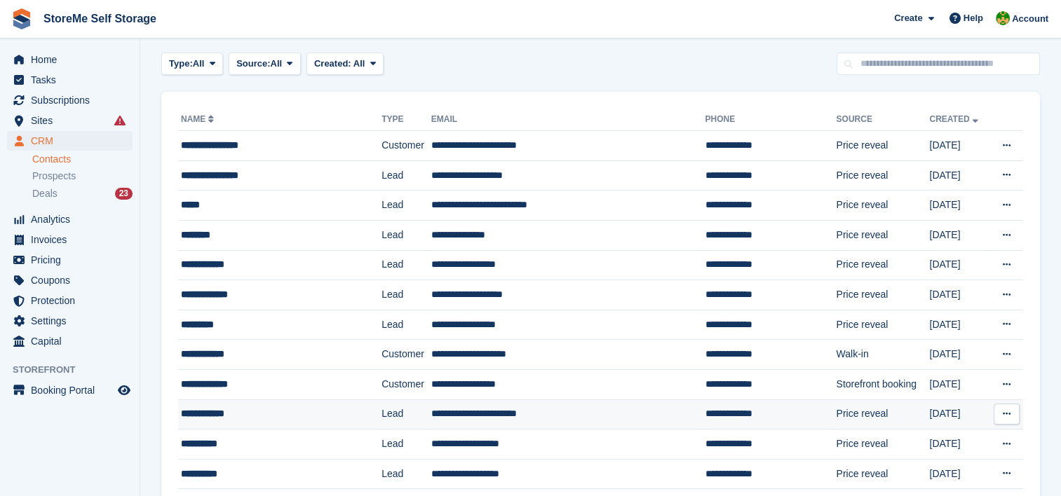
scroll to position [27, 0]
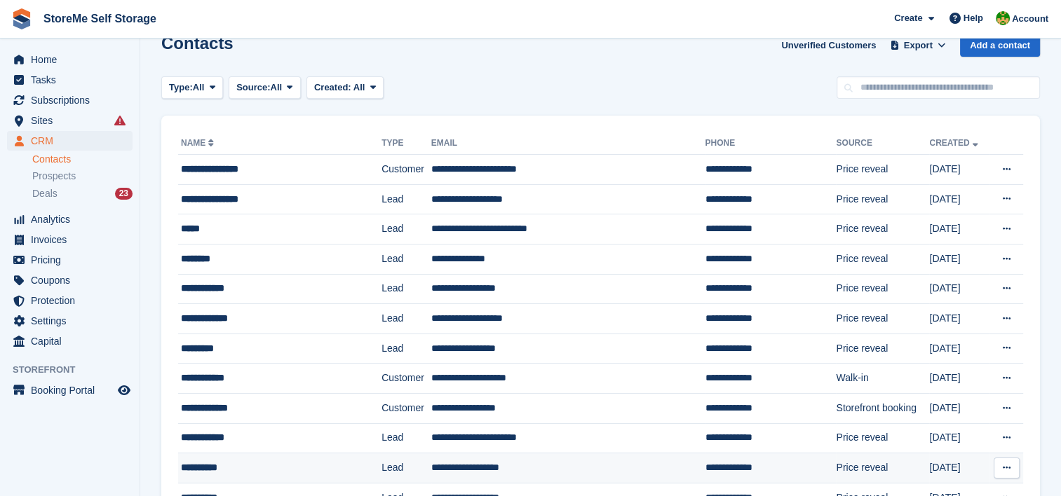
click at [478, 459] on td "**********" at bounding box center [568, 469] width 274 height 30
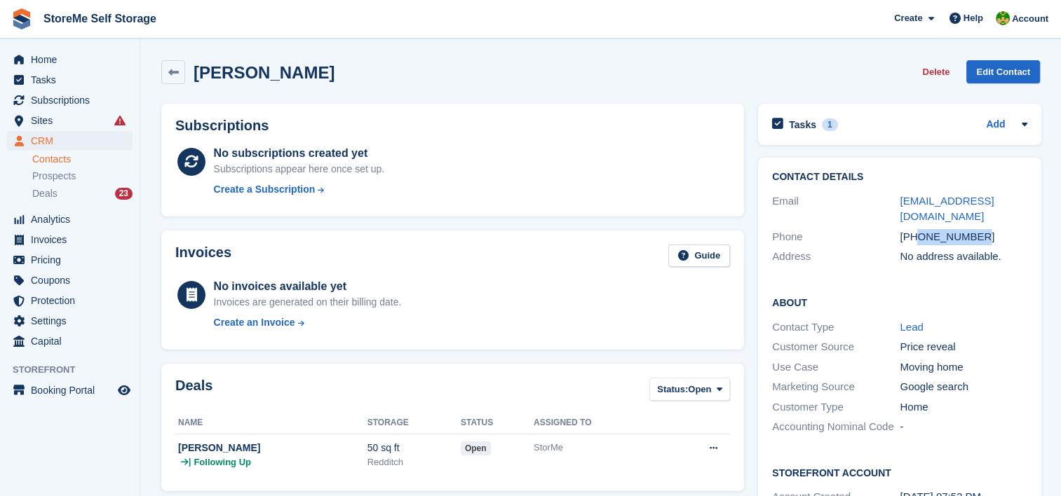
drag, startPoint x: 991, startPoint y: 221, endPoint x: 914, endPoint y: 218, distance: 77.2
click at [914, 229] on div "+447966378015" at bounding box center [964, 237] width 128 height 16
copy div "7966378015"
drag, startPoint x: 1009, startPoint y: 197, endPoint x: 900, endPoint y: 193, distance: 109.5
click at [900, 194] on div "grjtemple@gmail.com" at bounding box center [964, 210] width 128 height 32
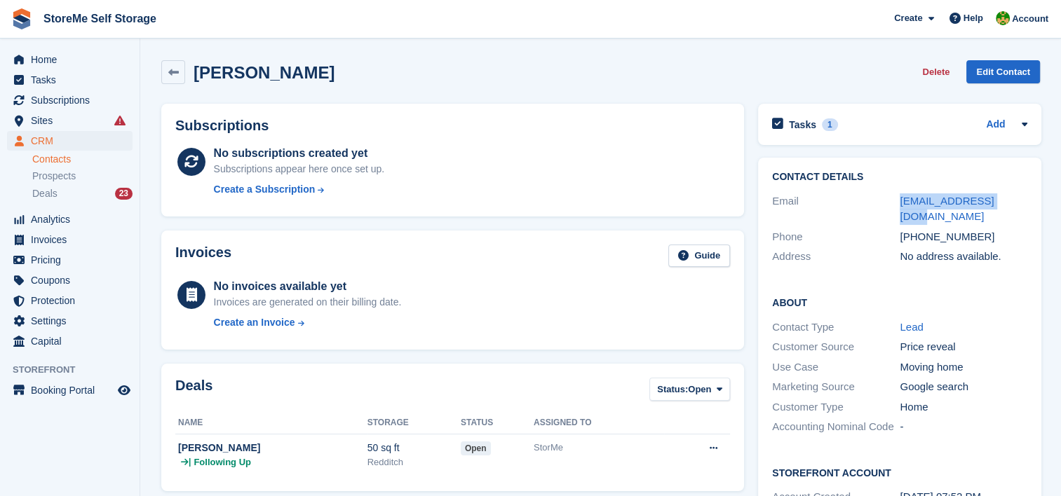
copy link "grjtemple@gmail.com"
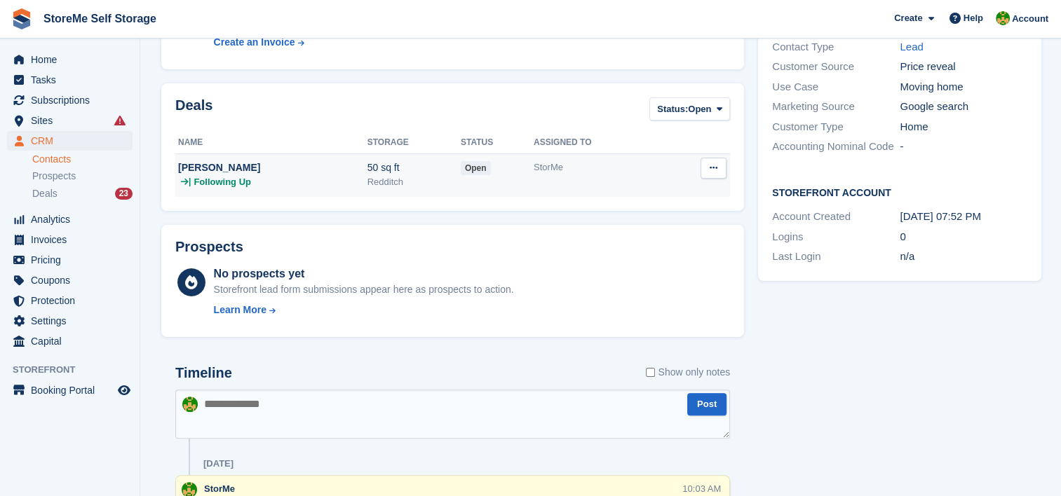
scroll to position [280, 0]
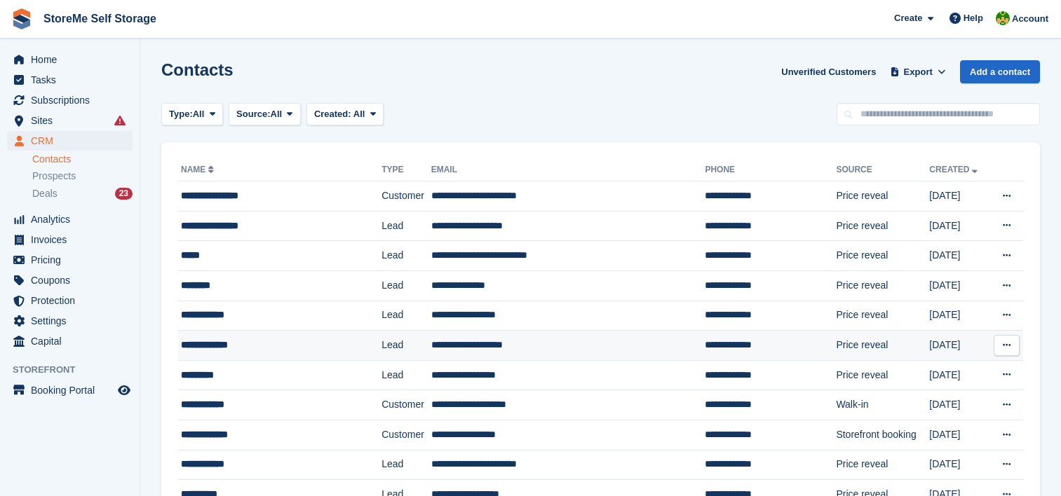
scroll to position [27, 0]
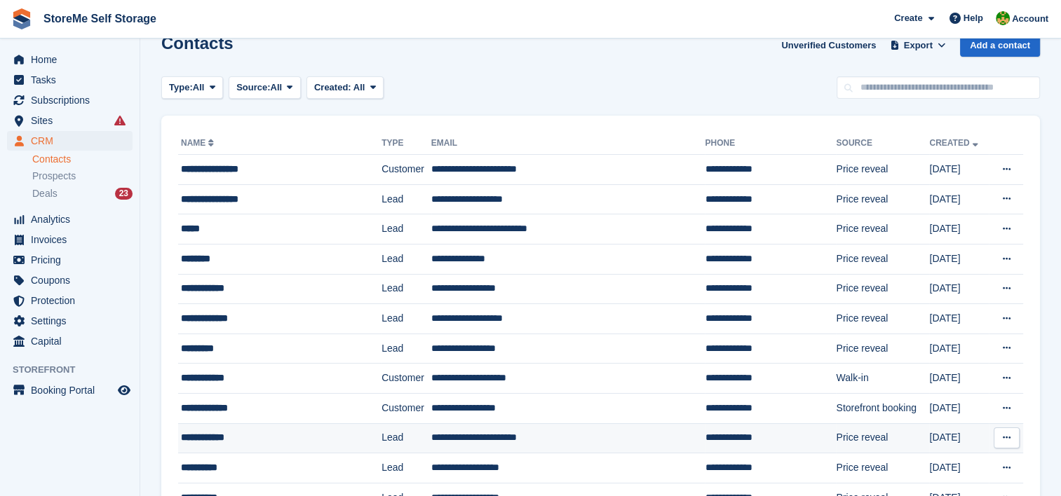
click at [468, 431] on td "**********" at bounding box center [568, 438] width 274 height 30
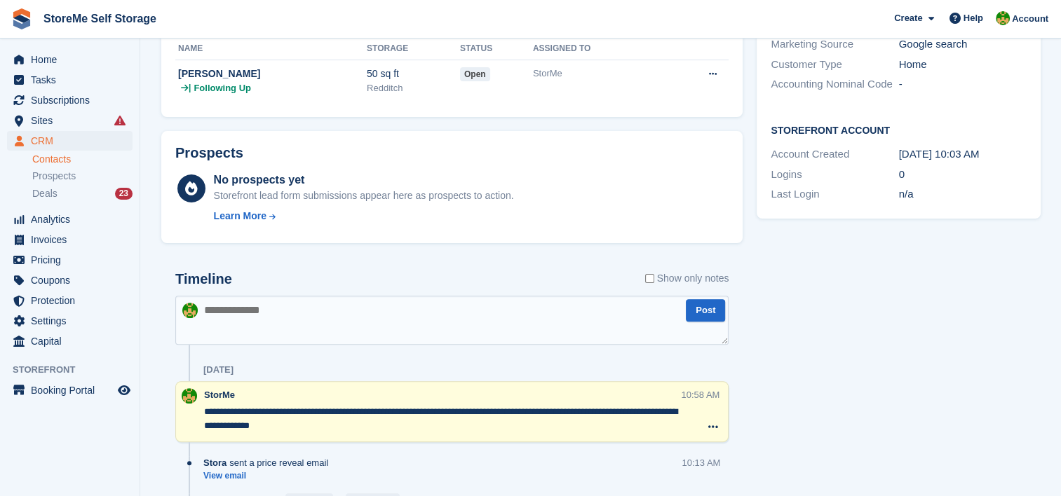
scroll to position [470, 0]
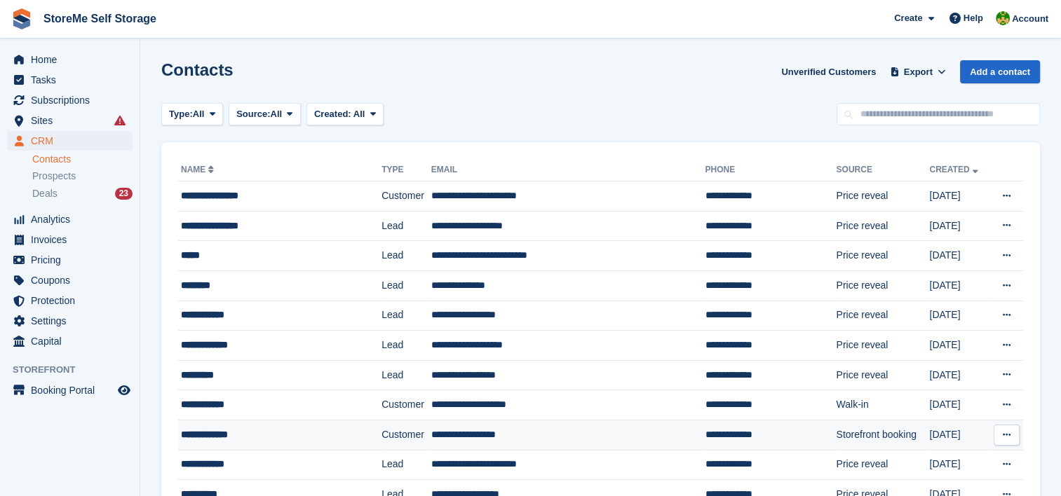
click at [443, 435] on td "**********" at bounding box center [568, 435] width 274 height 30
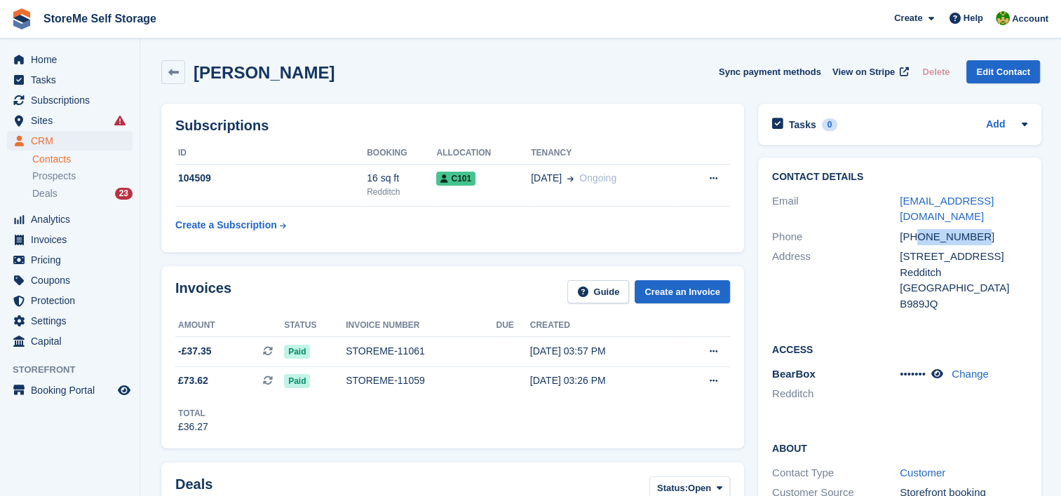
drag, startPoint x: 925, startPoint y: 216, endPoint x: 916, endPoint y: 213, distance: 10.2
click at [916, 229] on div "+447761977447" at bounding box center [964, 237] width 128 height 16
copy div "7761977447"
drag, startPoint x: 1000, startPoint y: 199, endPoint x: 897, endPoint y: 196, distance: 103.1
click at [897, 196] on div "Email kenergi1@gmail.com" at bounding box center [899, 209] width 255 height 36
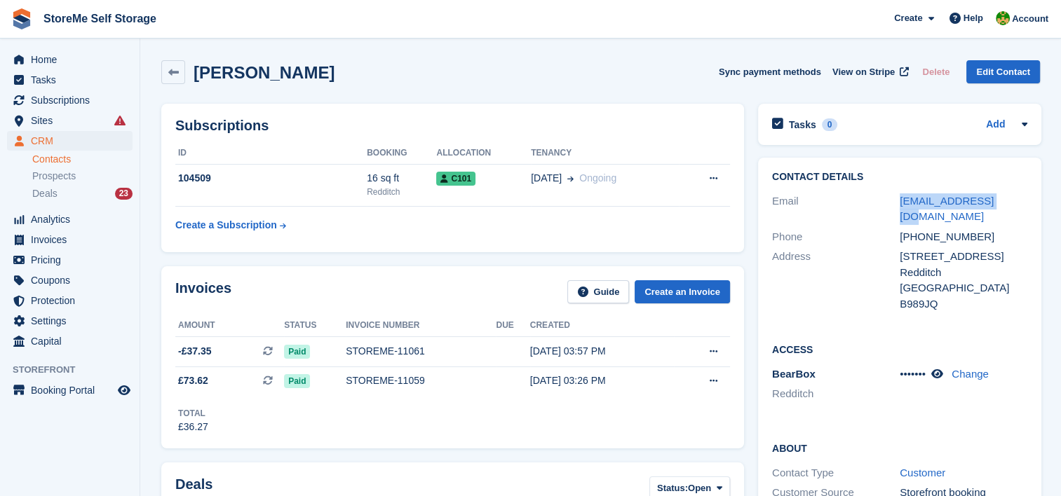
copy div "kenergi1@gmail.com"
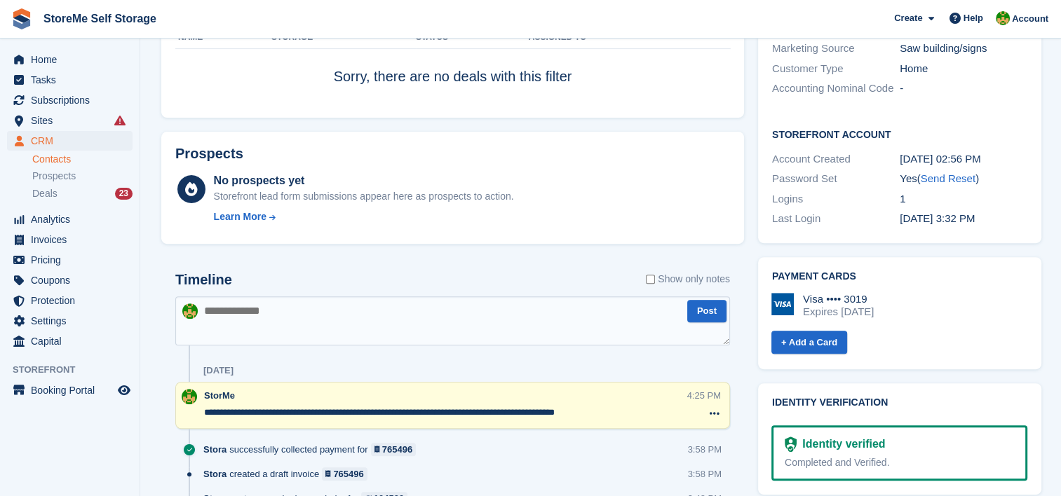
scroll to position [631, 0]
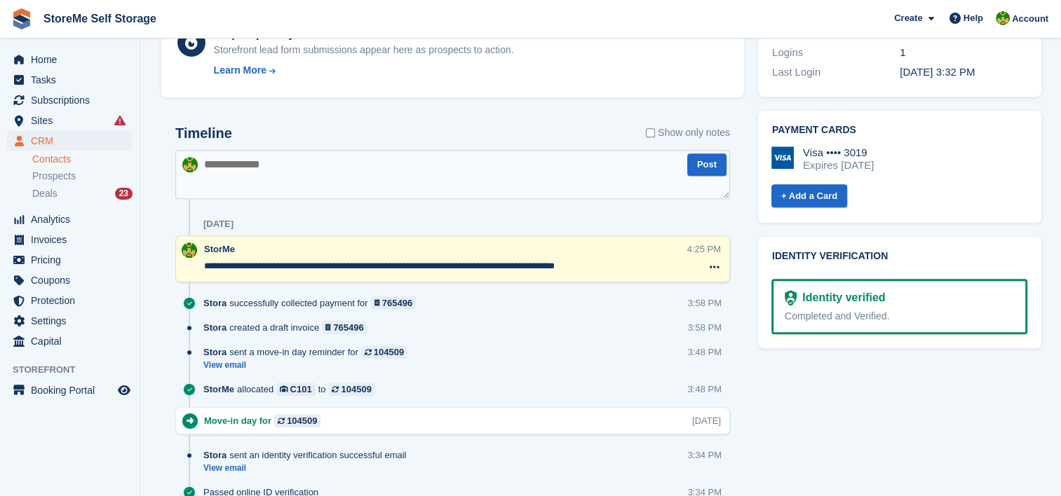
click at [578, 268] on textarea "**********" at bounding box center [445, 266] width 483 height 14
type textarea "**********"
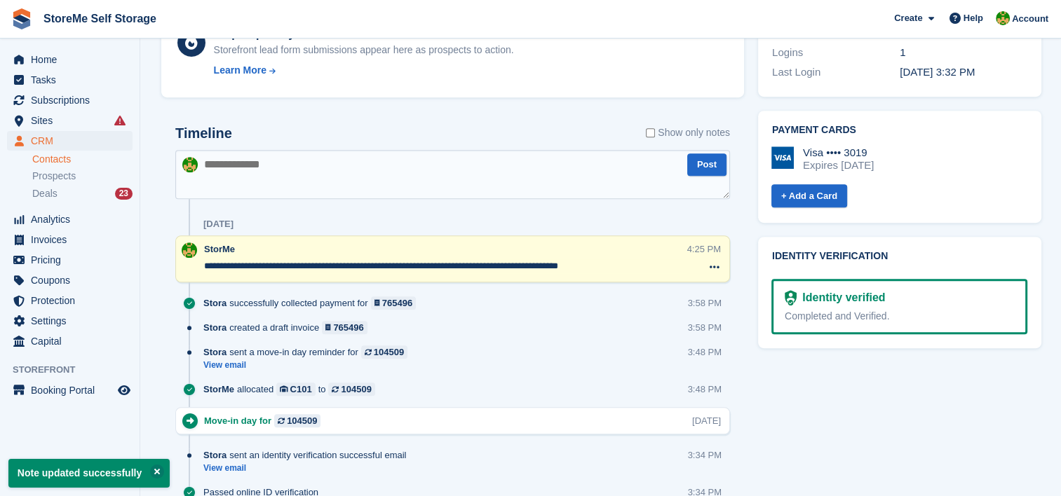
click at [592, 340] on div "Stora created a draft invoice 765496 3:58 PM" at bounding box center [466, 333] width 527 height 25
click at [841, 357] on div "Tasks 0 Add No tasks related to Kenneth Danks Contact Details Email kenergi1@gm…" at bounding box center [899, 240] width 297 height 1549
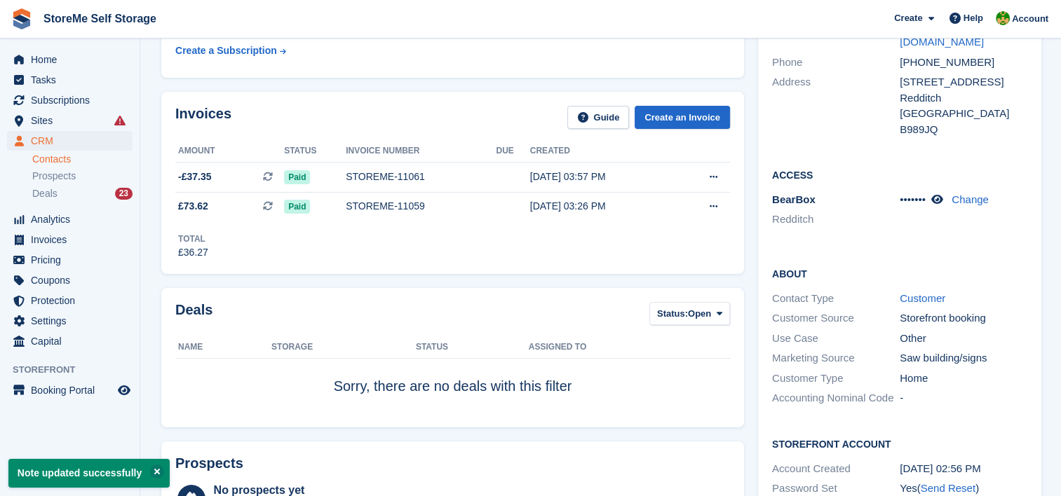
scroll to position [0, 0]
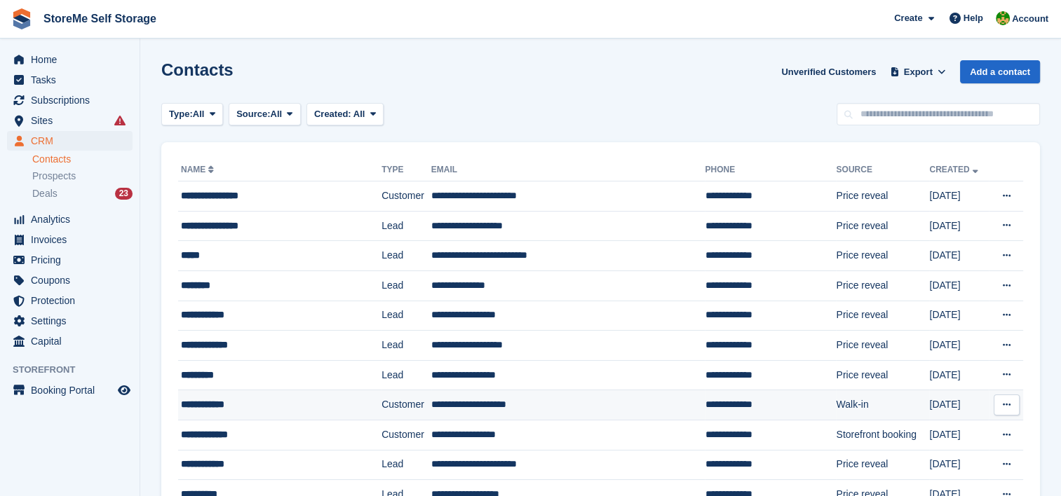
click at [455, 402] on td "**********" at bounding box center [568, 406] width 274 height 30
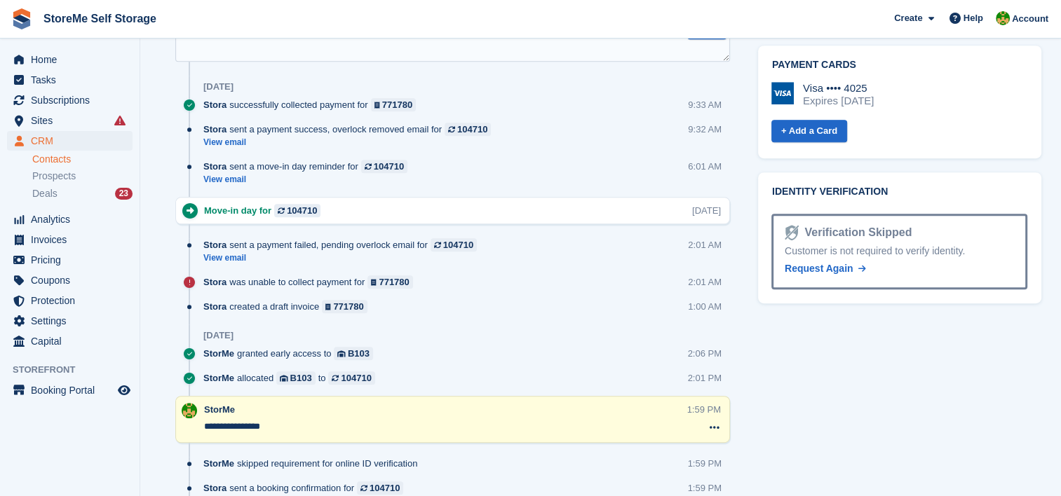
scroll to position [833, 0]
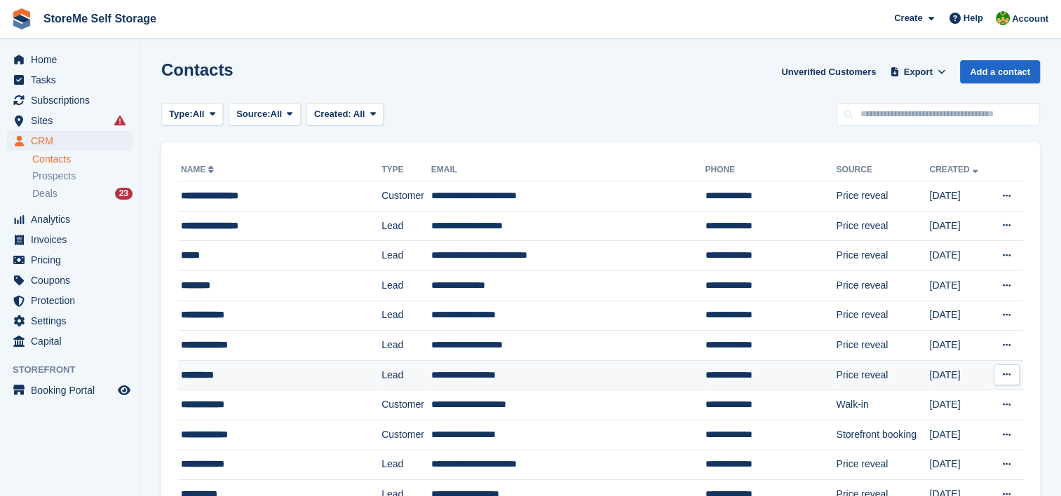
click at [466, 370] on td "**********" at bounding box center [568, 375] width 274 height 30
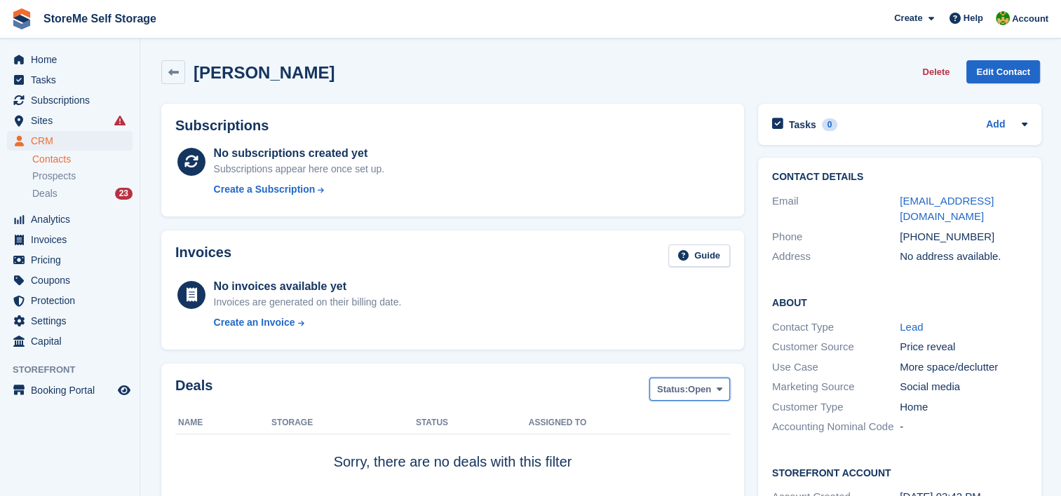
click at [674, 388] on span "Status:" at bounding box center [672, 390] width 31 height 14
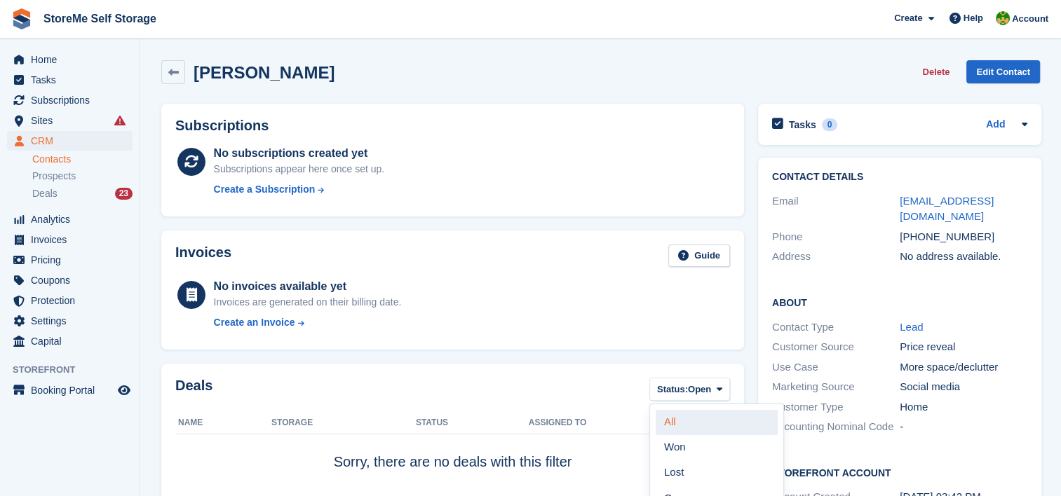
click at [679, 424] on link "All" at bounding box center [717, 422] width 122 height 25
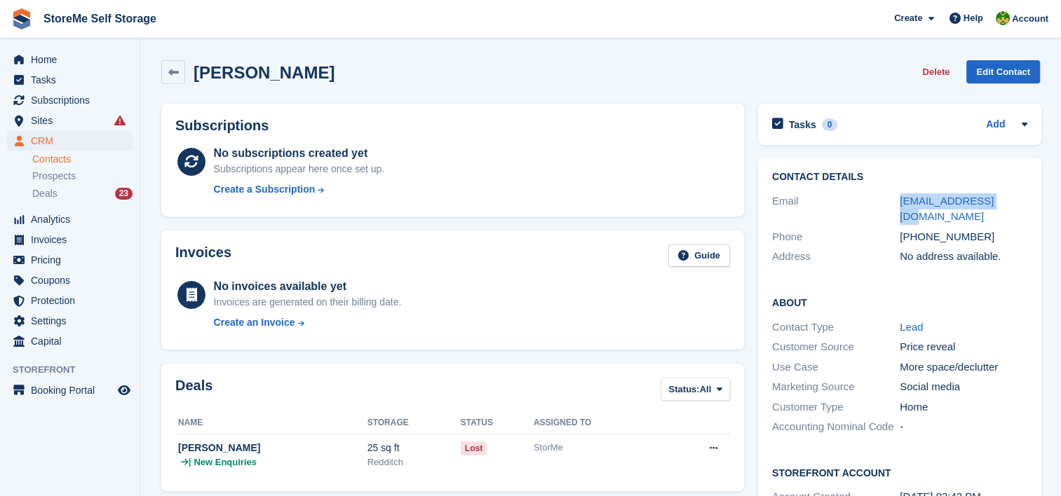
drag, startPoint x: 997, startPoint y: 199, endPoint x: 895, endPoint y: 198, distance: 102.4
click at [895, 198] on div "Email davidjlee@live.com" at bounding box center [899, 209] width 255 height 36
copy div "davidjlee@live.com"
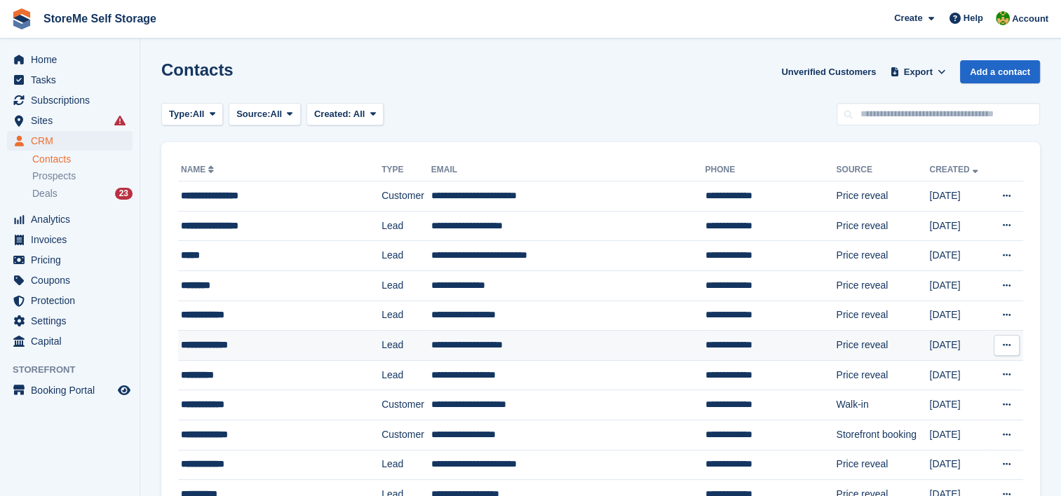
click at [439, 343] on td "**********" at bounding box center [568, 346] width 274 height 30
click at [456, 342] on td "**********" at bounding box center [568, 346] width 274 height 30
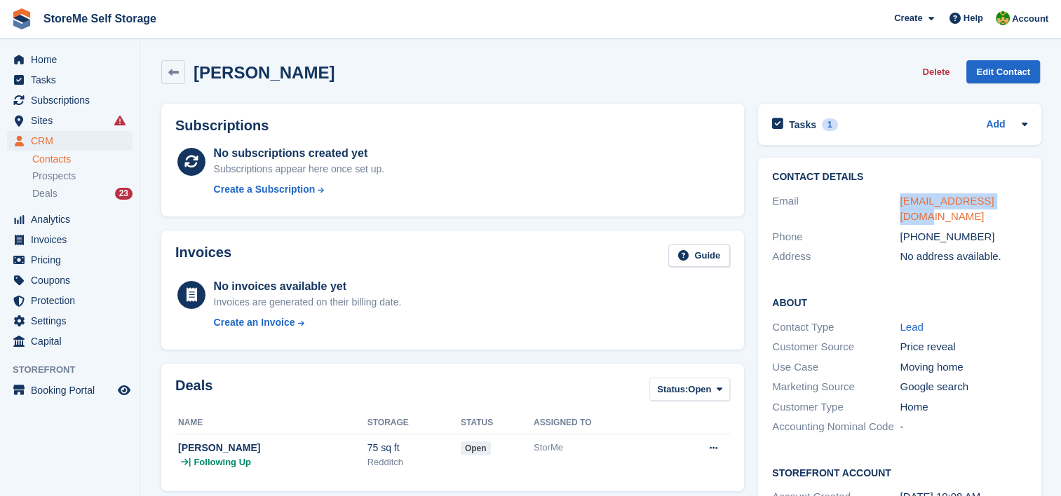
drag, startPoint x: 1019, startPoint y: 199, endPoint x: 897, endPoint y: 198, distance: 122.0
click at [900, 198] on div "[EMAIL_ADDRESS][DOMAIN_NAME]" at bounding box center [964, 210] width 128 height 32
copy link "[EMAIL_ADDRESS][DOMAIN_NAME]"
drag, startPoint x: 988, startPoint y: 220, endPoint x: 917, endPoint y: 213, distance: 71.2
click at [917, 229] on div "[PHONE_NUMBER]" at bounding box center [964, 237] width 128 height 16
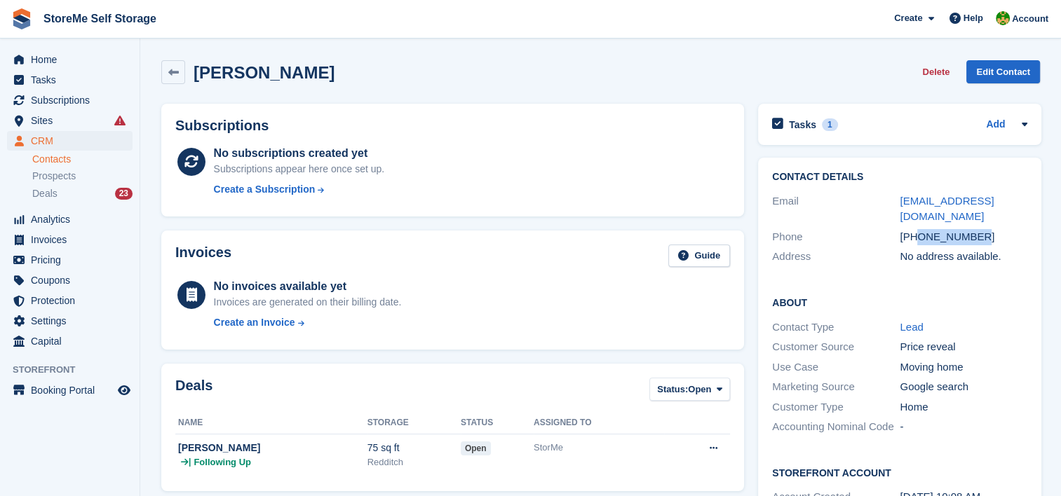
copy div "7795187086"
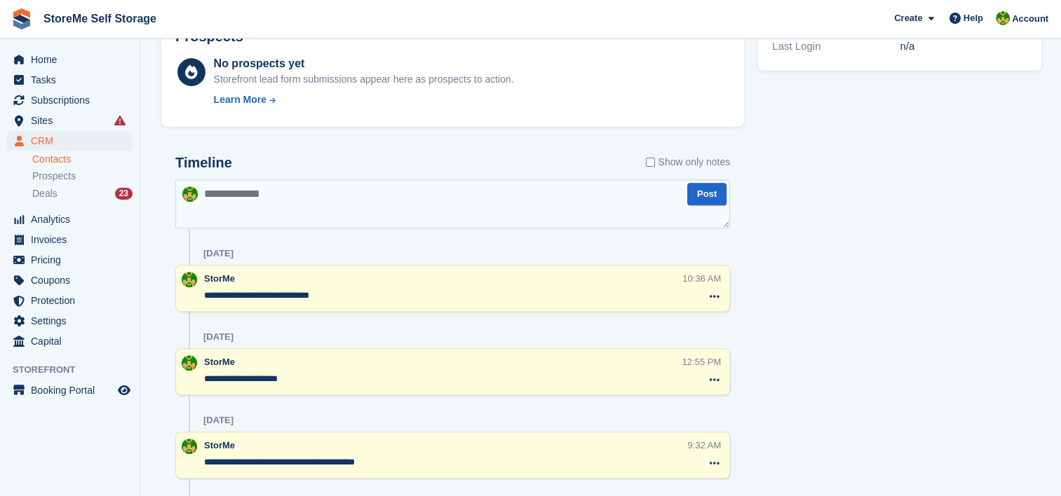
scroll to position [421, 0]
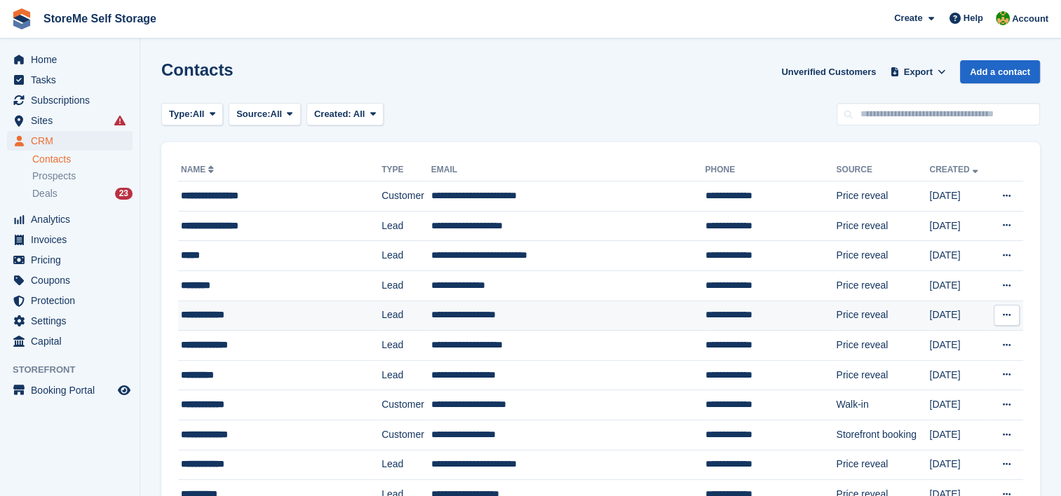
click at [431, 311] on td "**********" at bounding box center [568, 316] width 274 height 30
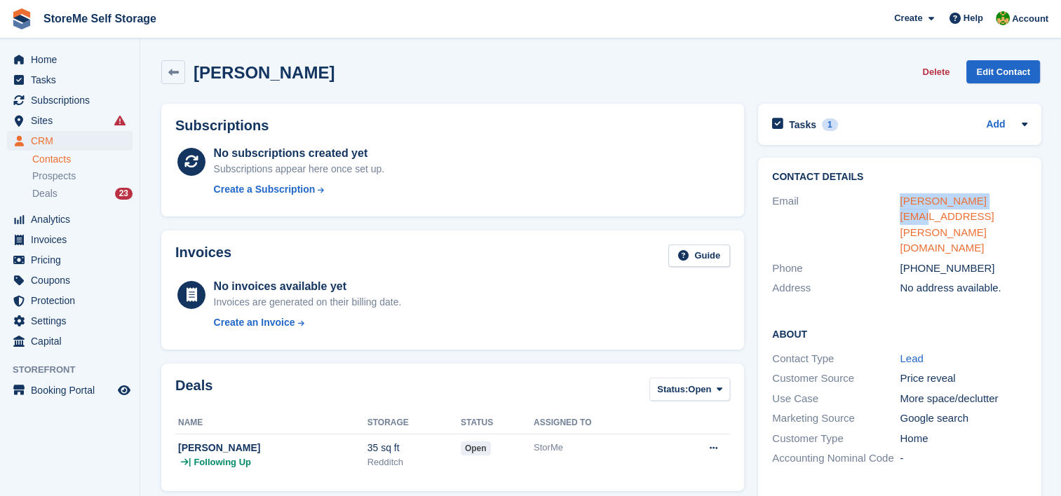
drag, startPoint x: 1005, startPoint y: 196, endPoint x: 897, endPoint y: 196, distance: 108.0
click at [900, 196] on div "dawn@tomalin.co.uk" at bounding box center [964, 225] width 128 height 63
copy link "dawn@tomalin.co.uk"
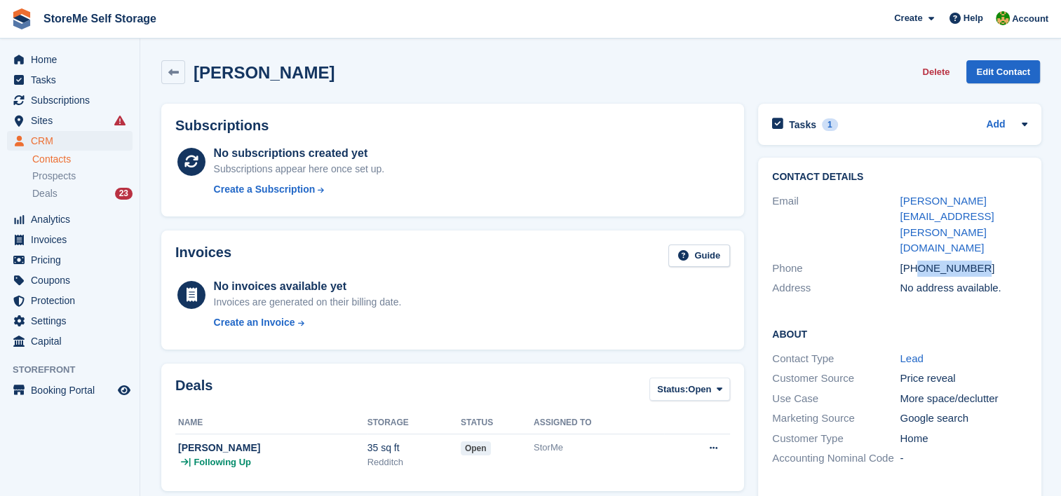
drag, startPoint x: 995, startPoint y: 222, endPoint x: 918, endPoint y: 219, distance: 77.2
click at [918, 261] on div "+447949493970" at bounding box center [964, 269] width 128 height 16
copy div "7949493970"
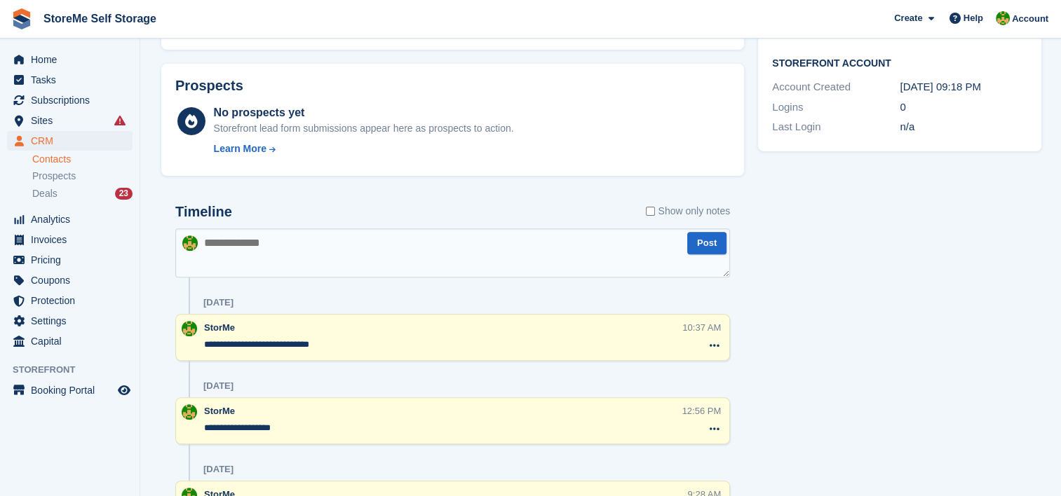
scroll to position [421, 0]
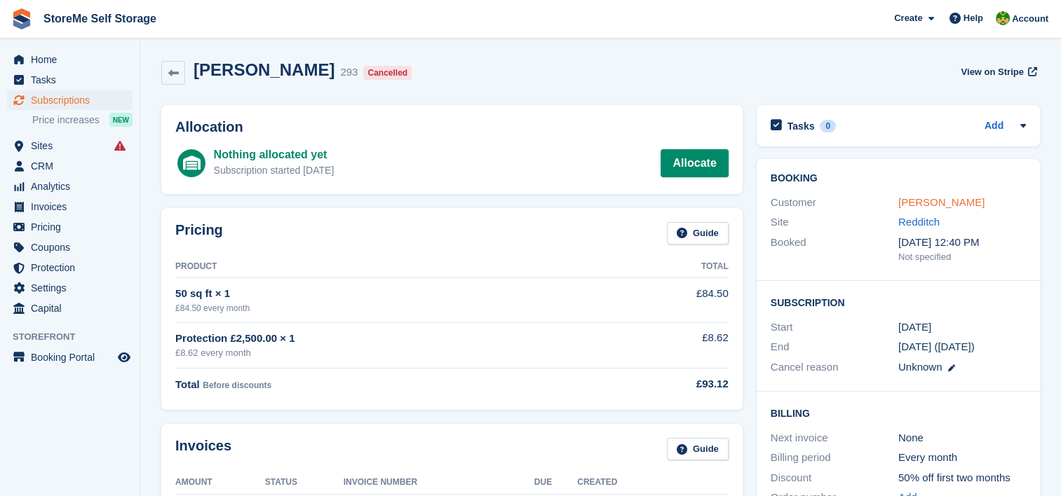
click at [930, 204] on link "Leigh Styling" at bounding box center [941, 202] width 86 height 12
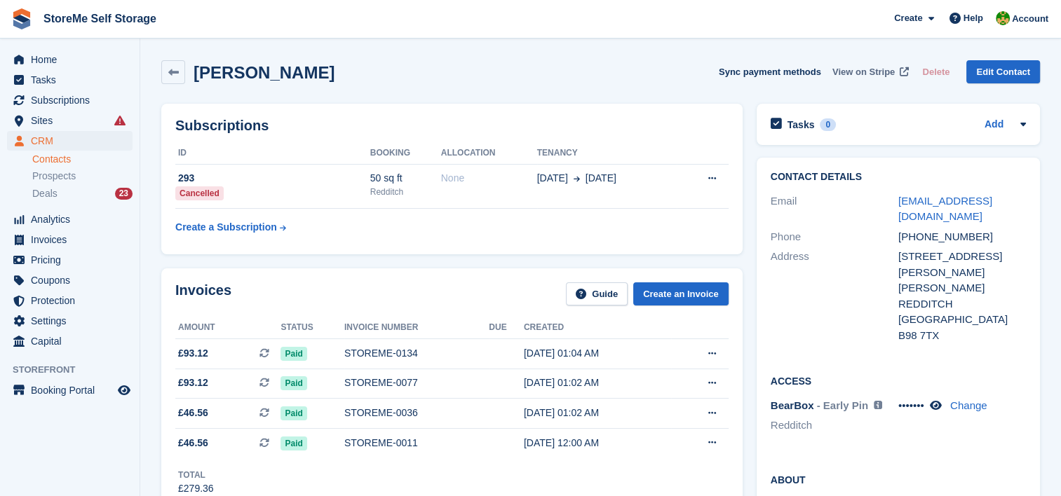
click at [858, 74] on span "View on Stripe" at bounding box center [863, 72] width 62 height 14
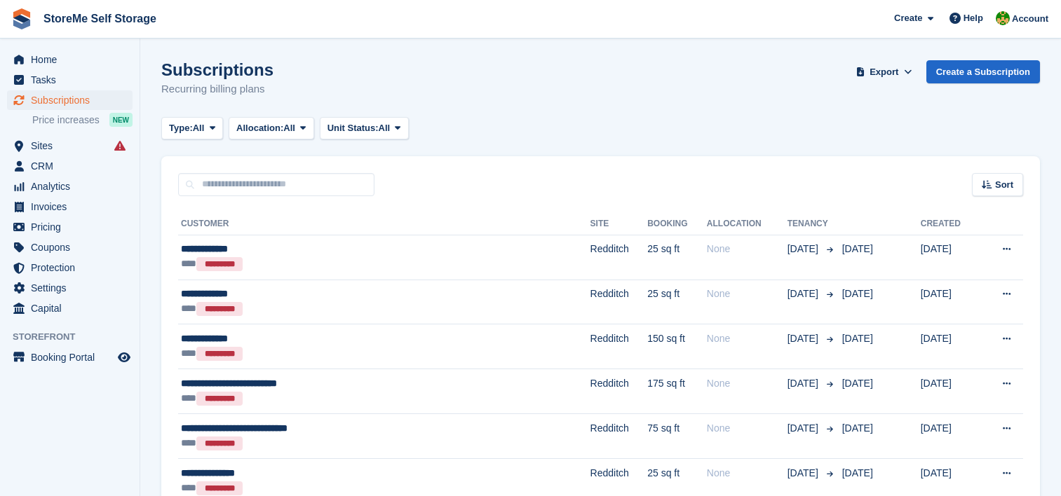
scroll to position [561, 0]
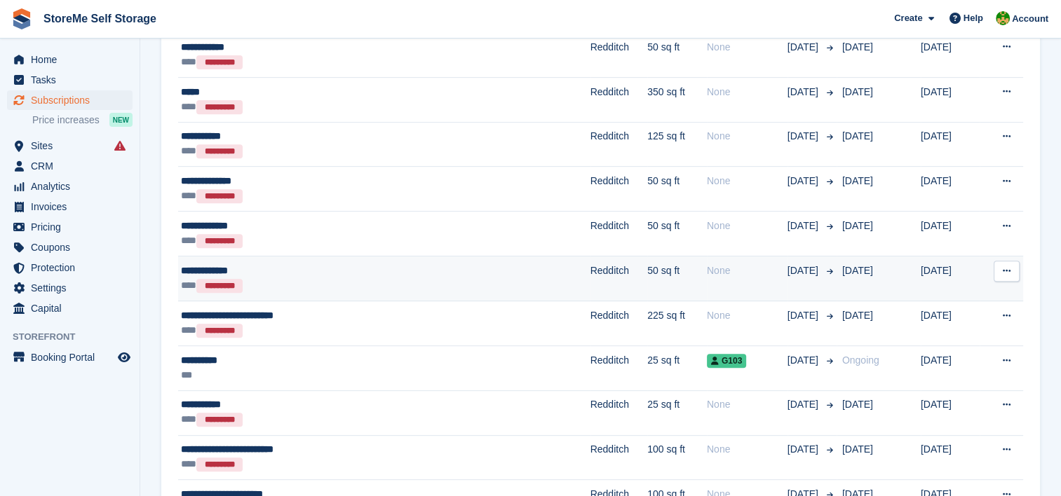
click at [590, 270] on td "Redditch" at bounding box center [618, 279] width 57 height 45
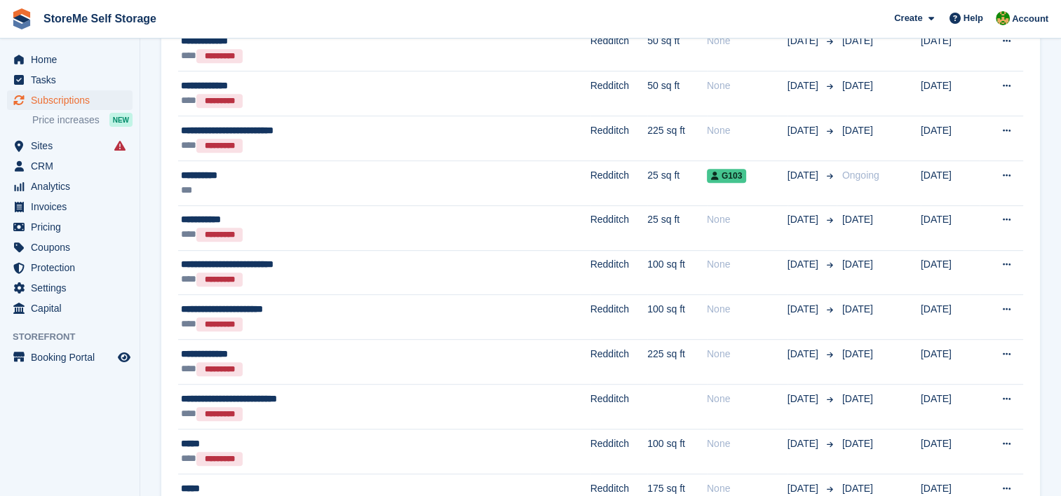
scroll to position [771, 0]
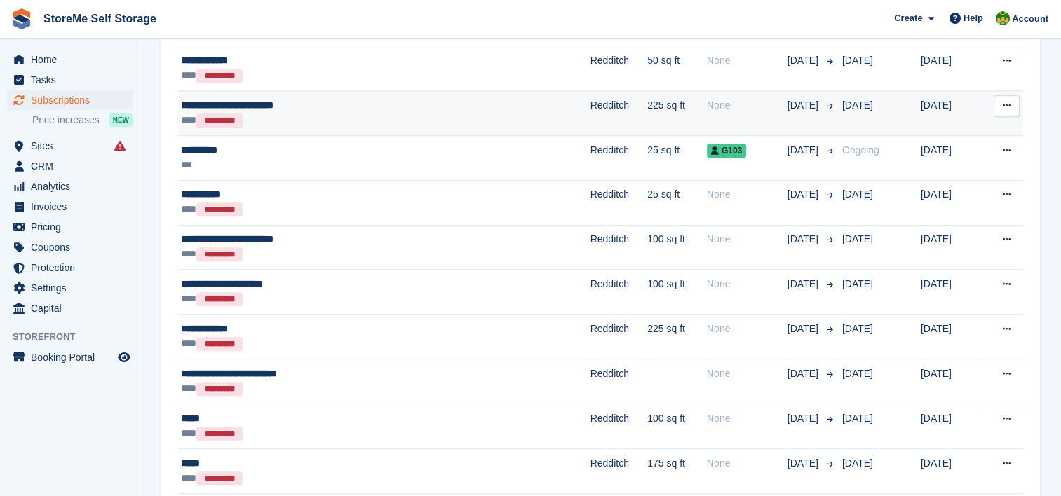
click at [453, 107] on div "**********" at bounding box center [319, 105] width 276 height 15
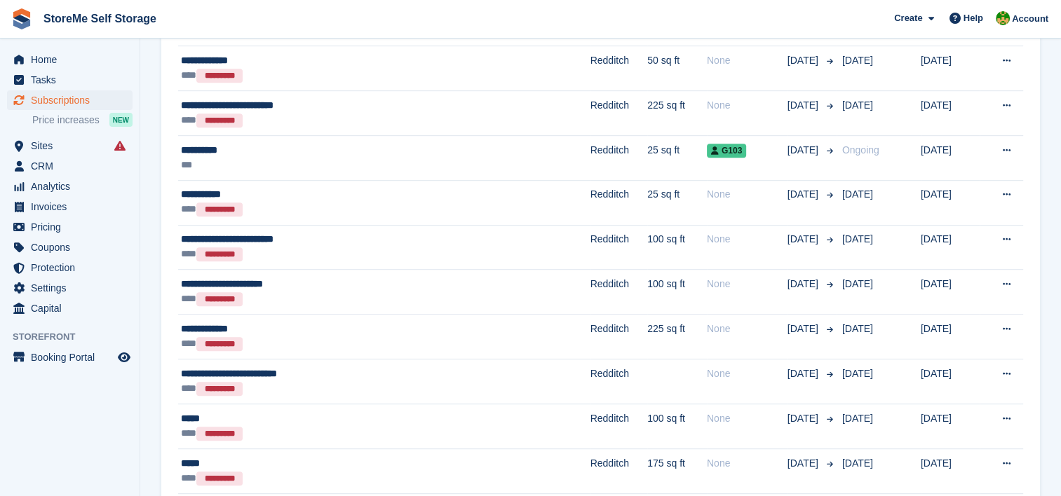
scroll to position [841, 0]
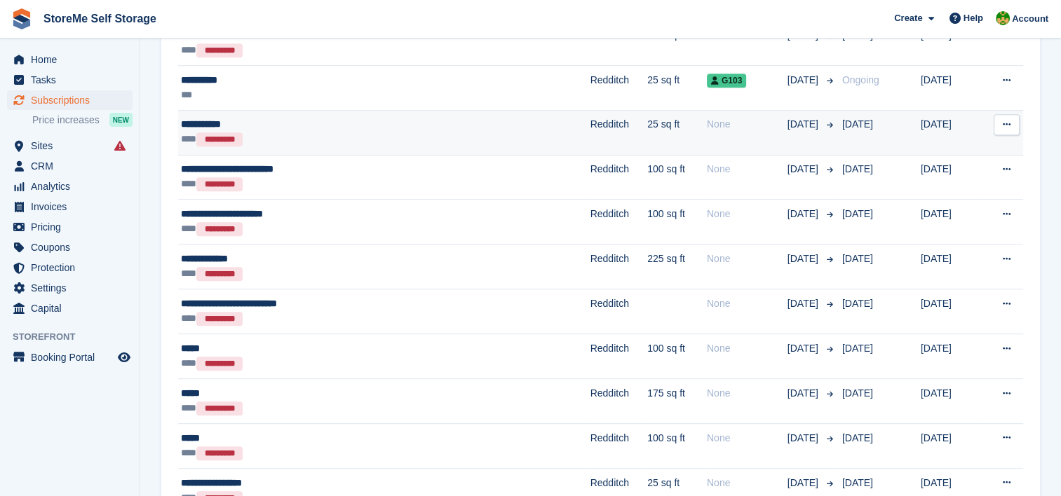
click at [590, 135] on td "Redditch" at bounding box center [618, 132] width 57 height 45
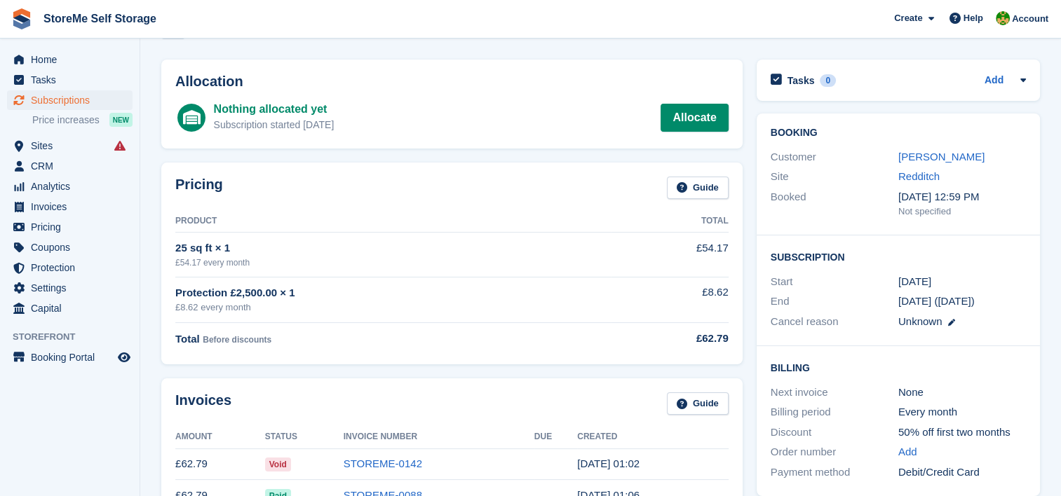
scroll to position [70, 0]
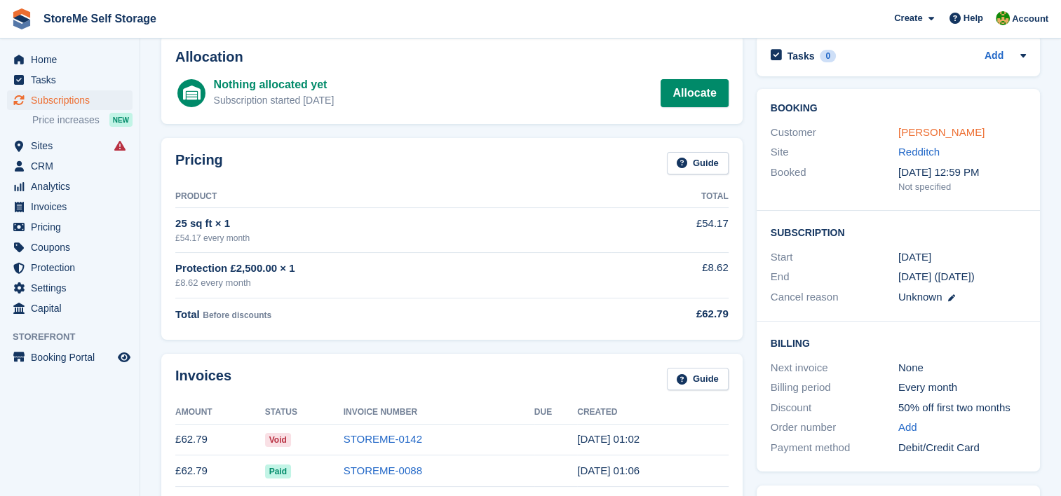
click at [918, 129] on link "[PERSON_NAME]" at bounding box center [941, 132] width 86 height 12
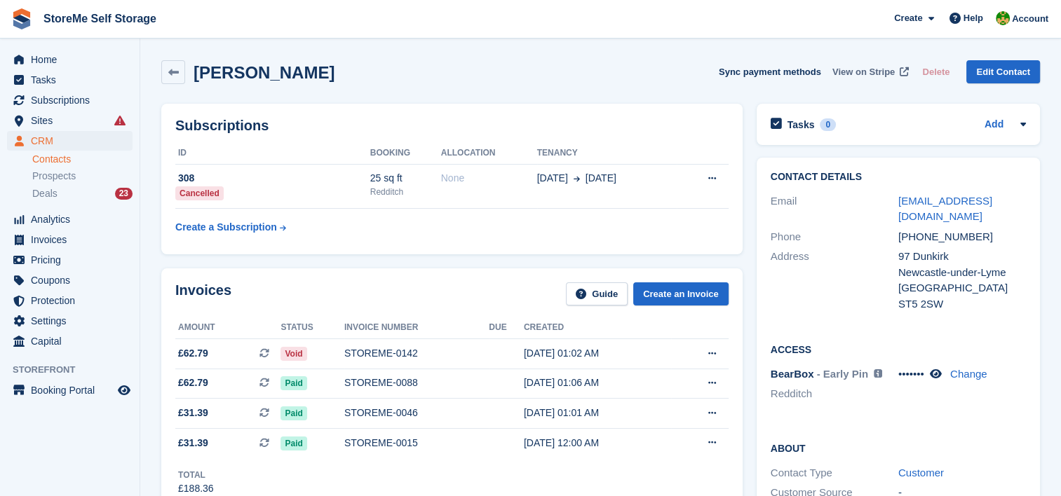
click at [873, 72] on span "View on Stripe" at bounding box center [863, 72] width 62 height 14
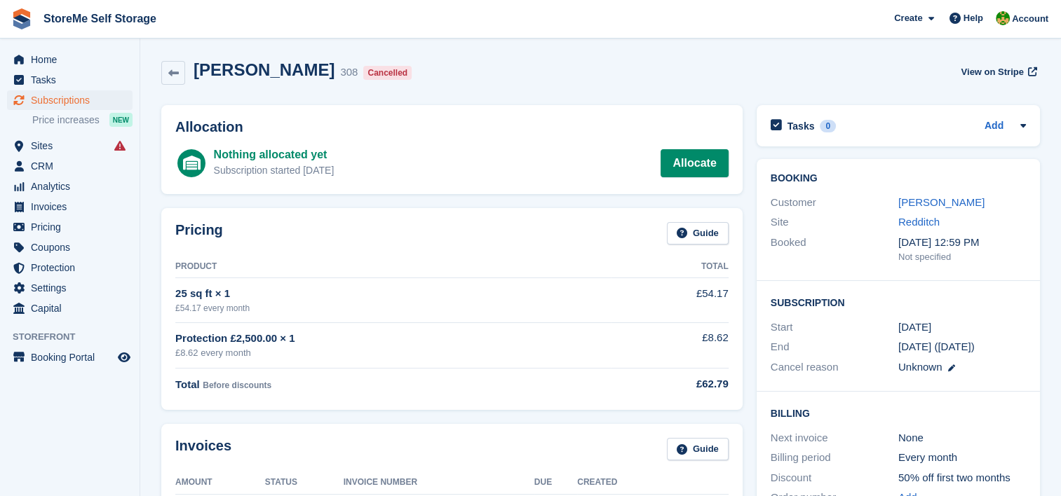
scroll to position [70, 0]
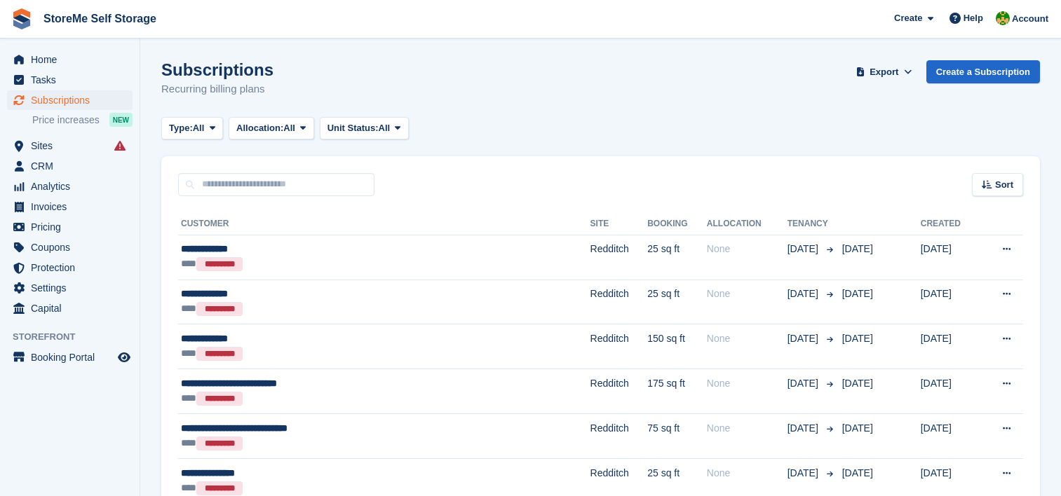
scroll to position [841, 0]
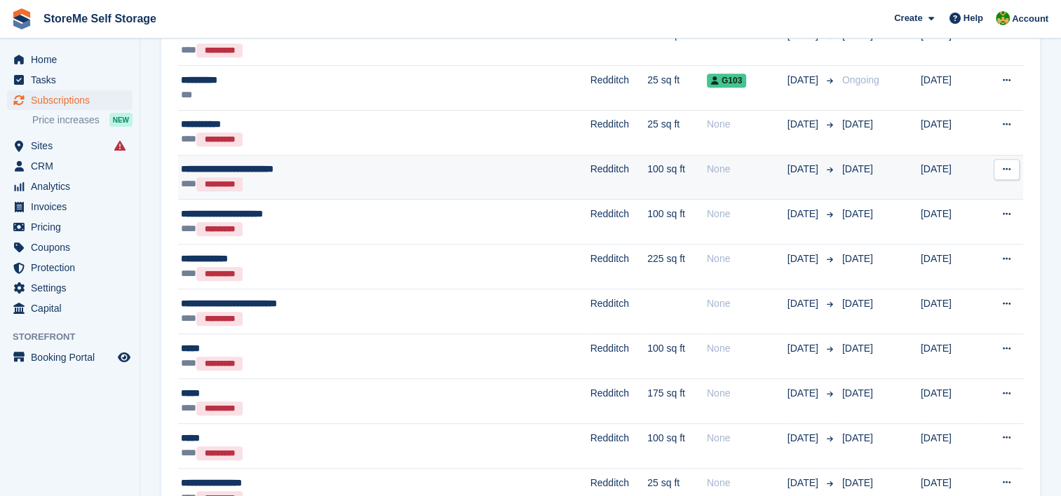
click at [590, 183] on td "Redditch" at bounding box center [618, 177] width 57 height 45
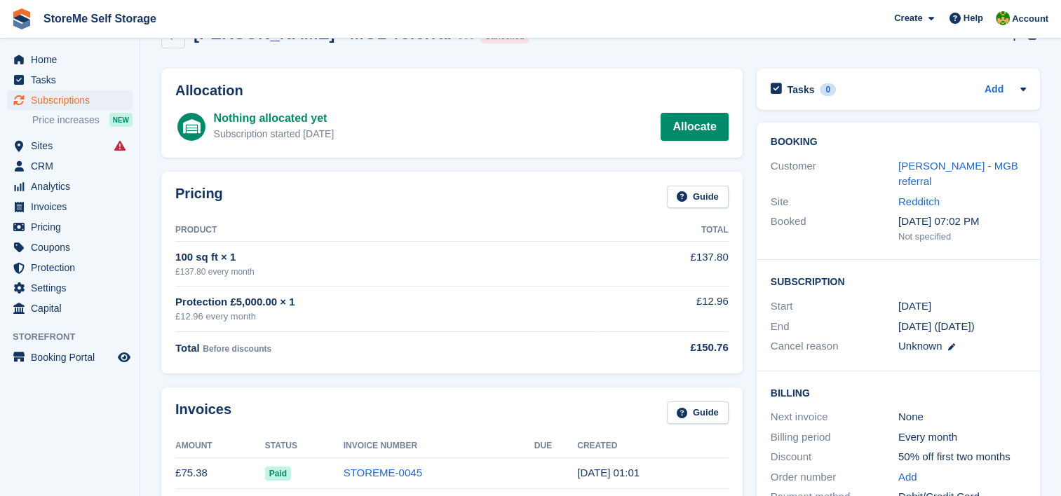
scroll to position [70, 0]
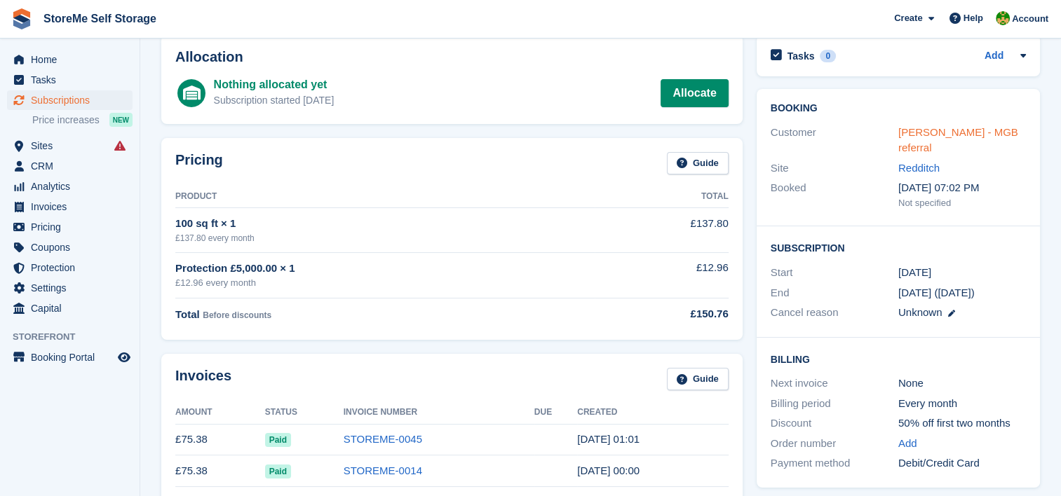
click at [933, 126] on link "Mark Mckoy - MGB referral" at bounding box center [958, 140] width 120 height 28
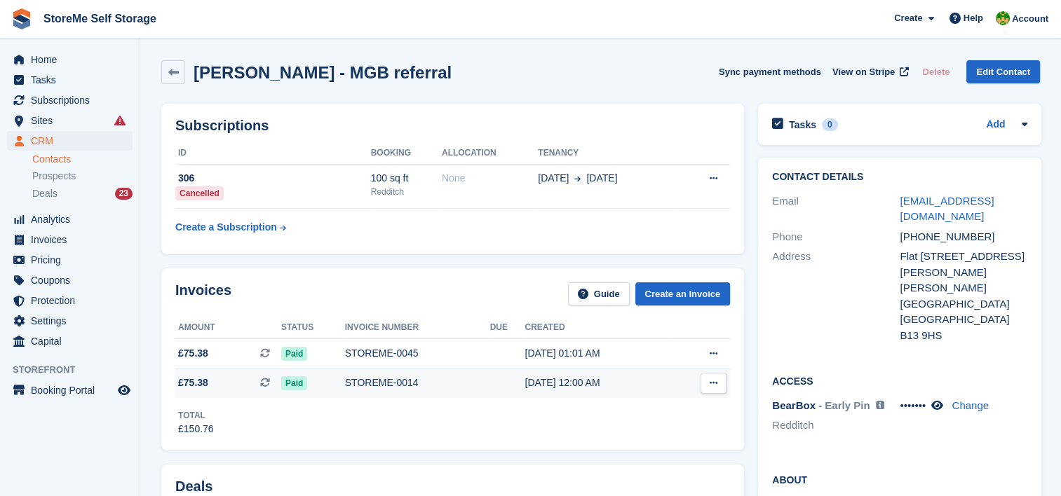
click at [369, 381] on div "STOREME-0014" at bounding box center [417, 383] width 145 height 15
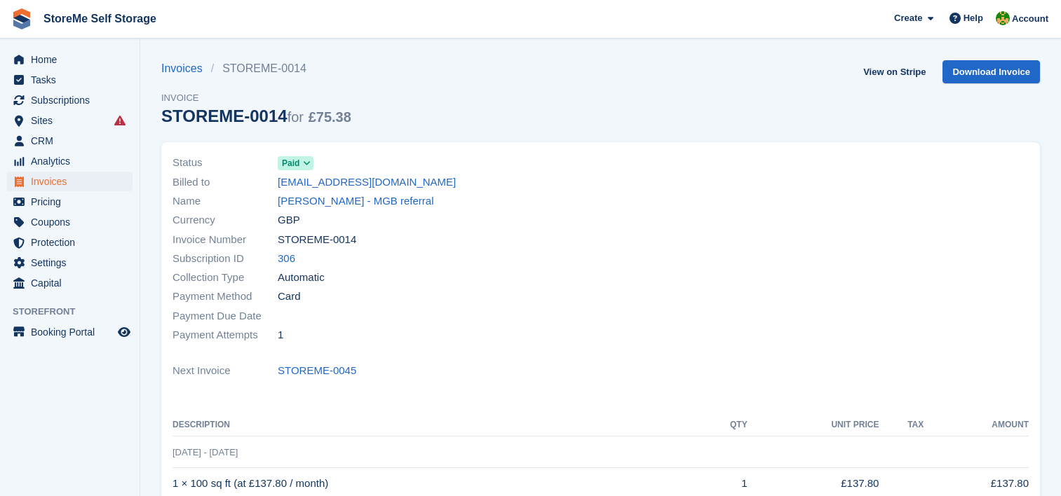
scroll to position [210, 0]
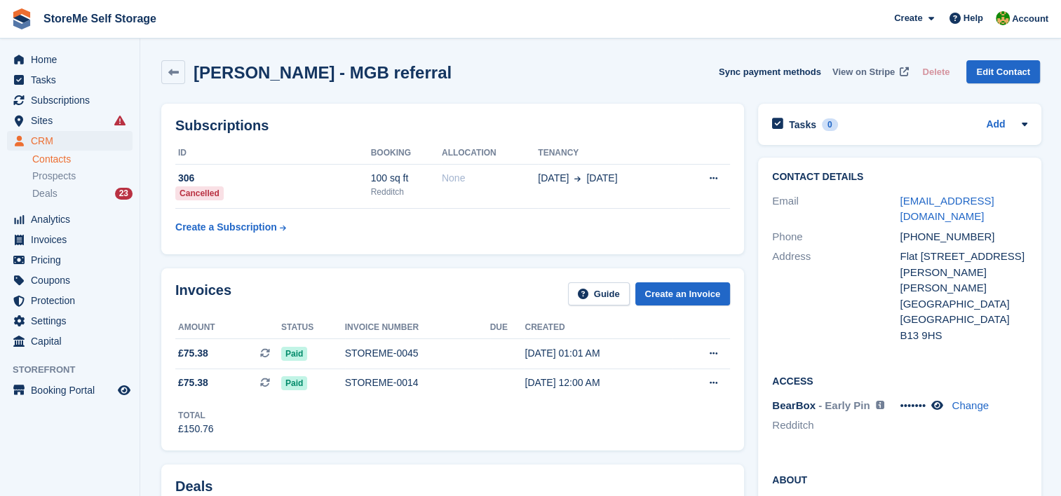
click at [881, 78] on span "View on Stripe" at bounding box center [863, 72] width 62 height 14
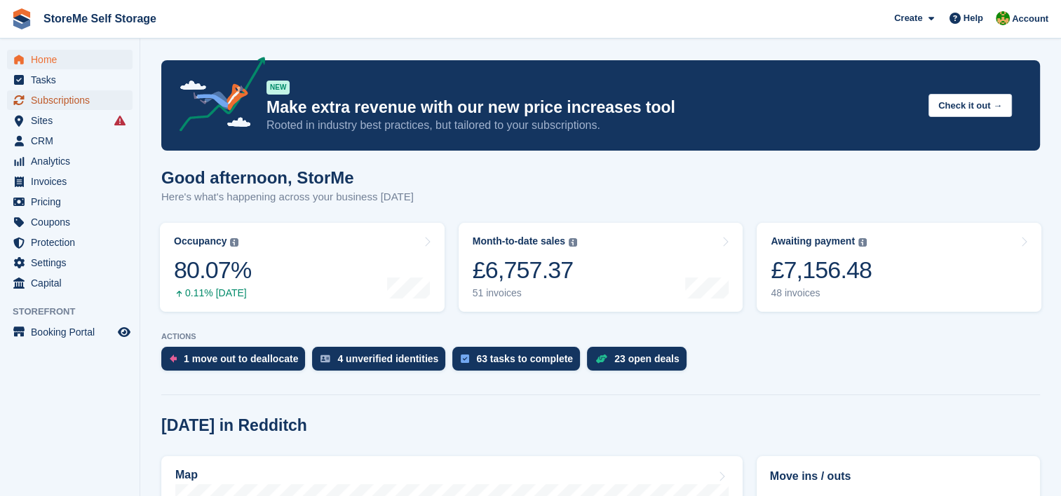
drag, startPoint x: 51, startPoint y: 99, endPoint x: 444, endPoint y: 149, distance: 395.8
click at [51, 99] on span "Subscriptions" at bounding box center [73, 100] width 84 height 20
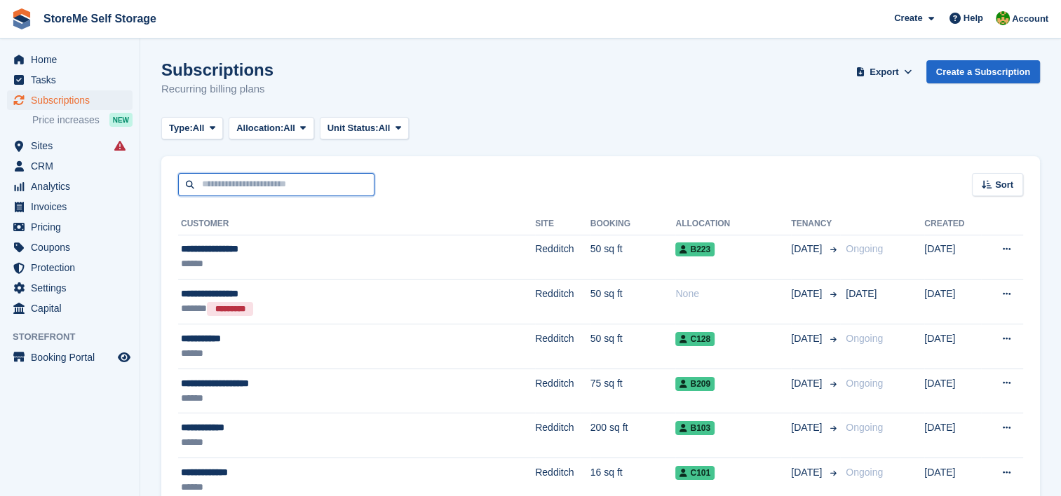
click at [282, 186] on input "text" at bounding box center [276, 184] width 196 height 23
type input "****"
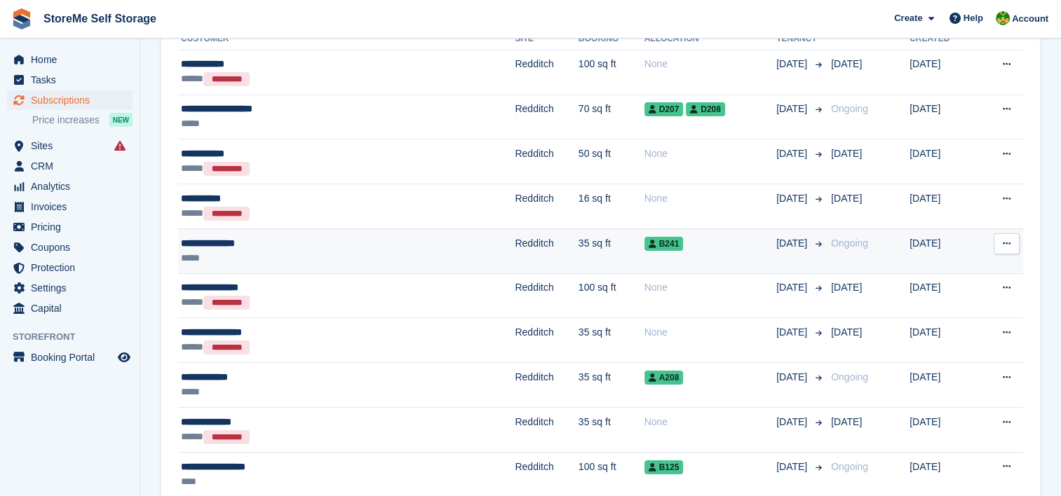
scroll to position [210, 0]
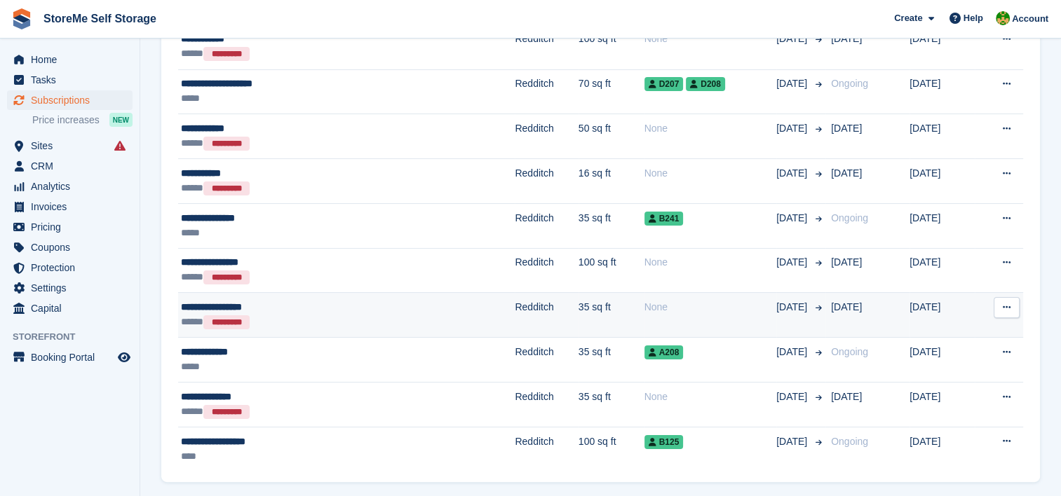
click at [515, 315] on td "Redditch" at bounding box center [546, 315] width 63 height 45
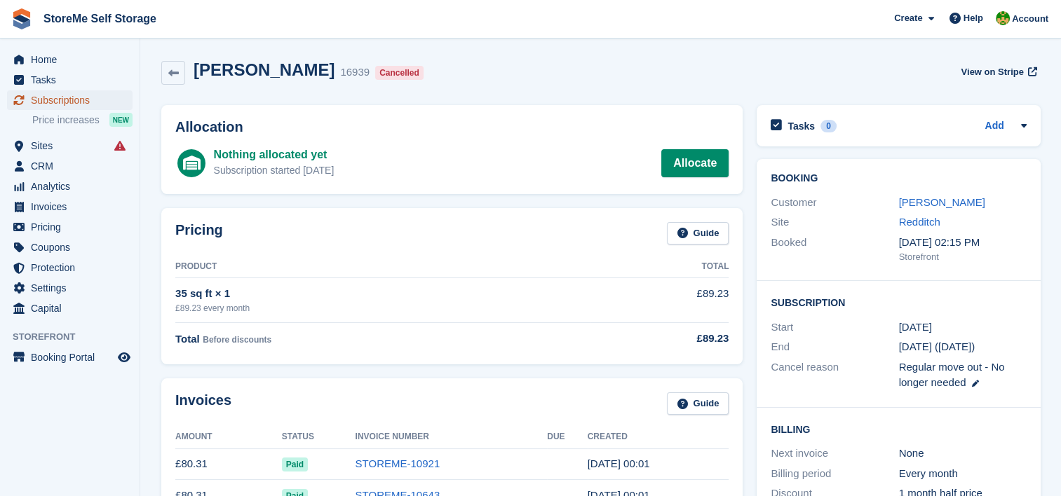
click at [59, 101] on span "Subscriptions" at bounding box center [73, 100] width 84 height 20
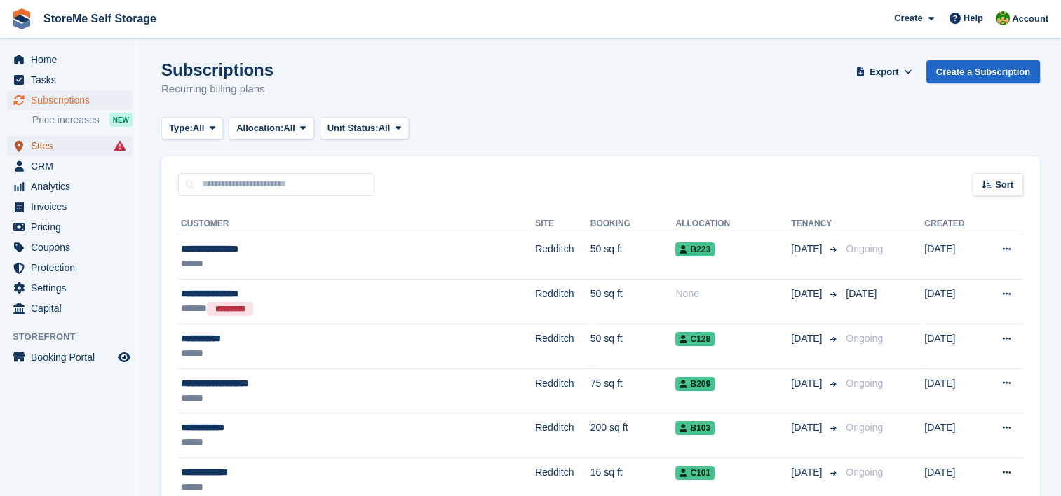
click at [50, 145] on span "Sites" at bounding box center [73, 146] width 84 height 20
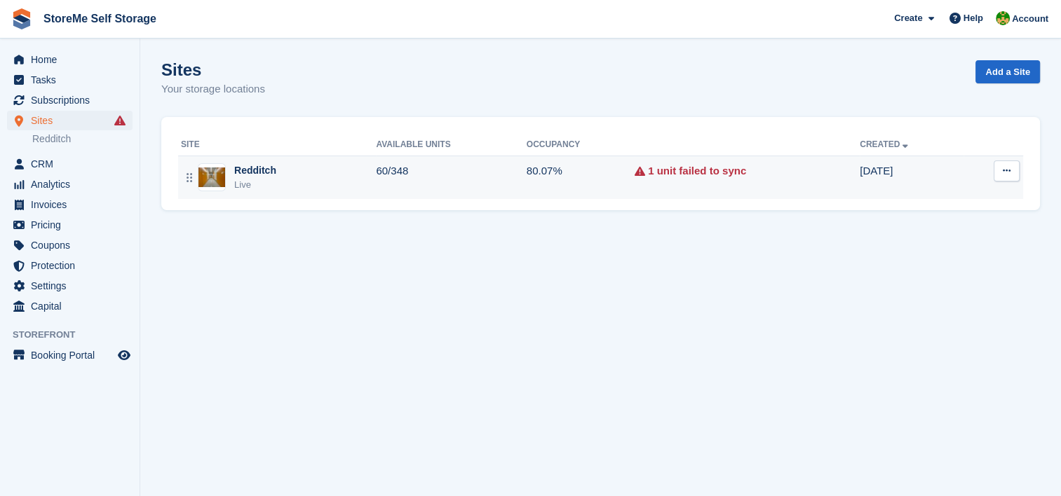
click at [396, 181] on td "60/348" at bounding box center [451, 177] width 150 height 43
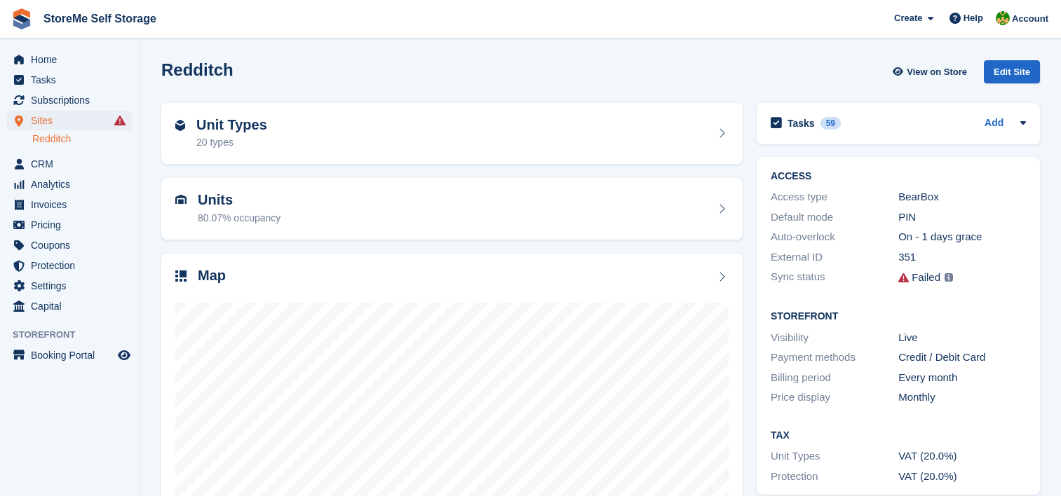
click at [330, 144] on div "Unit Types 20 types" at bounding box center [451, 134] width 553 height 34
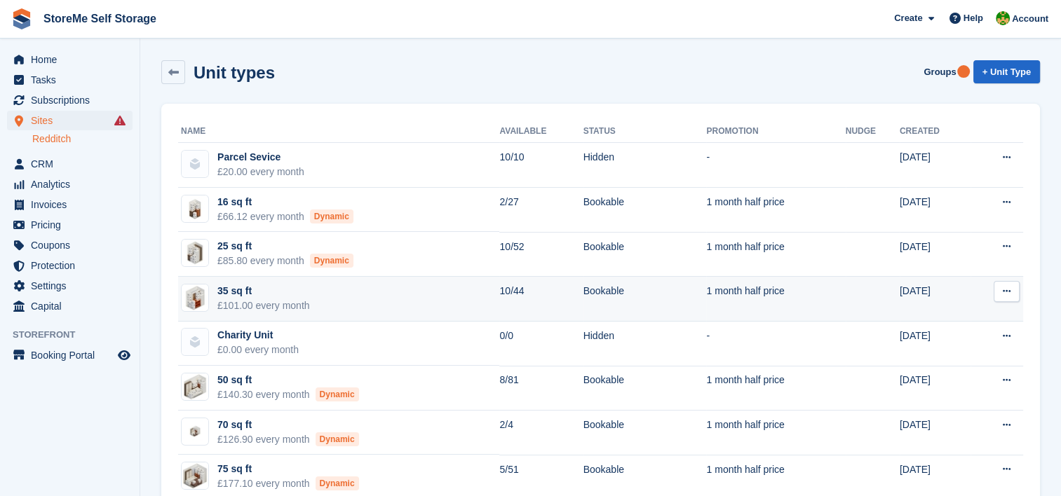
click at [365, 295] on td "35 sq ft £101.00 every month" at bounding box center [338, 299] width 321 height 45
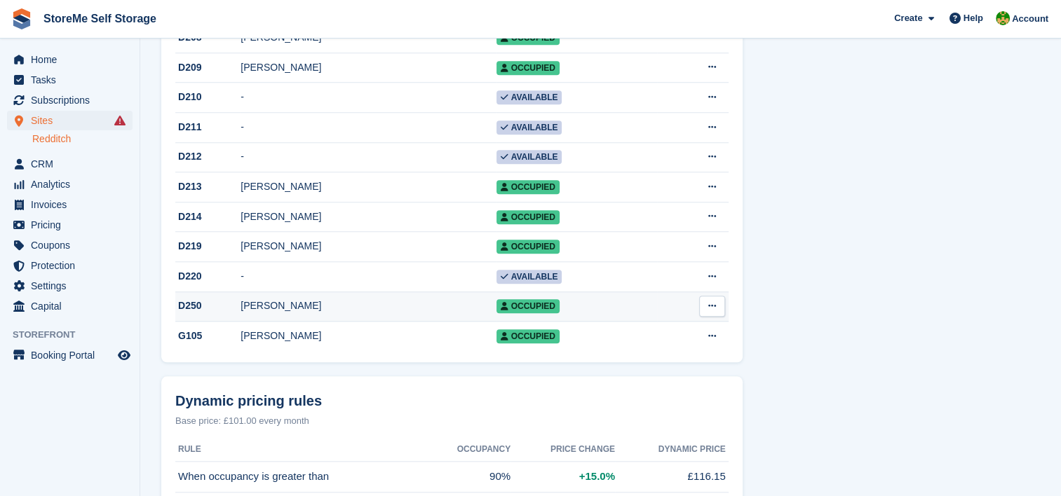
scroll to position [1262, 0]
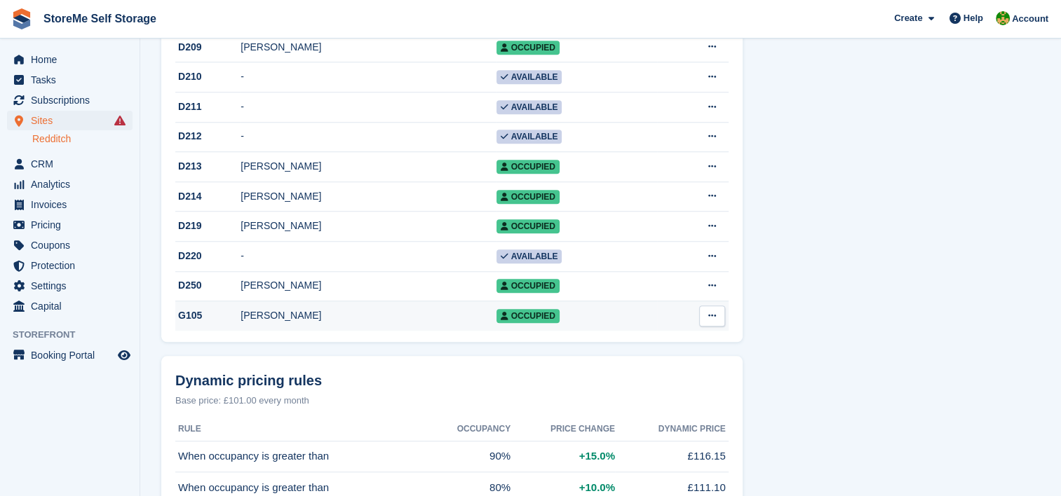
click at [358, 323] on div "[PERSON_NAME]" at bounding box center [367, 315] width 255 height 15
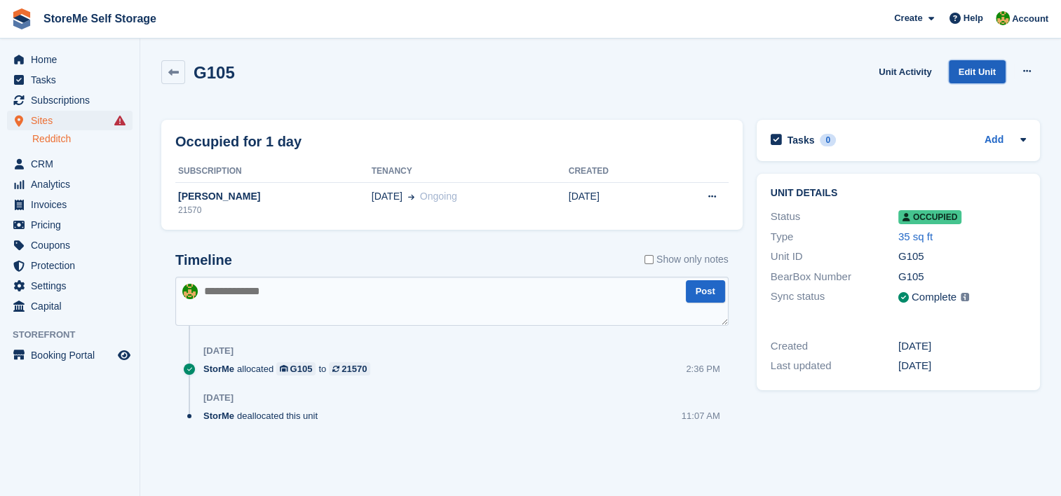
click at [987, 69] on link "Edit Unit" at bounding box center [977, 71] width 57 height 23
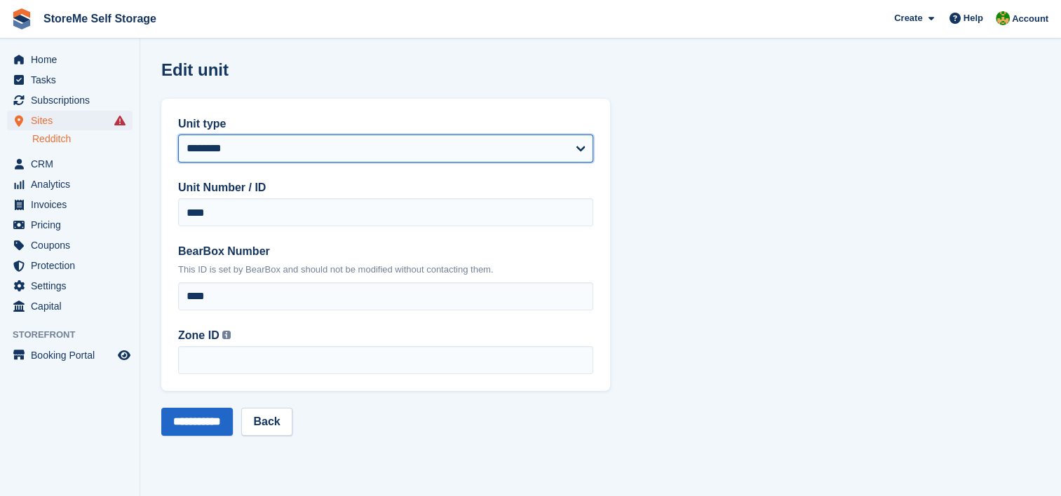
click at [222, 142] on select "**********" at bounding box center [385, 149] width 415 height 28
select select "***"
click at [178, 135] on select "**********" at bounding box center [385, 149] width 415 height 28
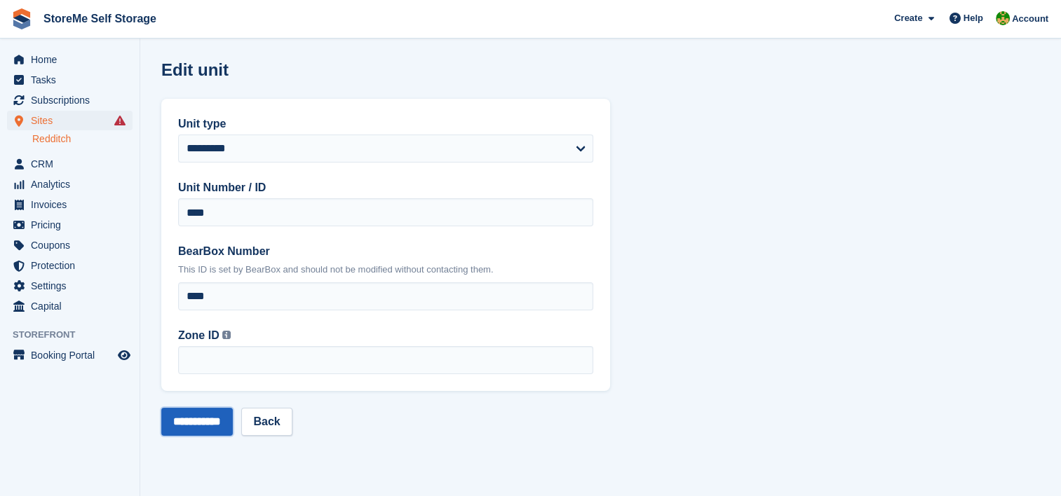
click at [197, 423] on input "**********" at bounding box center [197, 422] width 72 height 28
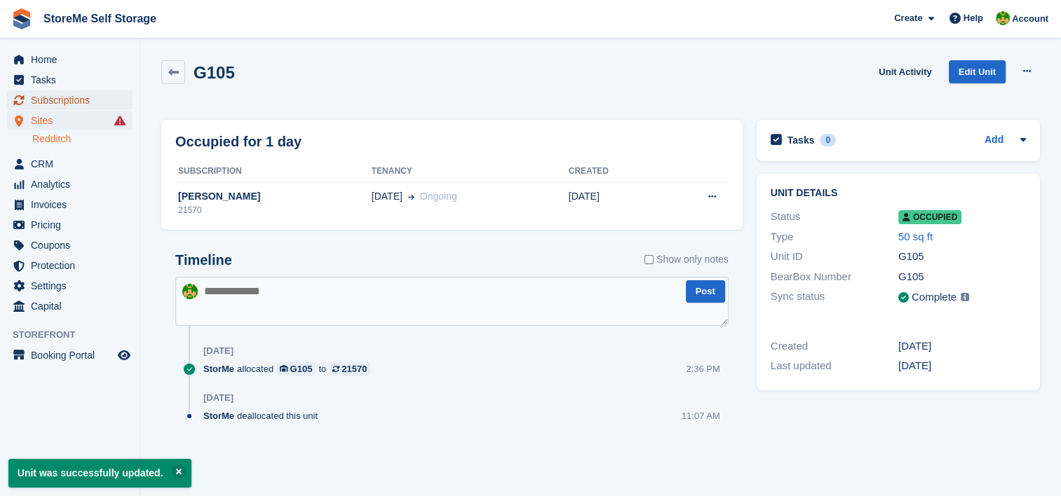
click at [73, 101] on span "Subscriptions" at bounding box center [73, 100] width 84 height 20
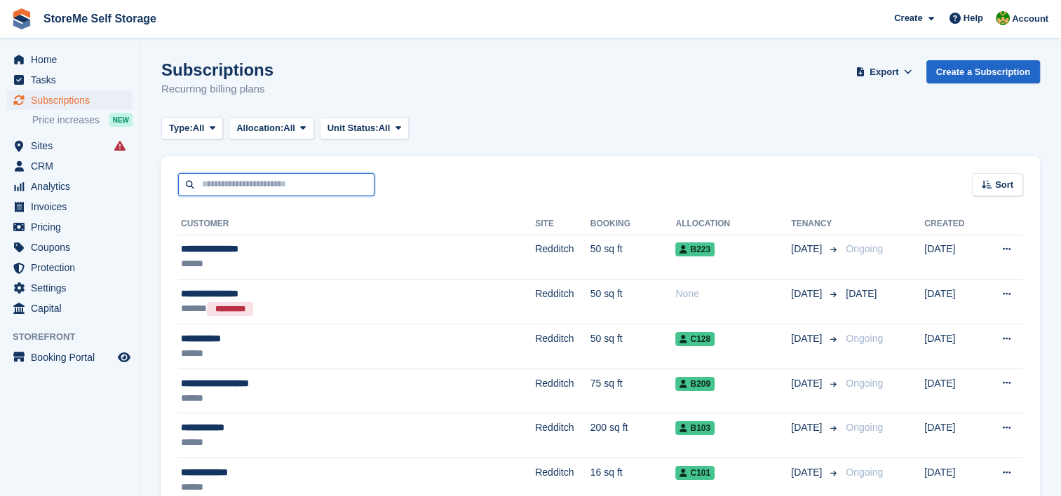
click at [239, 174] on input "text" at bounding box center [276, 184] width 196 height 23
type input "******"
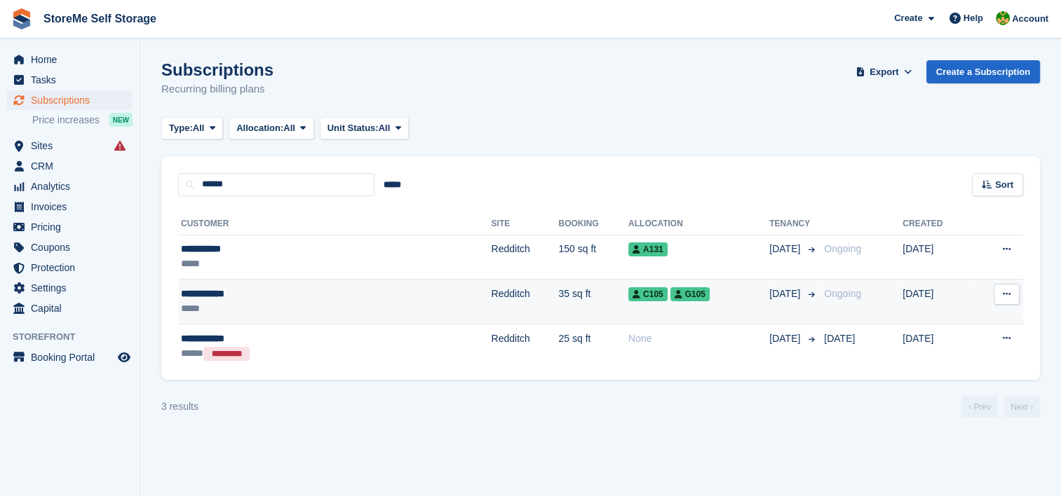
click at [558, 312] on td "35 sq ft" at bounding box center [593, 302] width 70 height 45
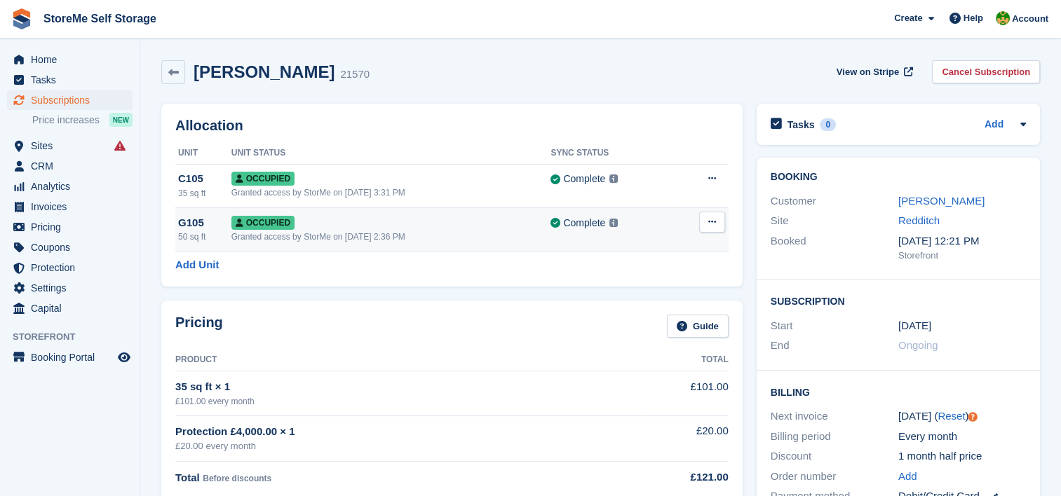
click at [705, 222] on button at bounding box center [712, 222] width 26 height 21
click at [639, 277] on p "Deallocate" at bounding box center [658, 280] width 122 height 18
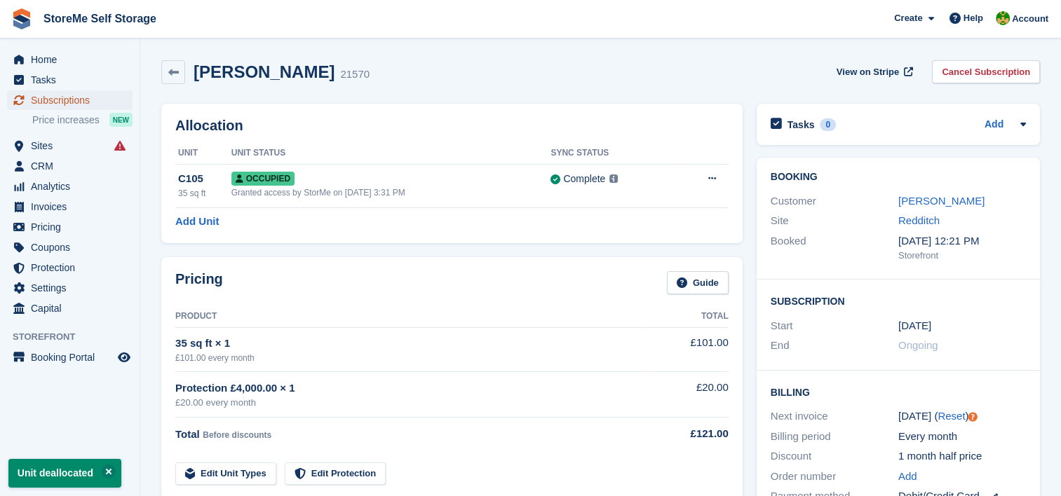
click at [76, 98] on span "Subscriptions" at bounding box center [73, 100] width 84 height 20
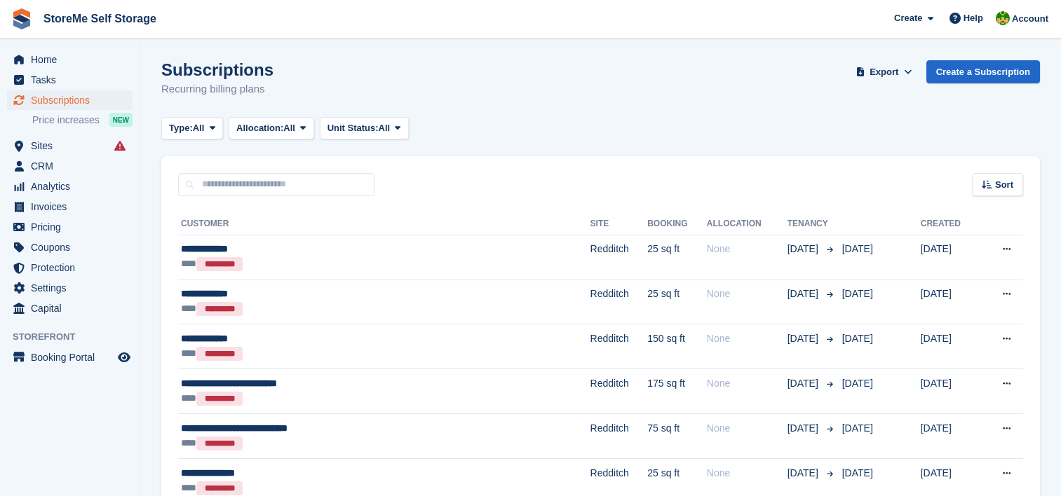
scroll to position [841, 0]
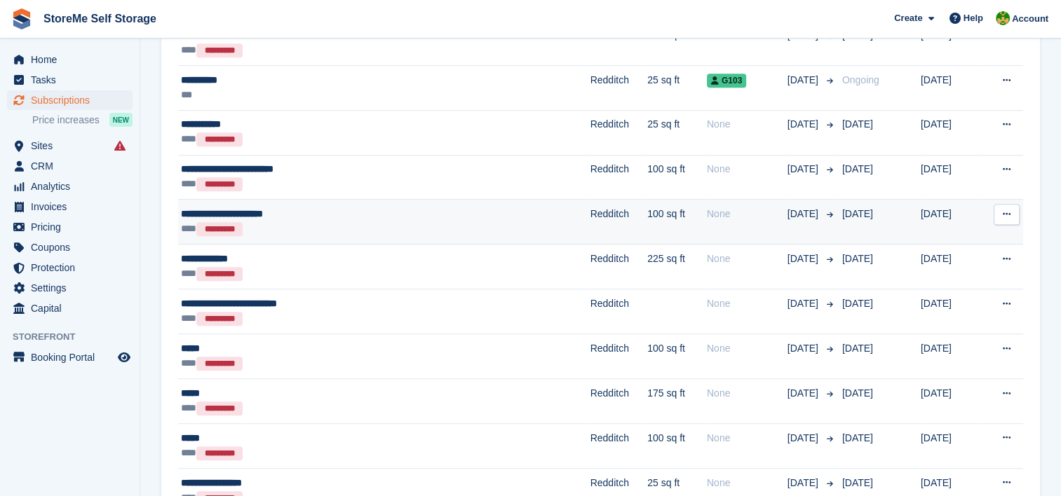
click at [395, 222] on div "*** *********" at bounding box center [319, 229] width 276 height 15
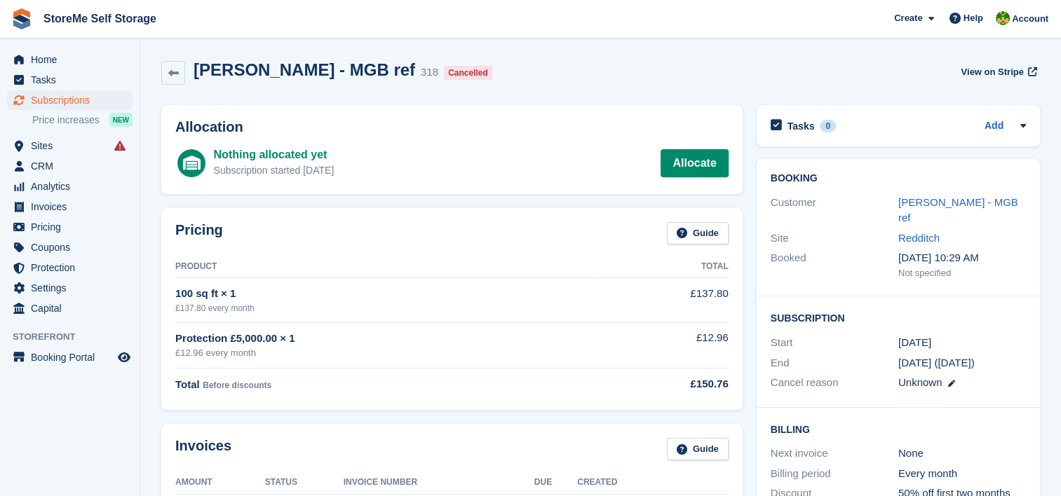
scroll to position [70, 0]
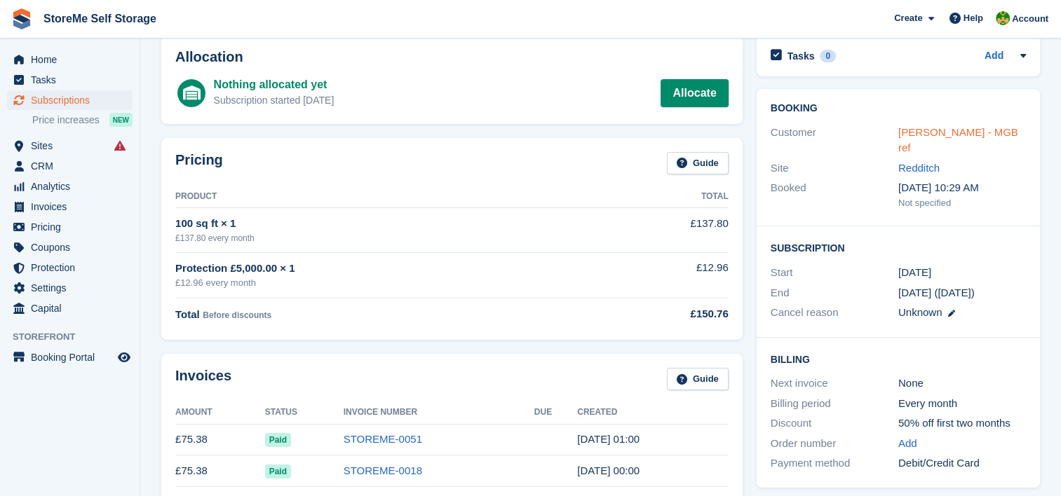
click at [961, 132] on link "[PERSON_NAME] - MGB ref" at bounding box center [958, 140] width 120 height 28
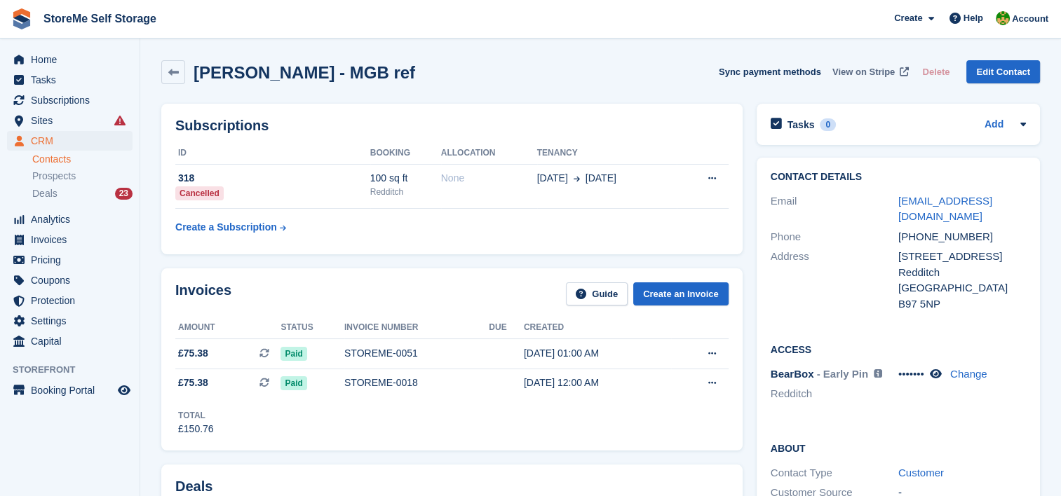
click at [864, 73] on span "View on Stripe" at bounding box center [863, 72] width 62 height 14
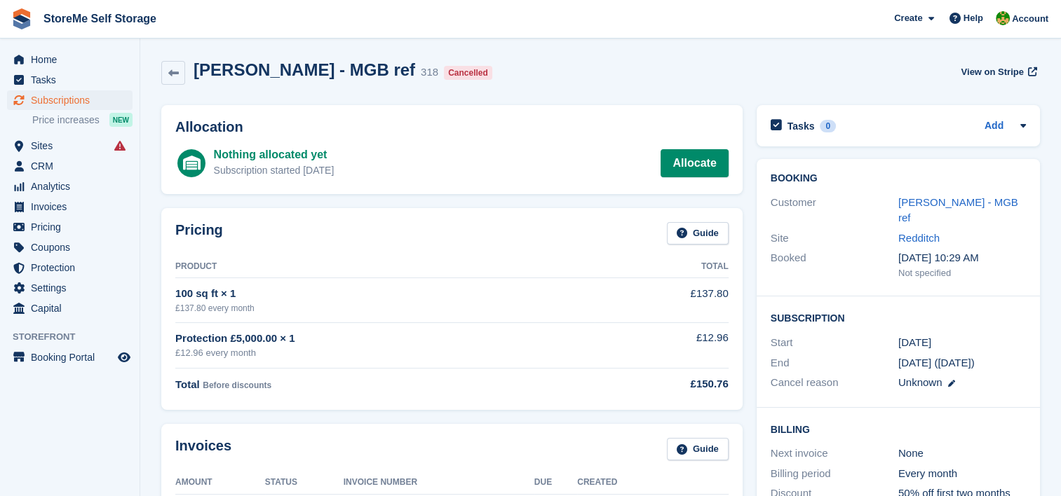
scroll to position [70, 0]
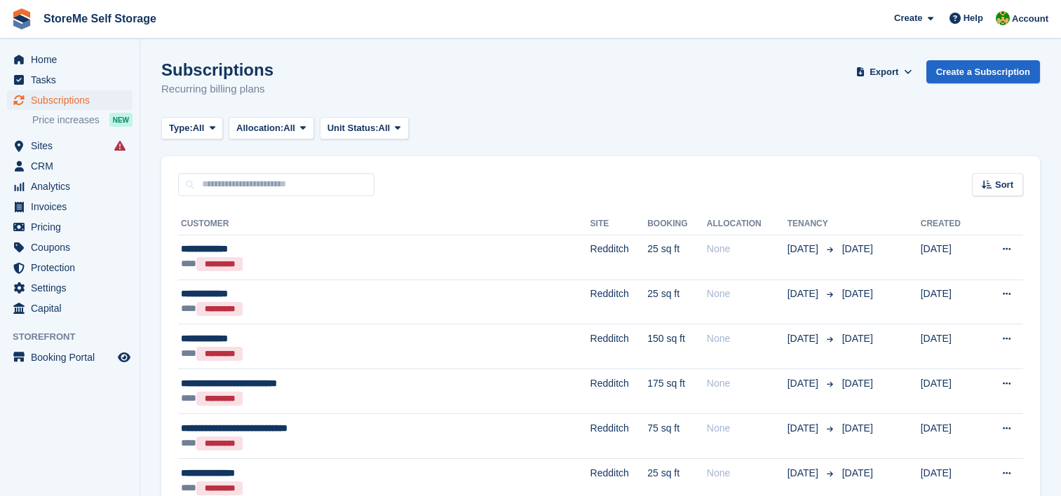
scroll to position [841, 0]
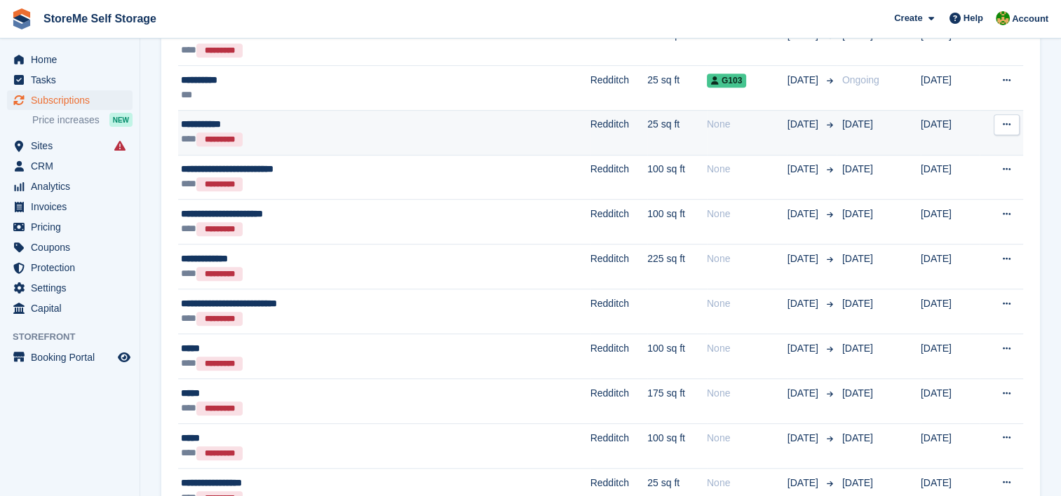
click at [420, 137] on div "*** *********" at bounding box center [319, 139] width 276 height 15
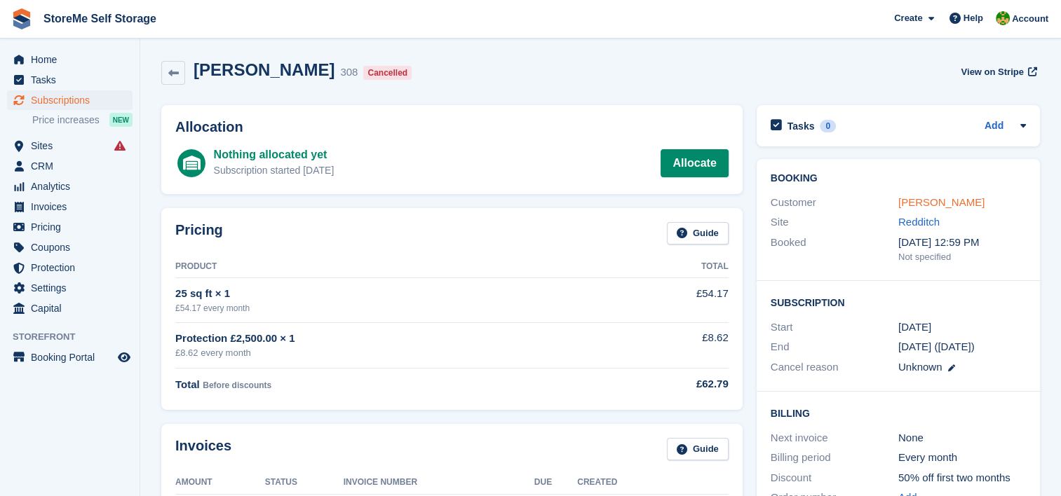
click at [913, 196] on link "[PERSON_NAME]" at bounding box center [941, 202] width 86 height 12
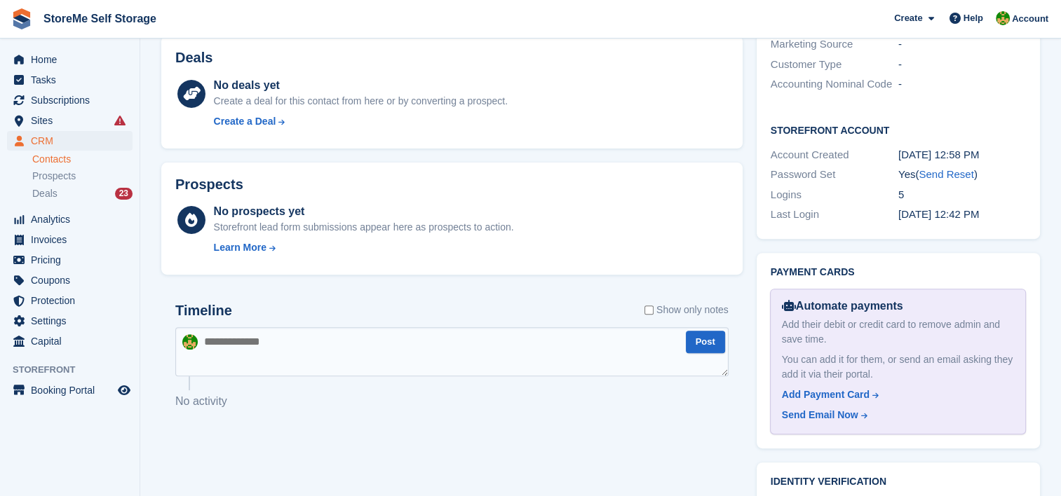
scroll to position [491, 0]
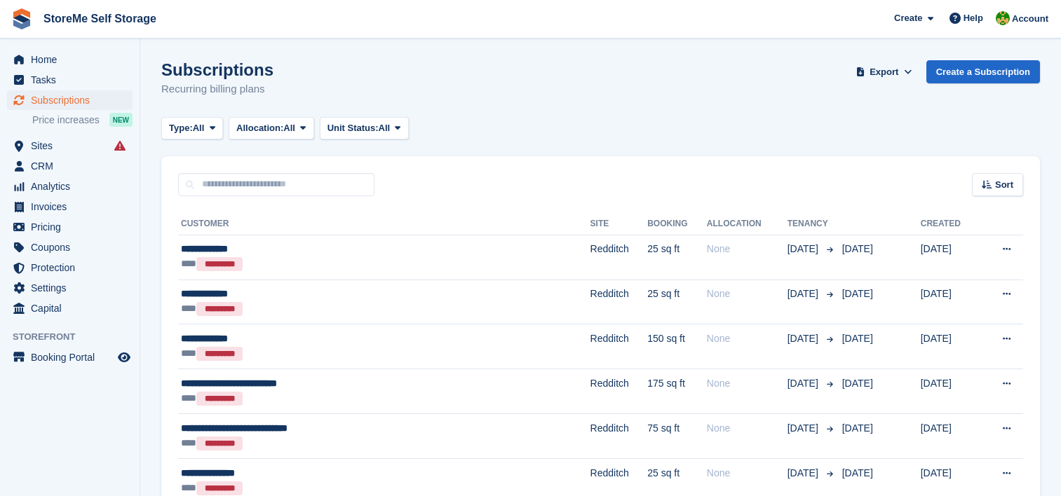
scroll to position [841, 0]
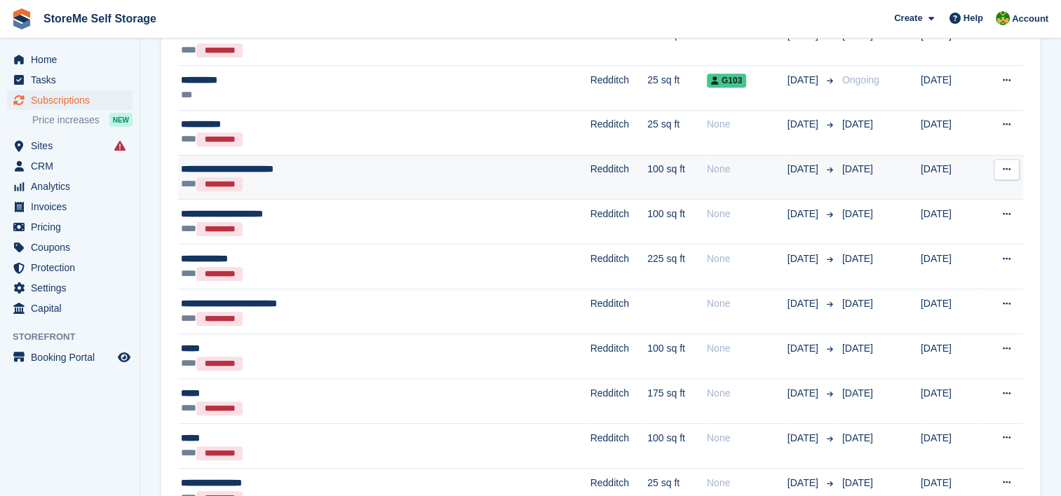
click at [358, 171] on div "**********" at bounding box center [319, 169] width 276 height 15
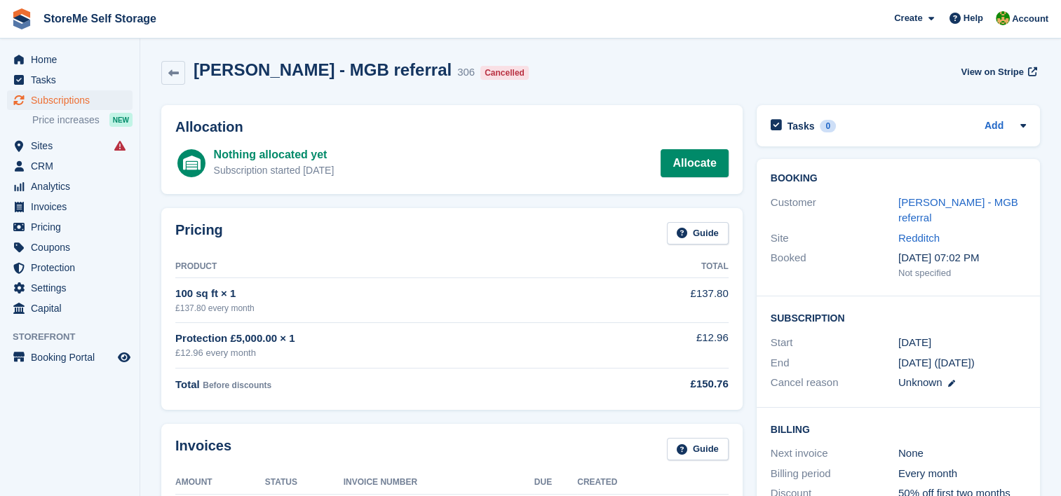
click at [940, 201] on link "Mark Mckoy - MGB referral" at bounding box center [958, 210] width 120 height 28
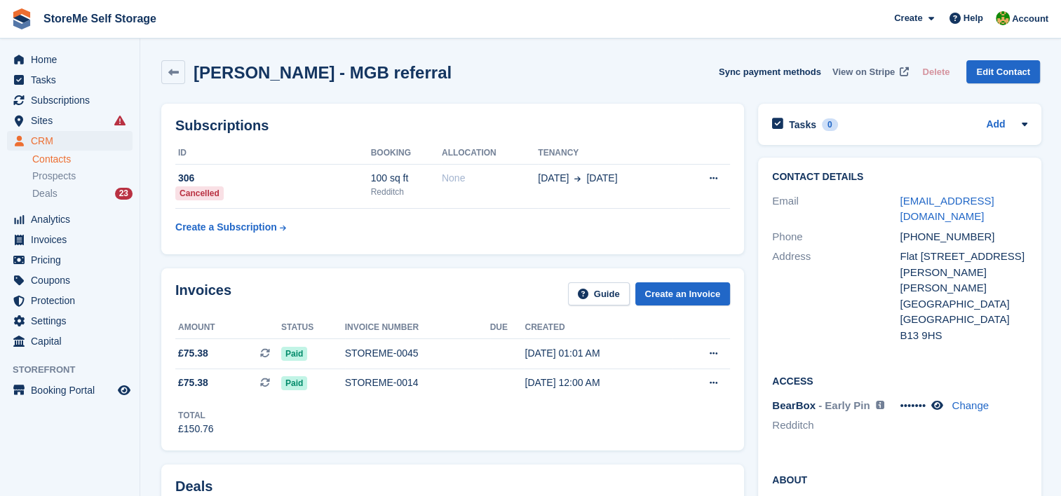
click at [852, 74] on span "View on Stripe" at bounding box center [863, 72] width 62 height 14
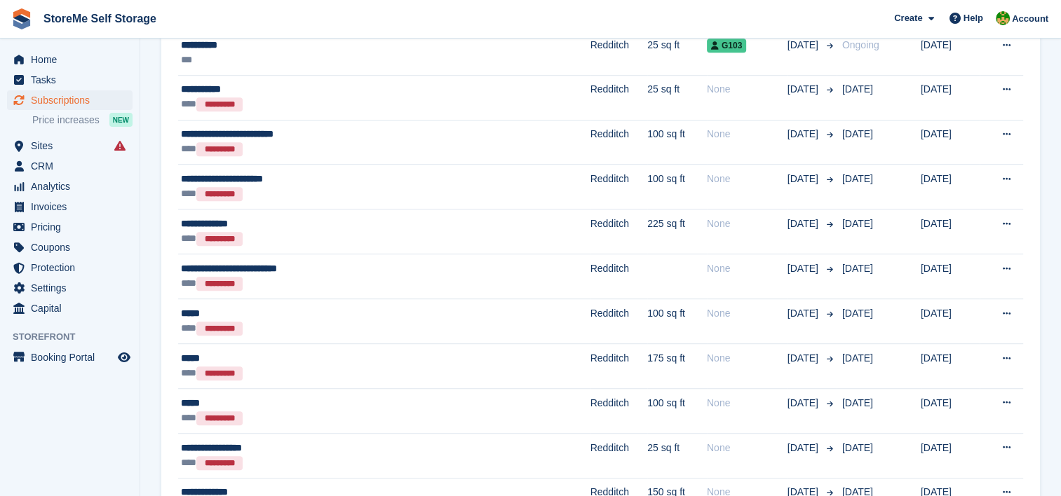
scroll to position [911, 0]
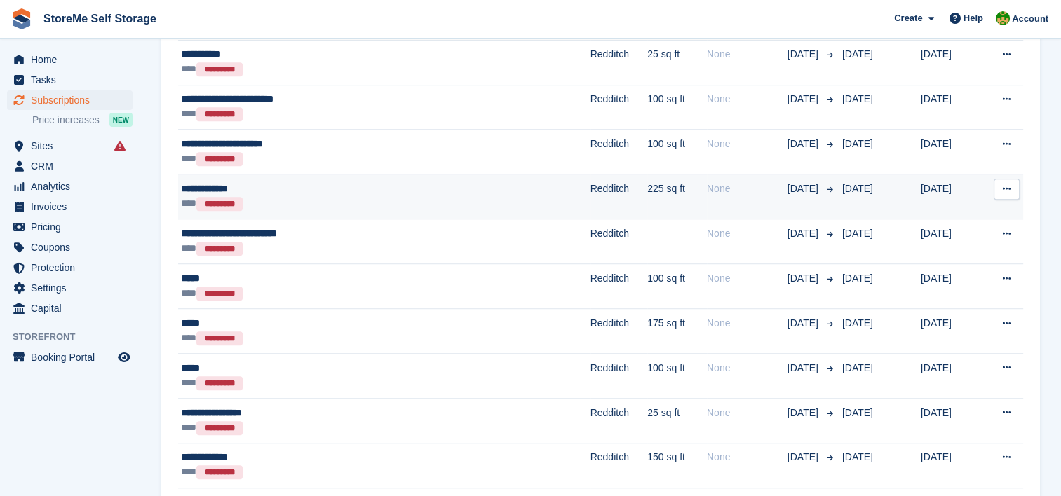
click at [441, 198] on div "*** *********" at bounding box center [319, 203] width 276 height 15
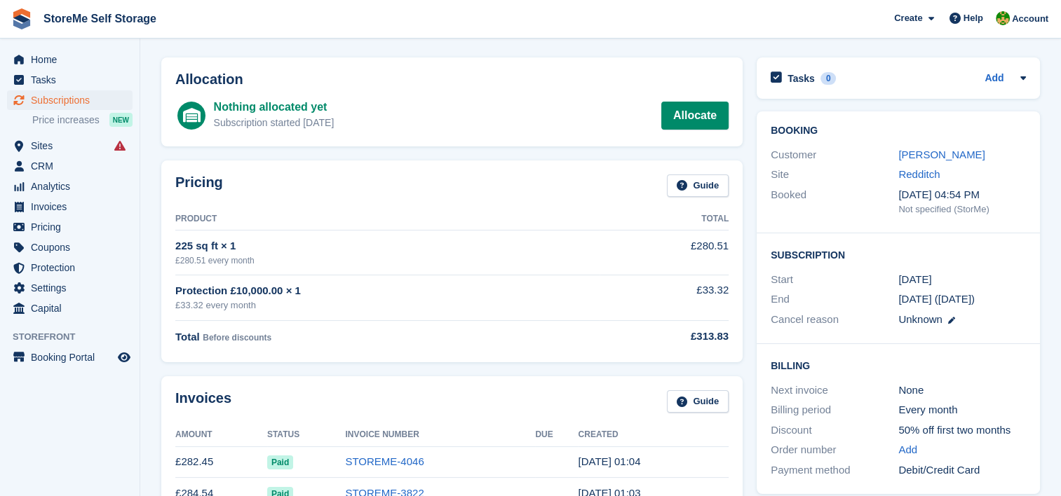
scroll to position [70, 0]
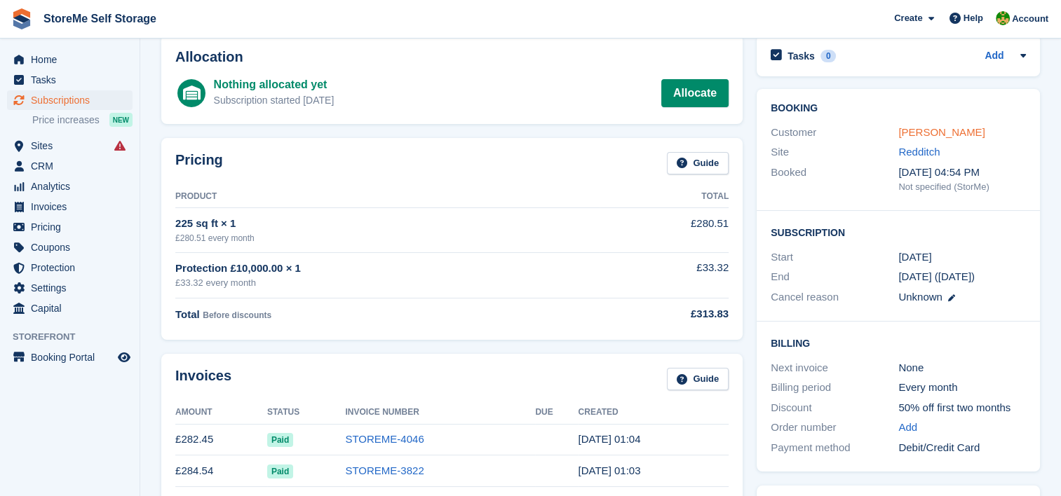
click at [944, 133] on link "[PERSON_NAME]" at bounding box center [941, 132] width 86 height 12
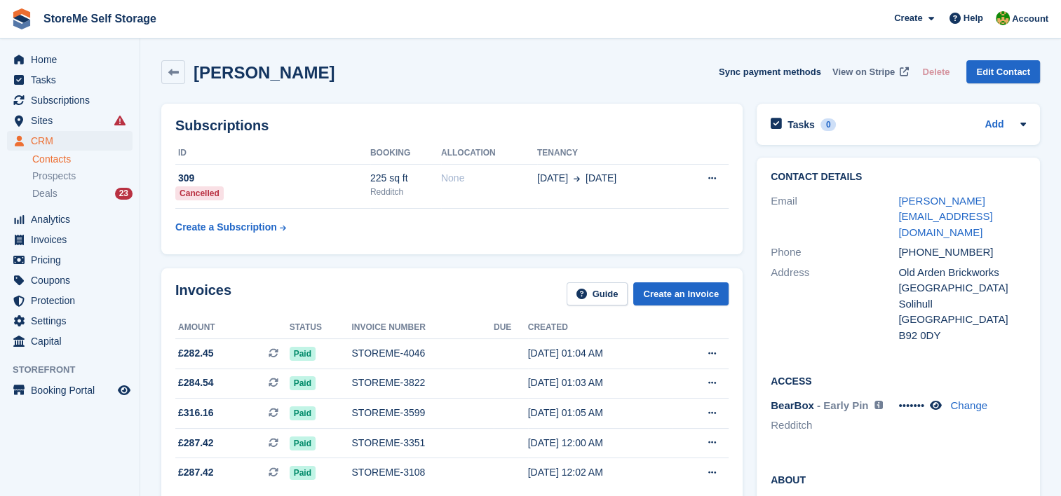
click at [865, 69] on span "View on Stripe" at bounding box center [863, 72] width 62 height 14
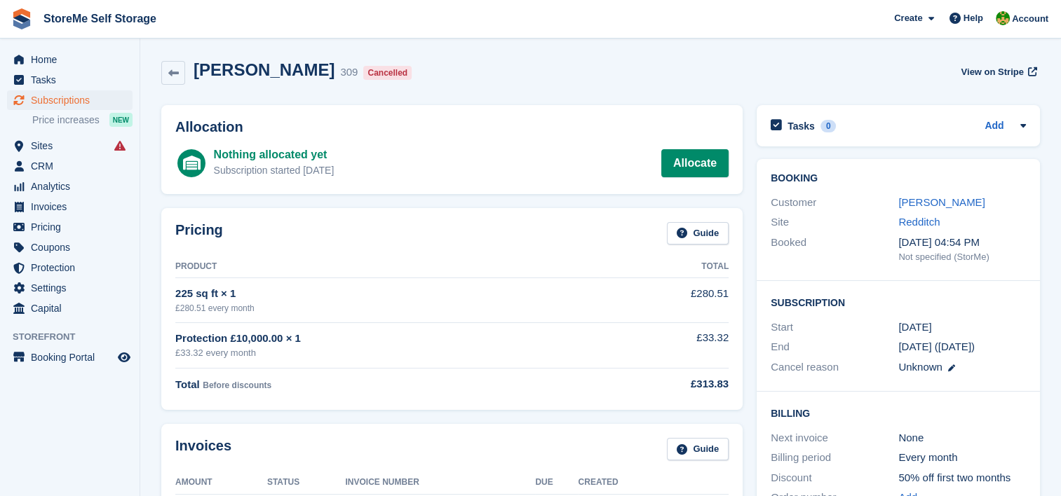
scroll to position [70, 0]
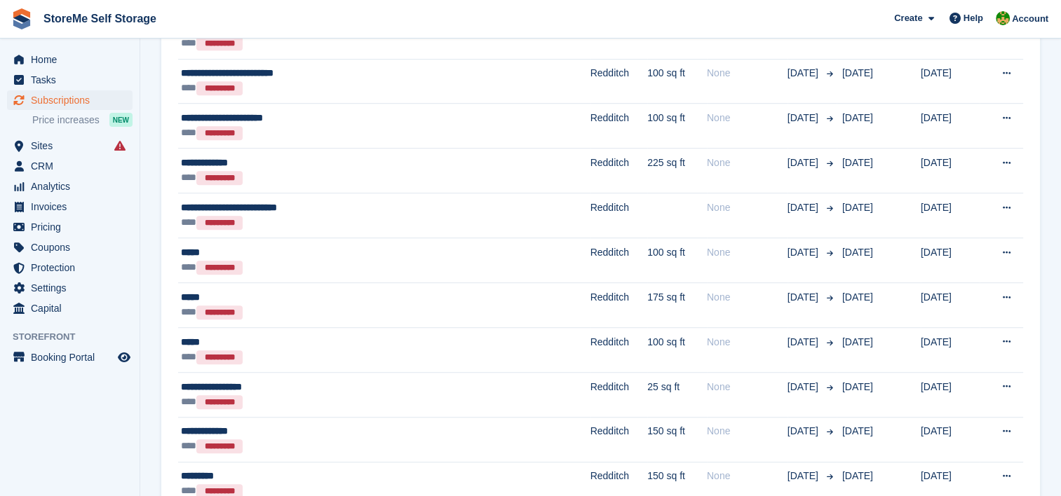
scroll to position [982, 0]
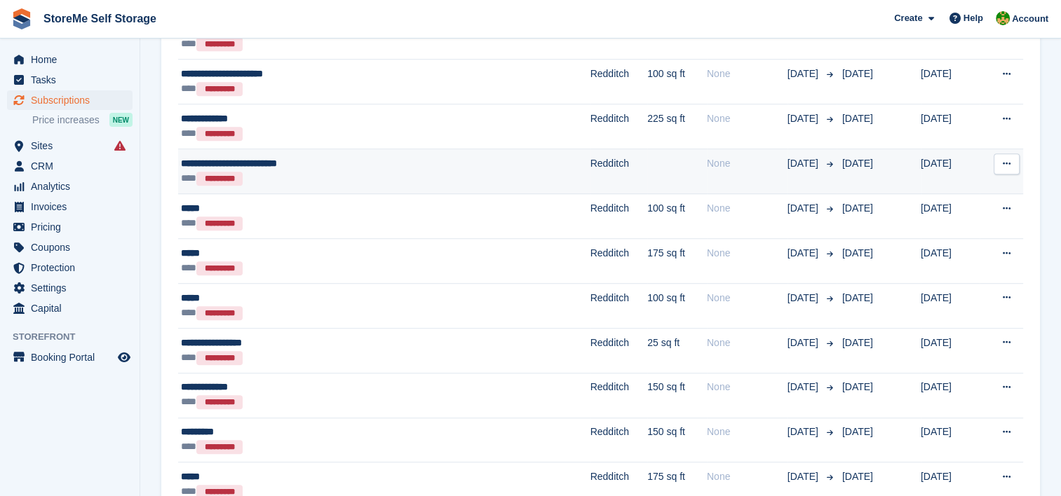
click at [412, 171] on div "*** *********" at bounding box center [319, 178] width 276 height 15
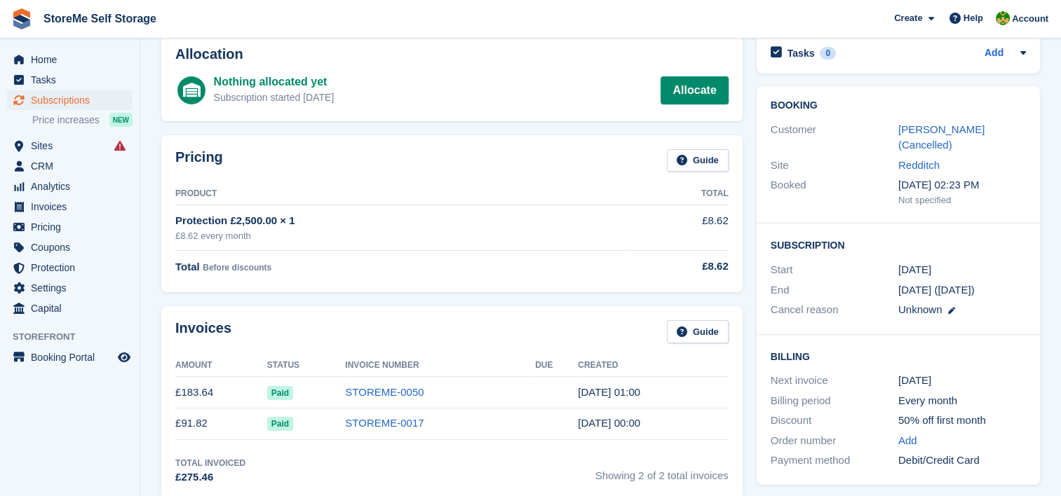
scroll to position [70, 0]
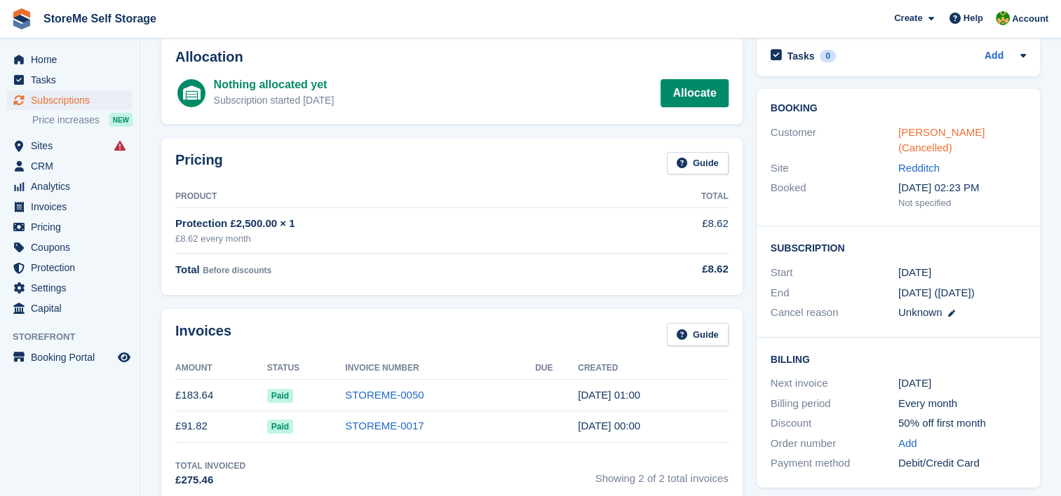
click at [914, 128] on link "Callum Willmott (Cancelled)" at bounding box center [941, 140] width 86 height 28
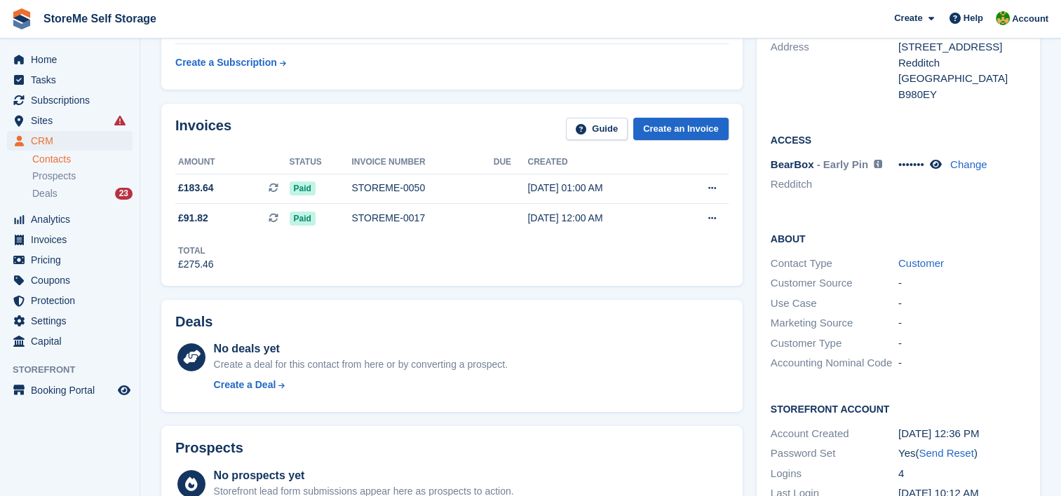
scroll to position [70, 0]
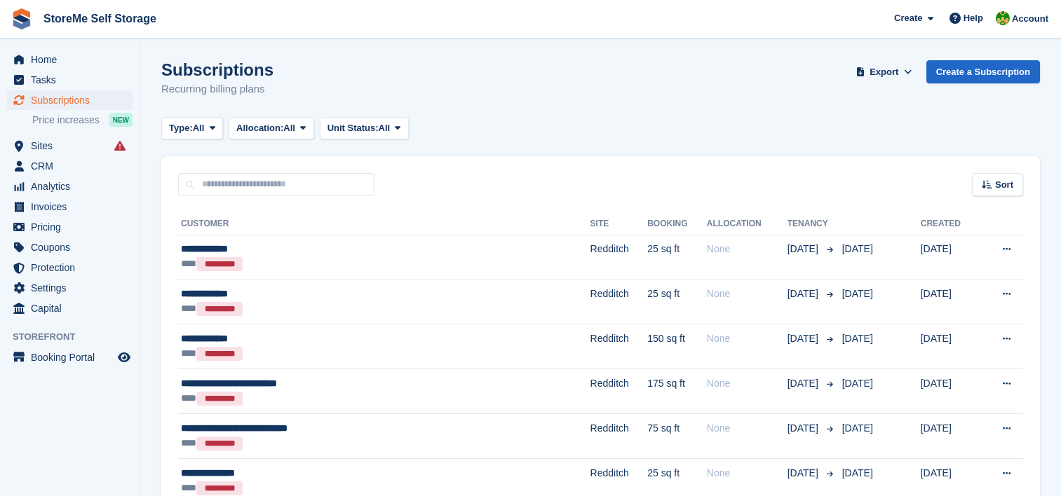
scroll to position [982, 0]
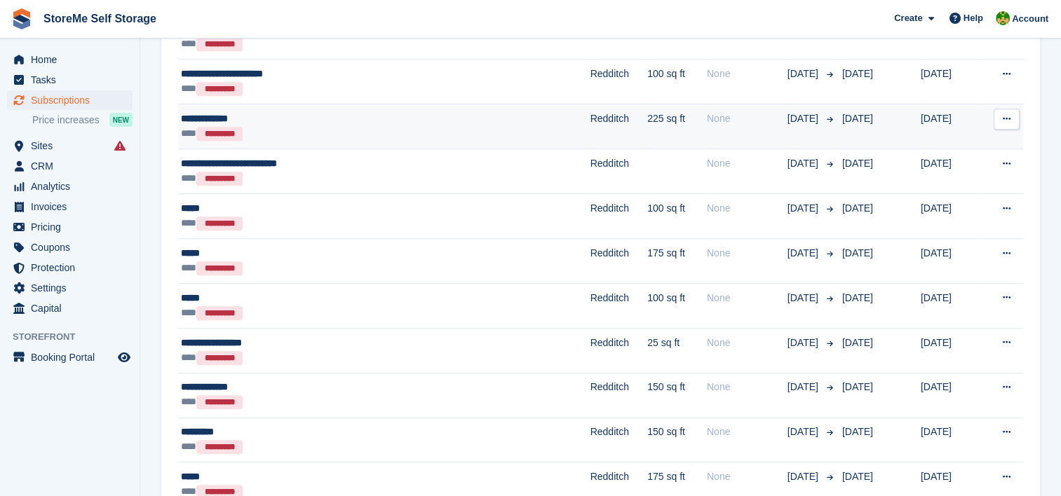
click at [382, 126] on div "*** *********" at bounding box center [319, 133] width 276 height 15
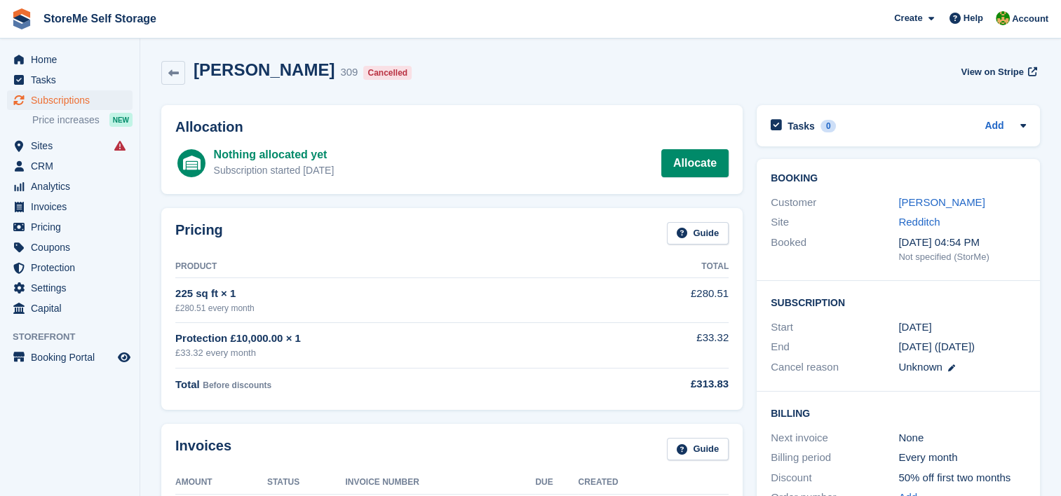
click at [937, 200] on link "[PERSON_NAME]" at bounding box center [941, 202] width 86 height 12
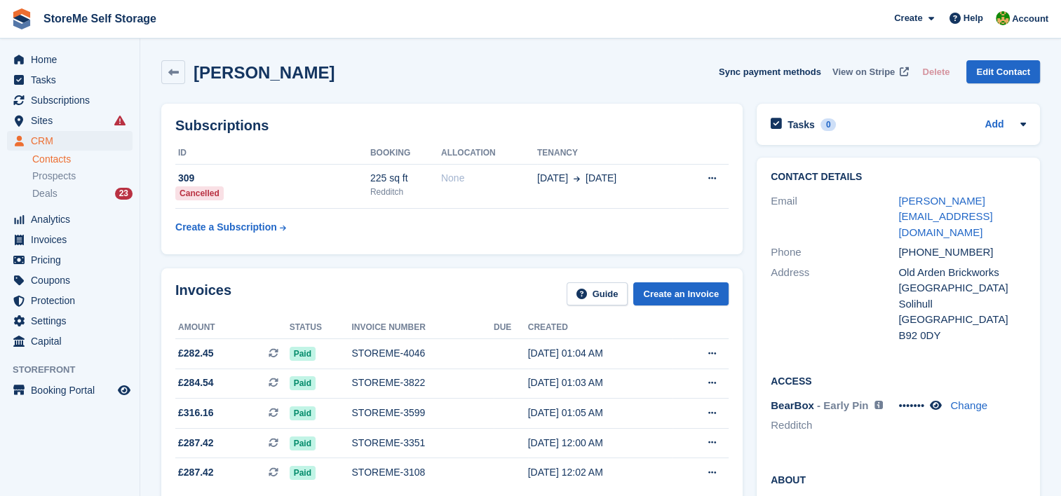
click at [853, 74] on span "View on Stripe" at bounding box center [863, 72] width 62 height 14
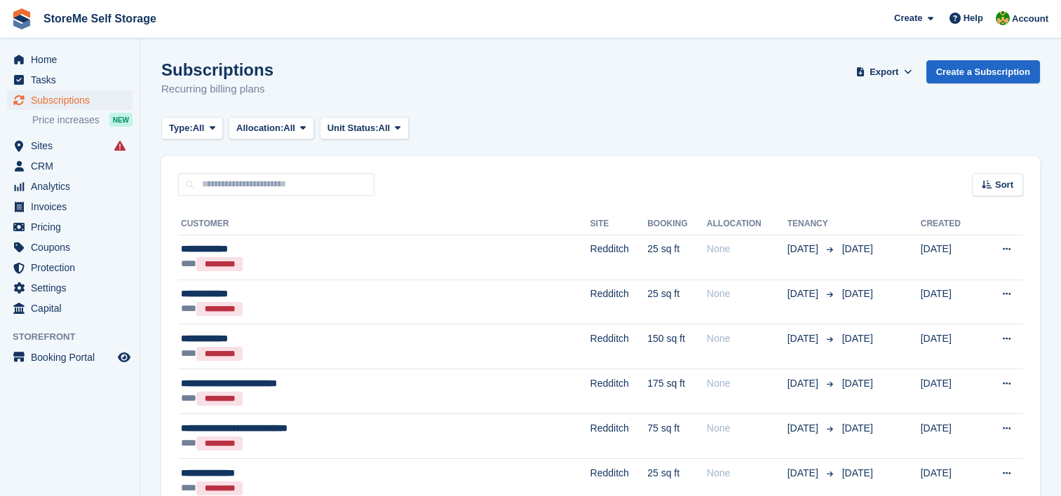
scroll to position [982, 0]
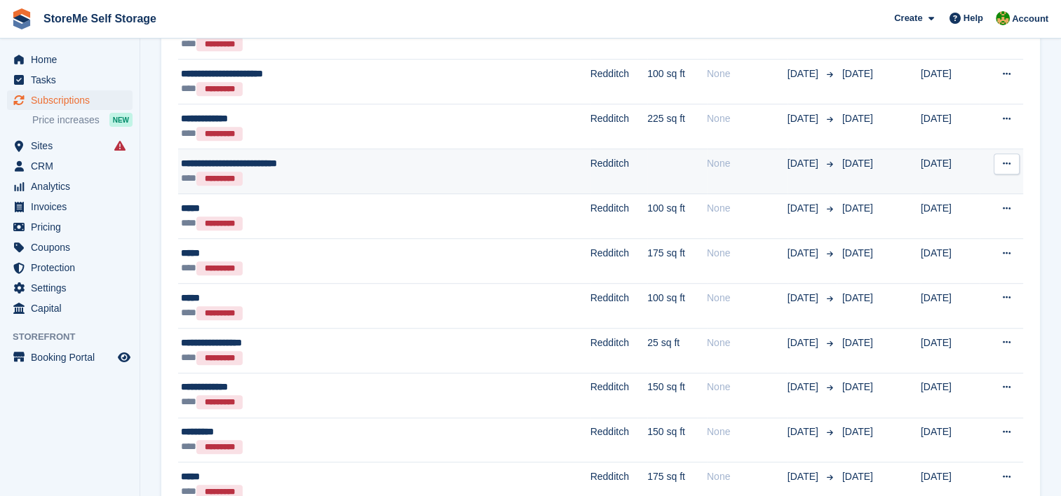
drag, startPoint x: 0, startPoint y: 0, endPoint x: 332, endPoint y: 175, distance: 375.7
click at [332, 175] on div "*** *********" at bounding box center [319, 178] width 276 height 15
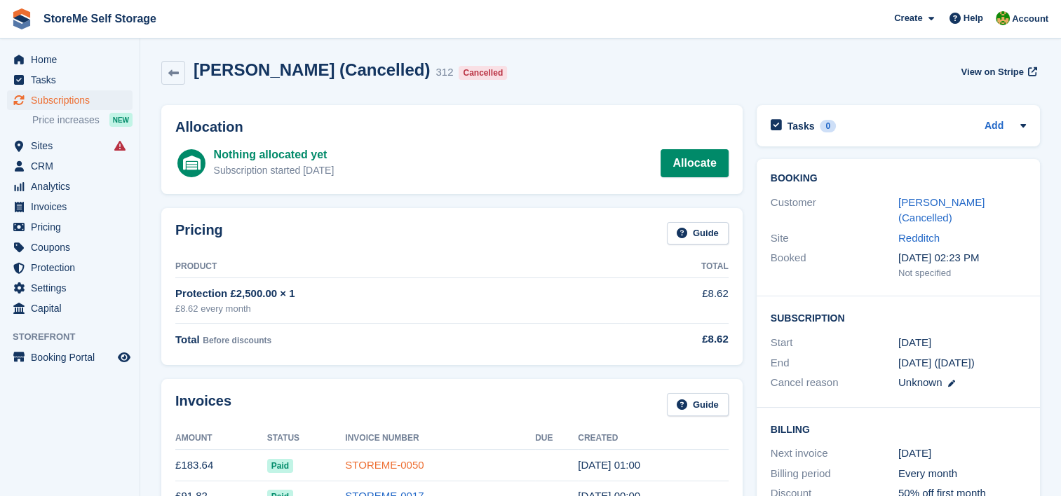
click at [366, 460] on link "STOREME-0050" at bounding box center [384, 465] width 79 height 12
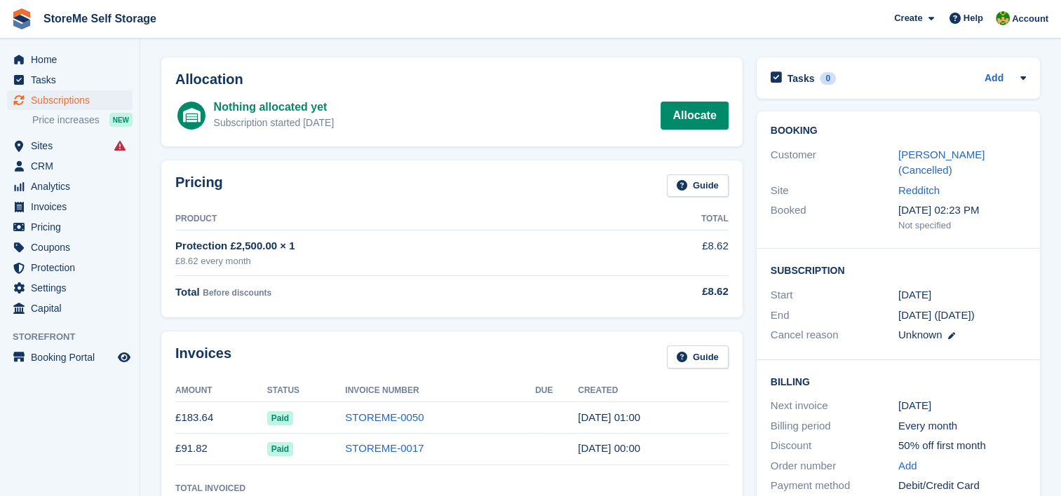
scroll to position [70, 0]
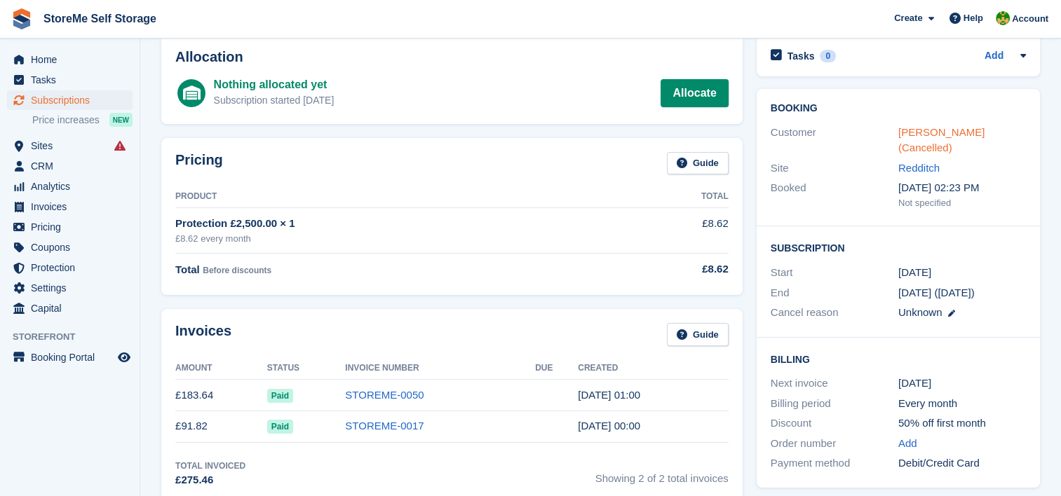
click at [934, 135] on link "Callum Willmott (Cancelled)" at bounding box center [941, 140] width 86 height 28
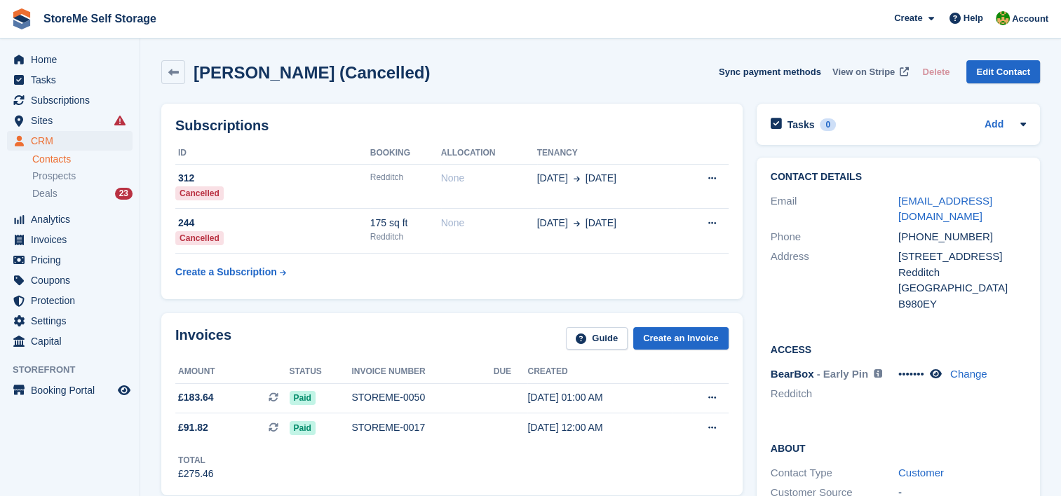
click at [874, 74] on span "View on Stripe" at bounding box center [863, 72] width 62 height 14
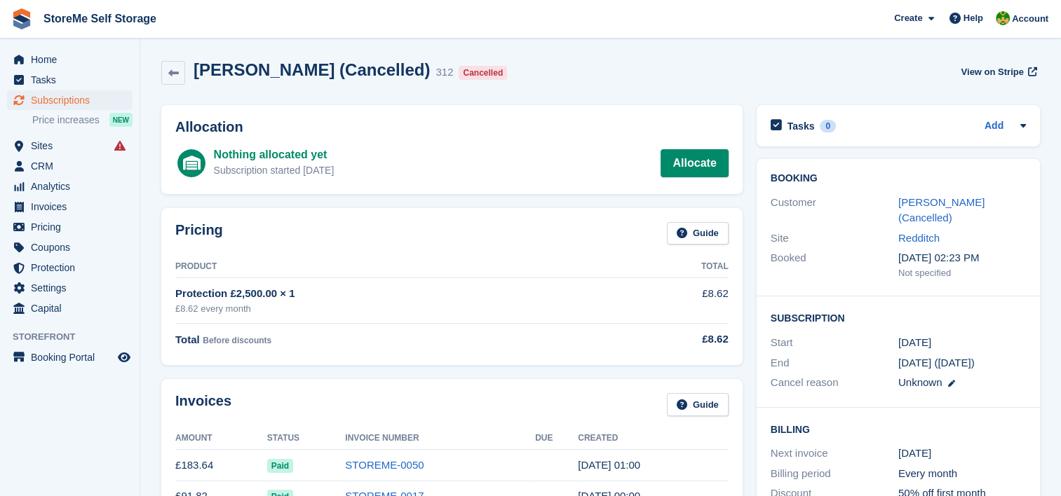
scroll to position [70, 0]
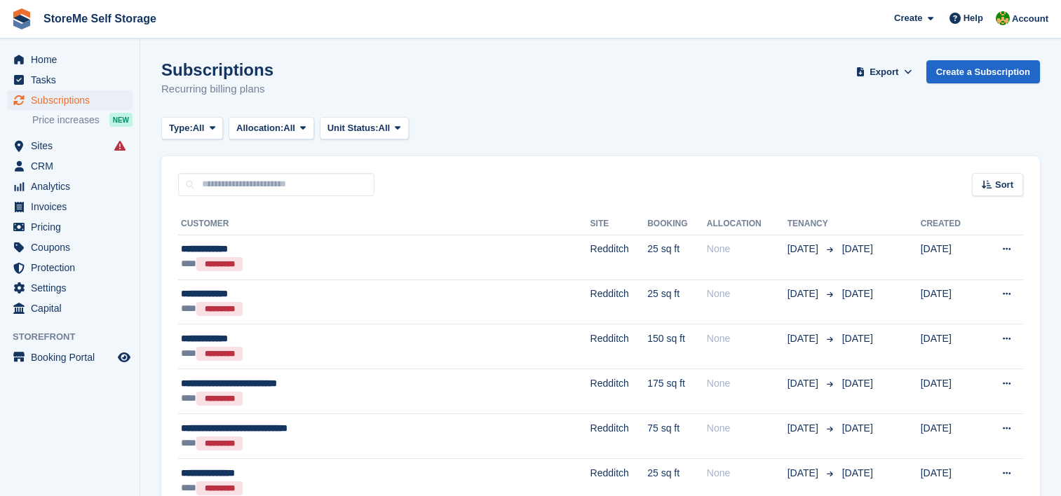
scroll to position [982, 0]
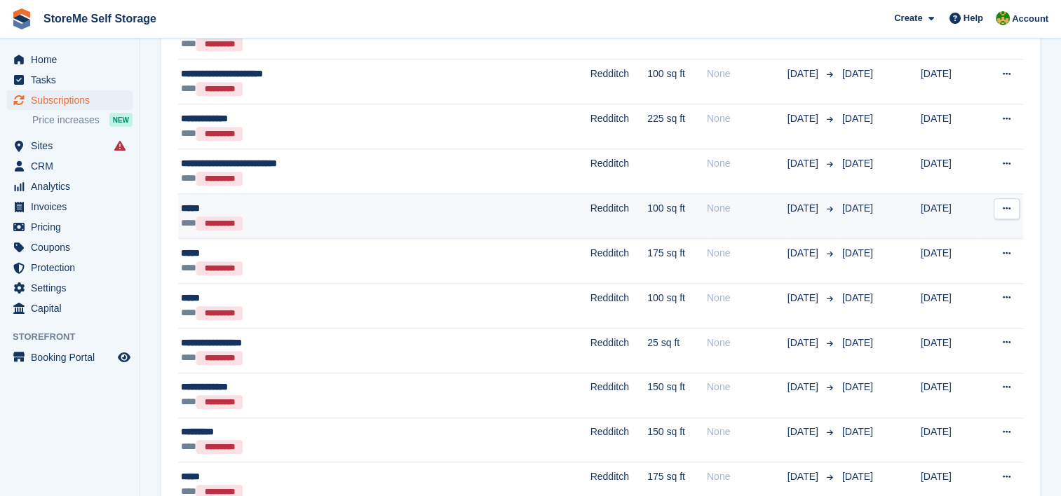
click at [423, 217] on div "*** *********" at bounding box center [319, 223] width 276 height 15
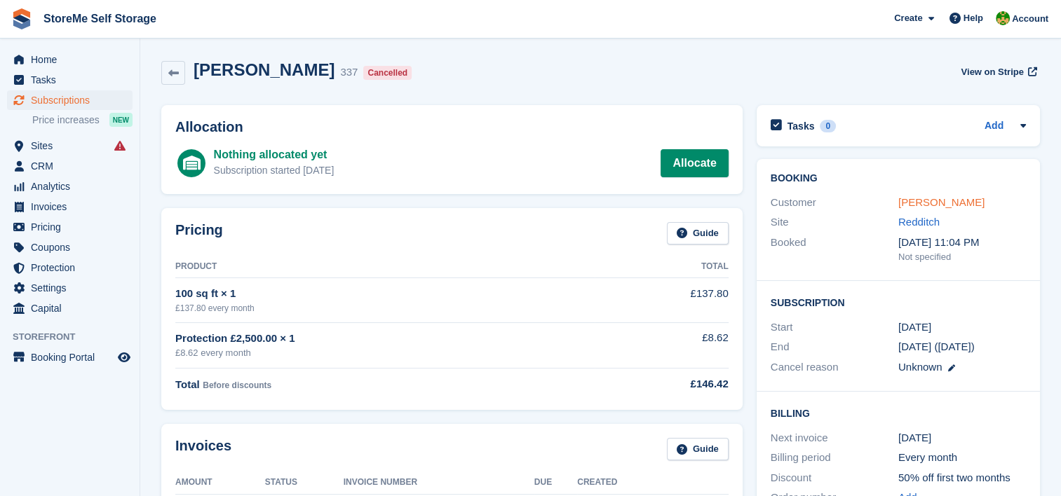
click at [918, 201] on link "Megan" at bounding box center [941, 202] width 86 height 12
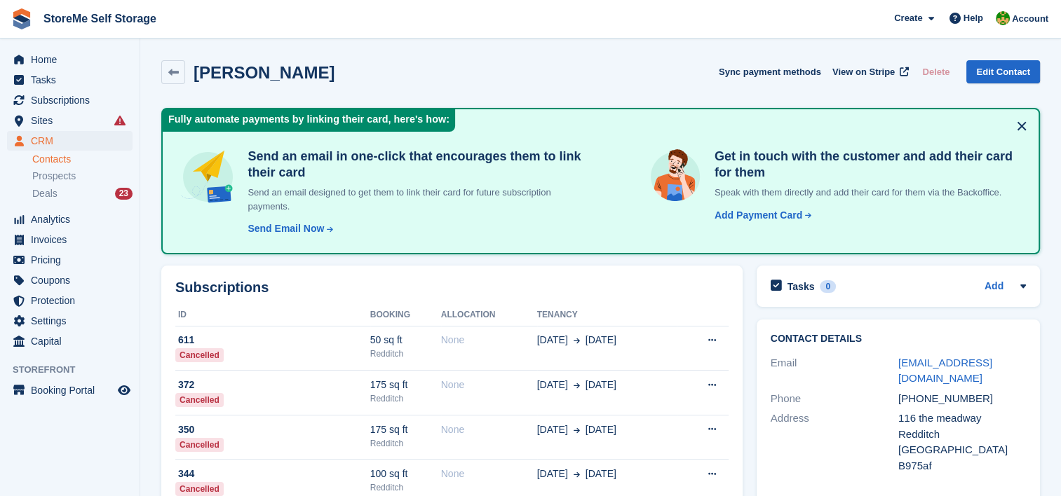
click at [1021, 126] on button at bounding box center [1021, 126] width 22 height 22
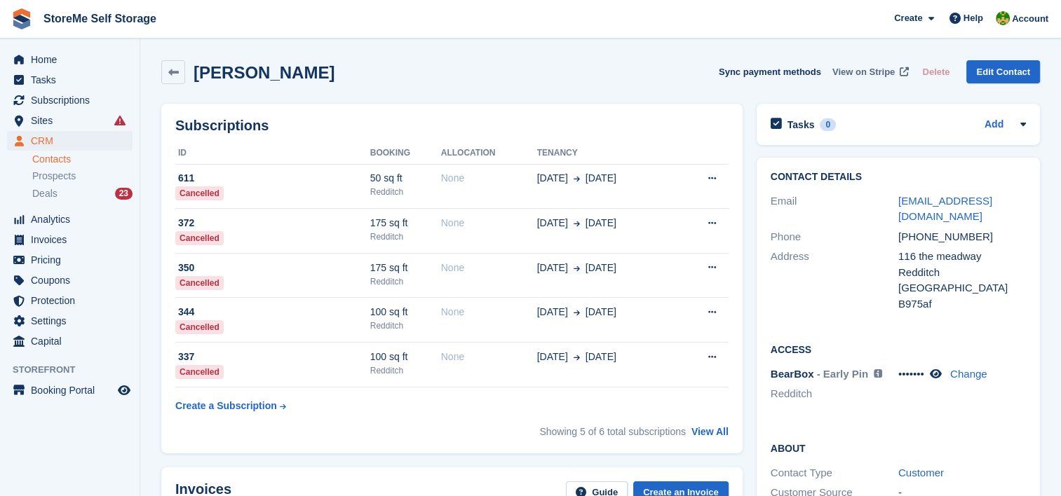
click at [874, 74] on span "View on Stripe" at bounding box center [863, 72] width 62 height 14
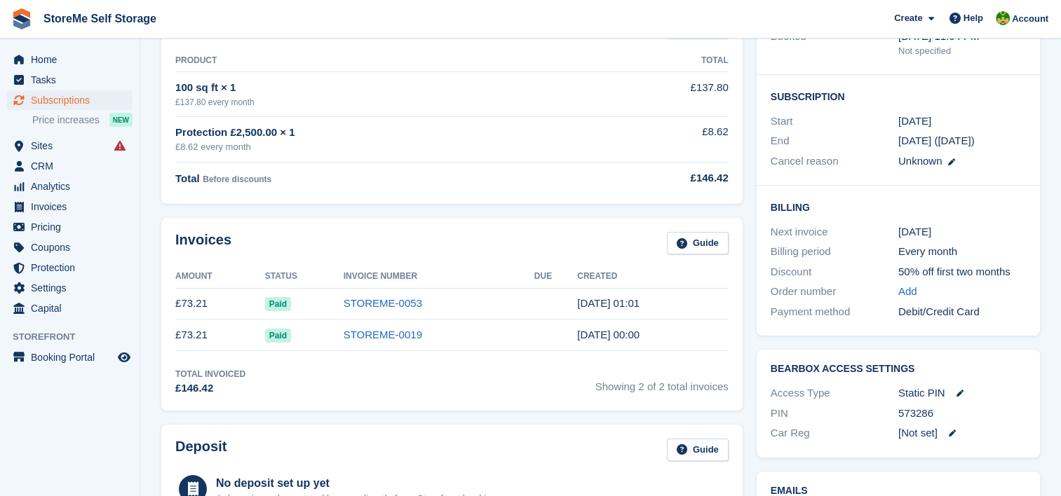
scroll to position [210, 0]
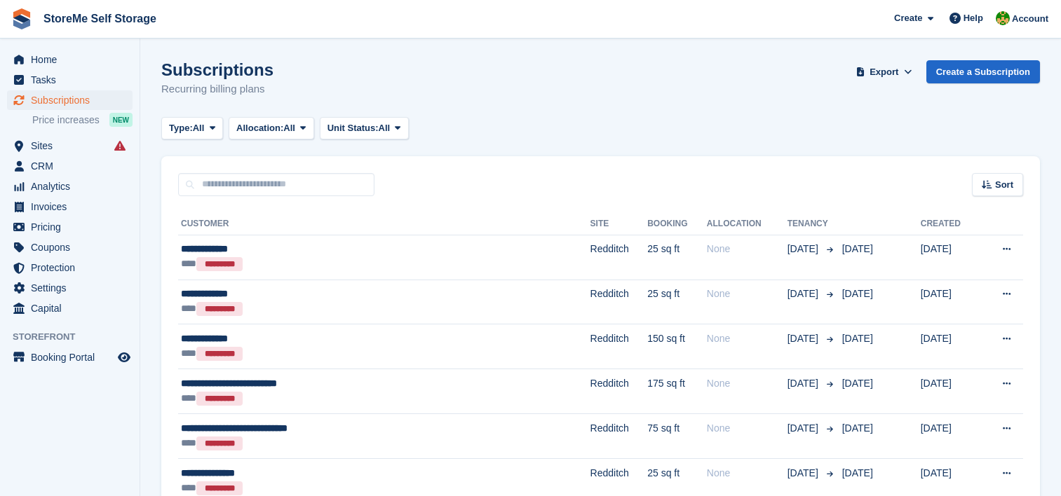
scroll to position [982, 0]
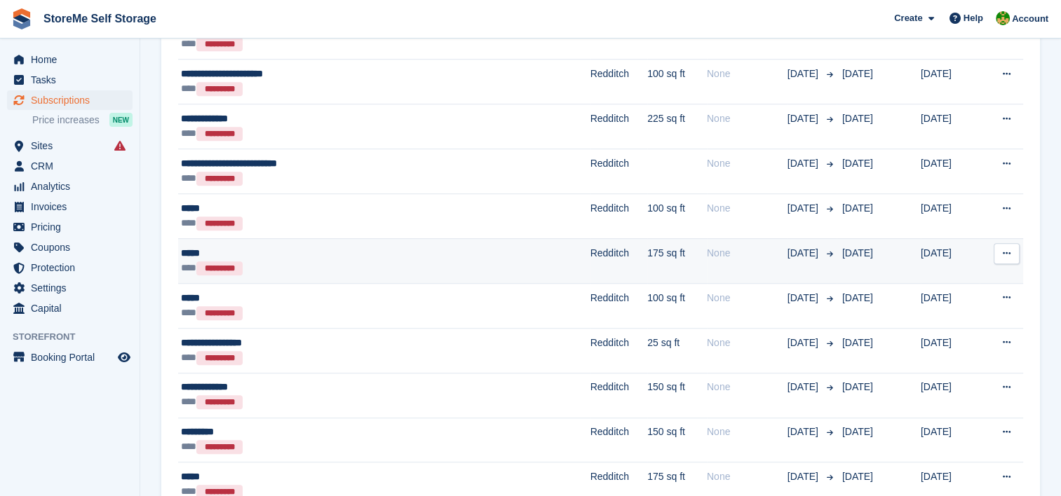
click at [341, 250] on div "*****" at bounding box center [319, 253] width 276 height 15
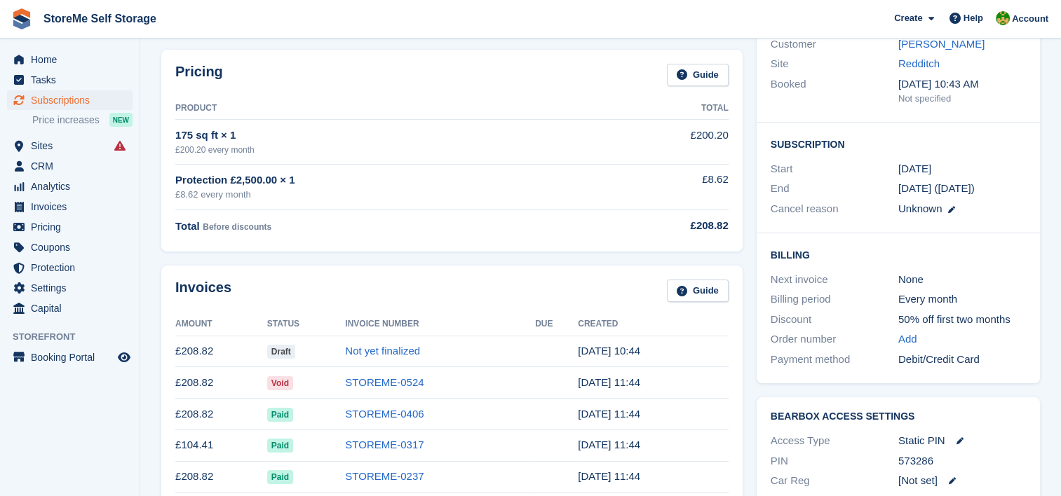
scroll to position [210, 0]
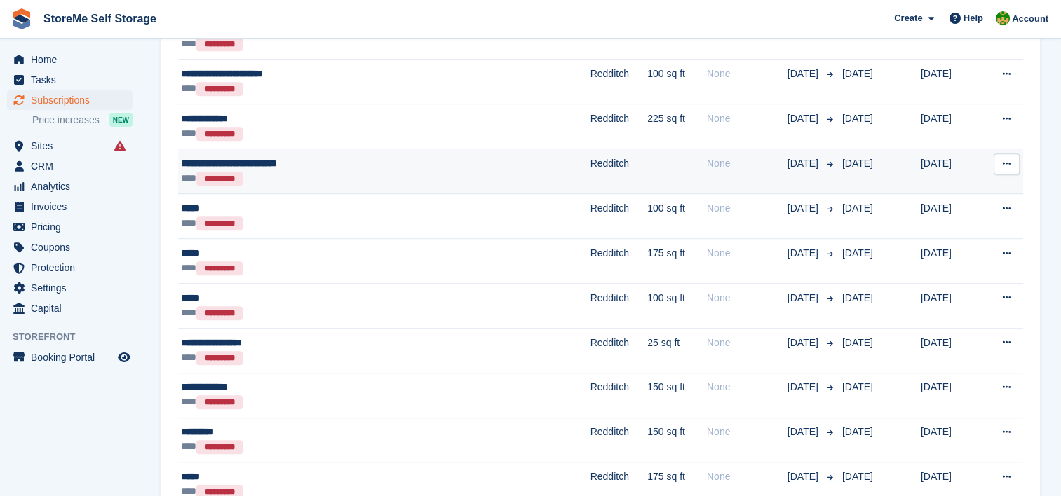
scroll to position [1052, 0]
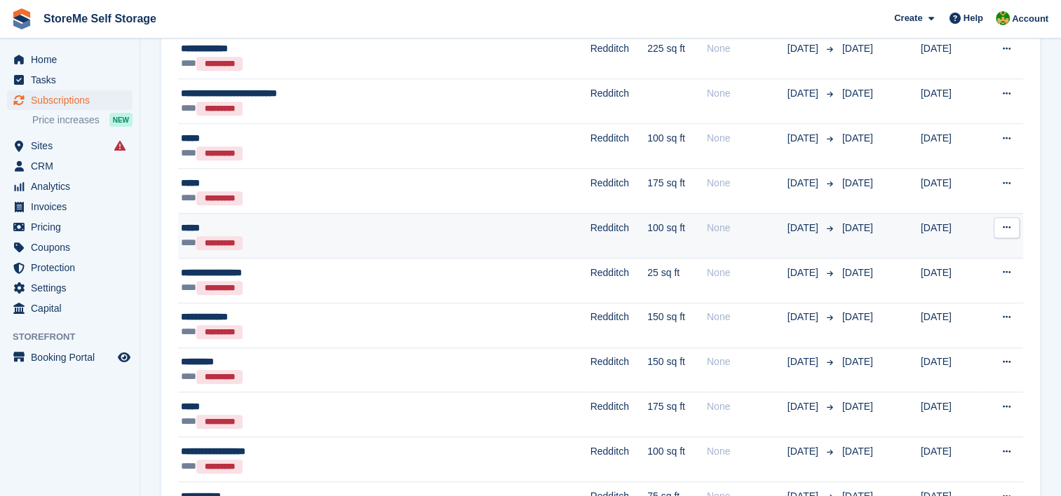
click at [398, 226] on div "*****" at bounding box center [319, 228] width 276 height 15
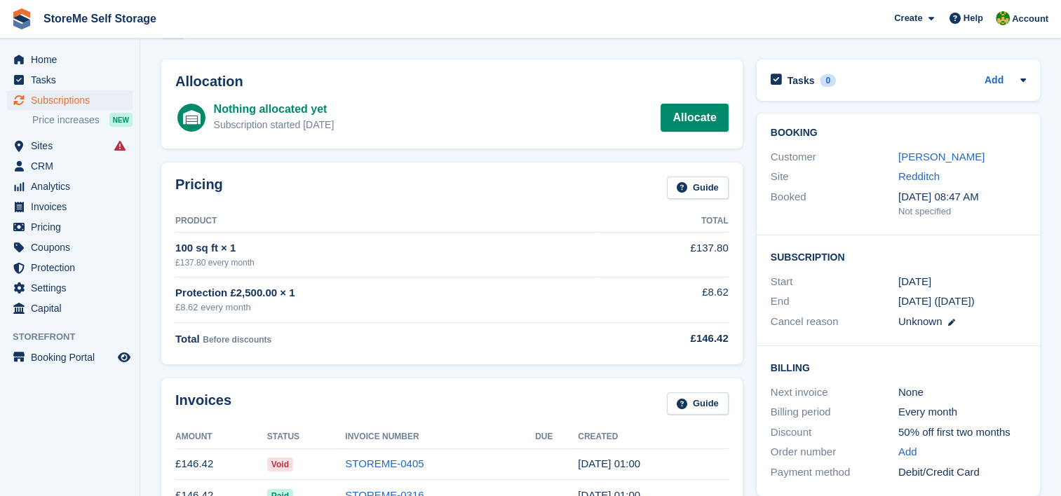
scroll to position [70, 0]
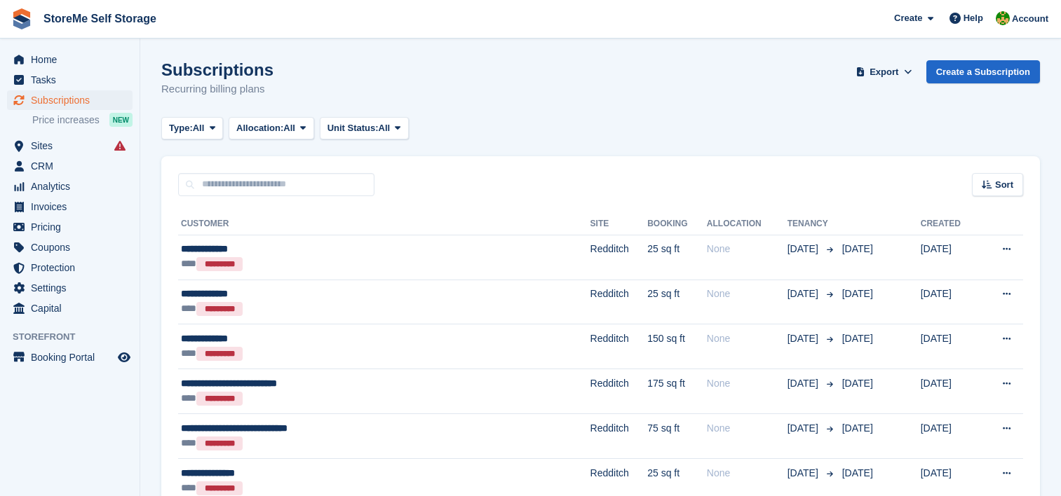
scroll to position [1052, 0]
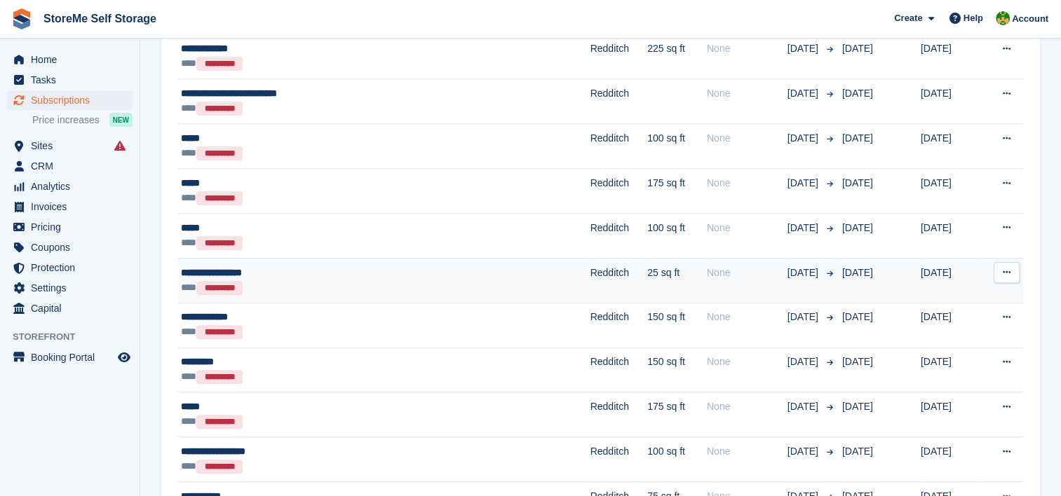
click at [401, 280] on div "*** *********" at bounding box center [319, 287] width 276 height 15
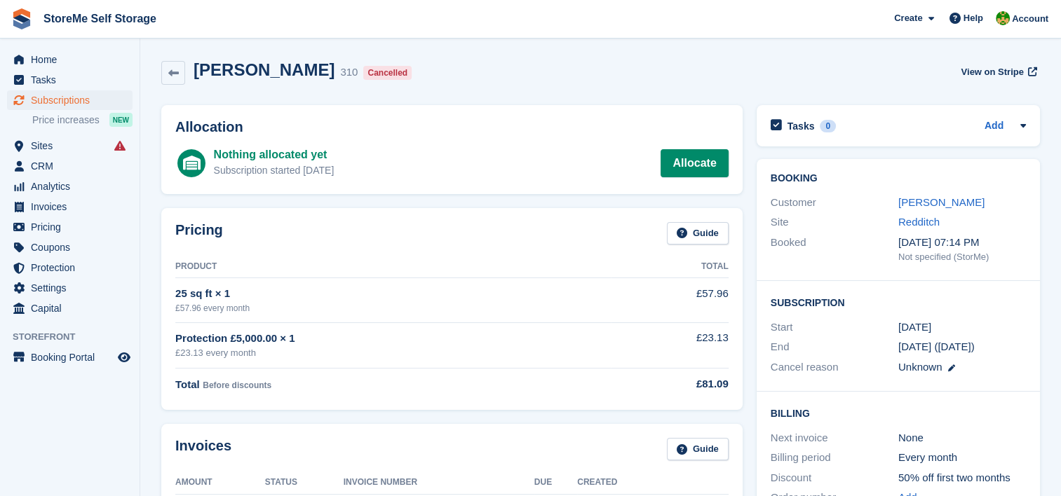
scroll to position [70, 0]
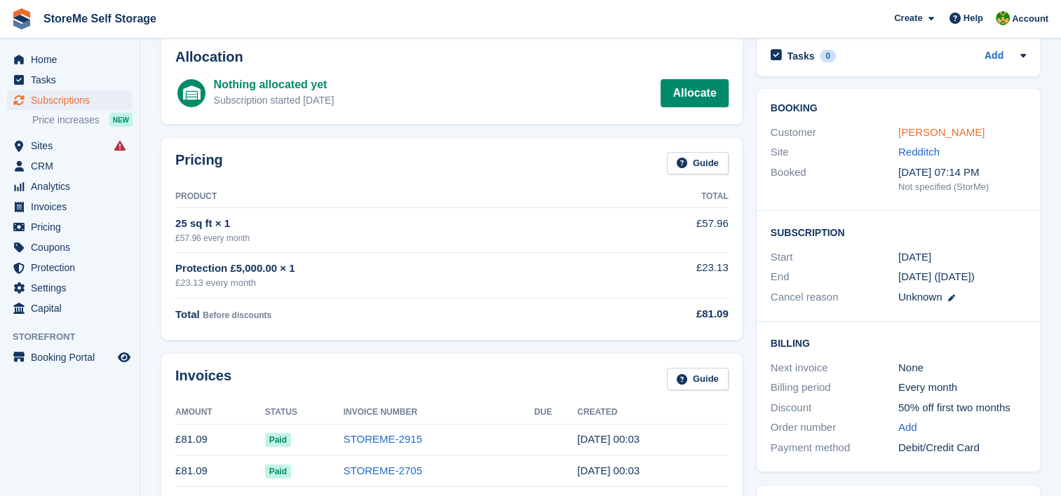
click at [931, 135] on link "Ian Jackson-Smith" at bounding box center [941, 132] width 86 height 12
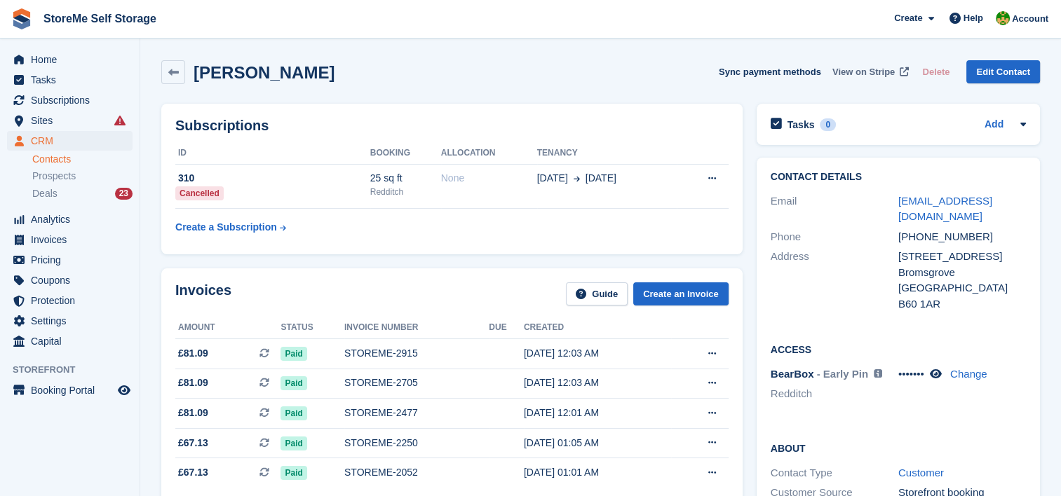
click at [878, 72] on span "View on Stripe" at bounding box center [863, 72] width 62 height 14
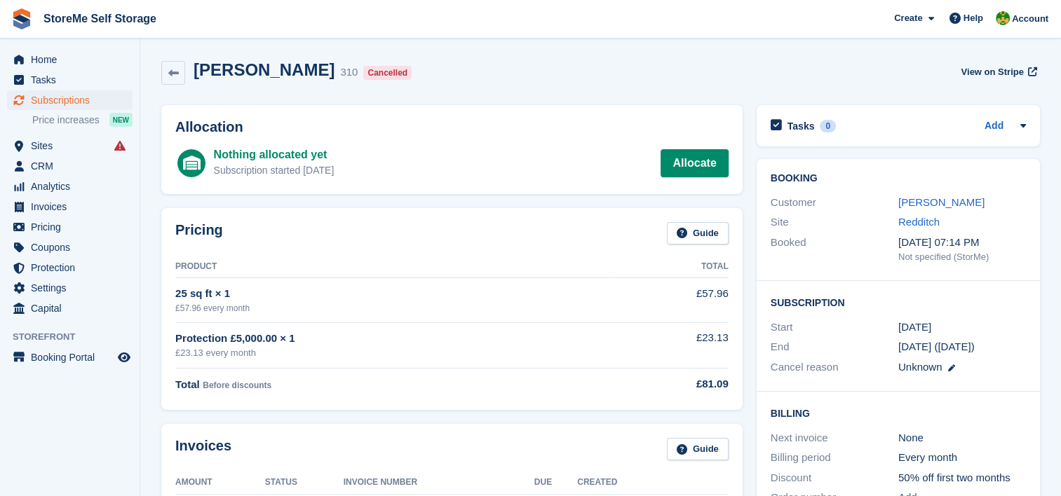
scroll to position [70, 0]
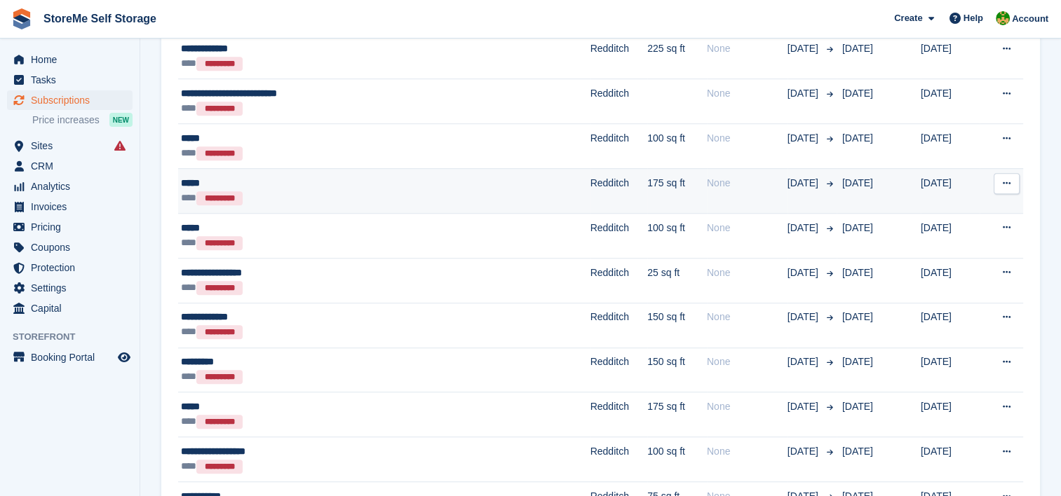
scroll to position [1122, 0]
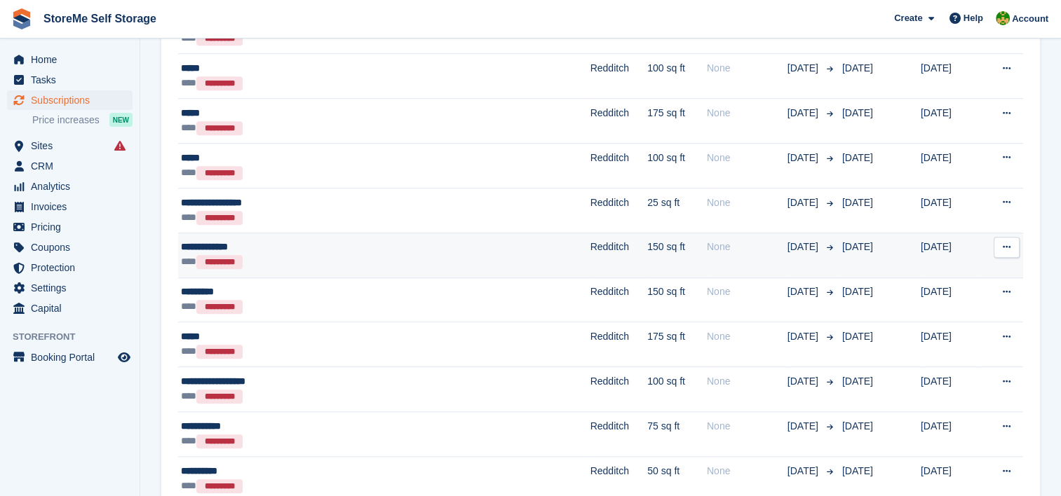
click at [391, 255] on div "*** *********" at bounding box center [319, 261] width 276 height 15
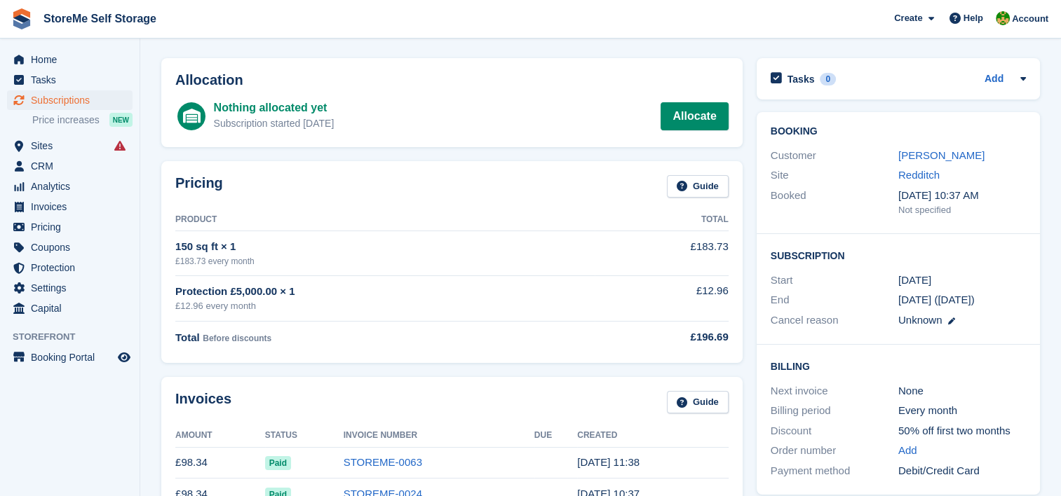
scroll to position [70, 0]
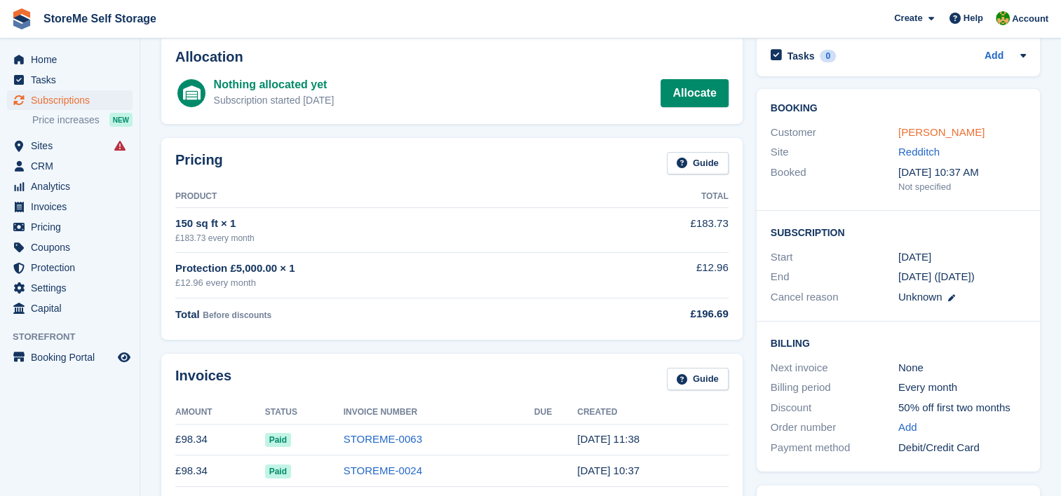
click at [907, 129] on link "Stephen Emuss" at bounding box center [941, 132] width 86 height 12
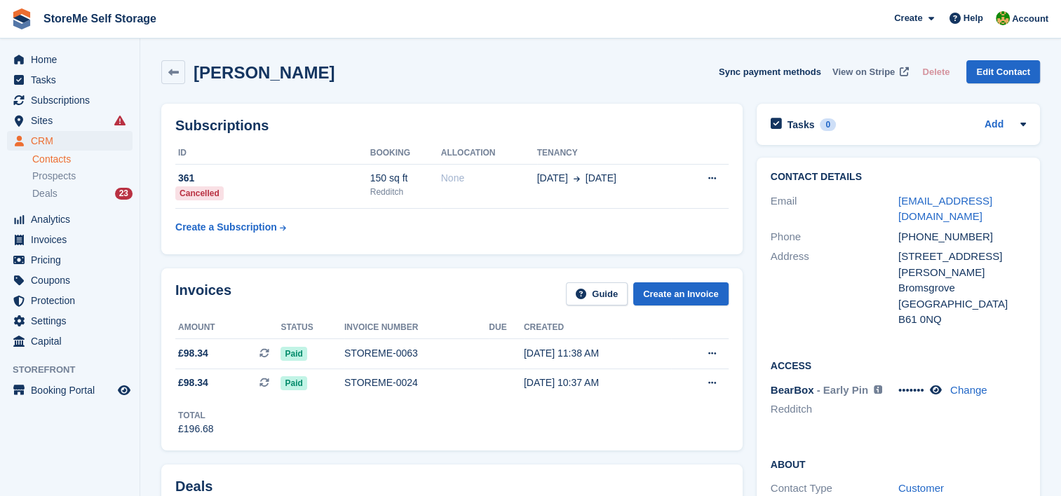
click at [871, 70] on span "View on Stripe" at bounding box center [863, 72] width 62 height 14
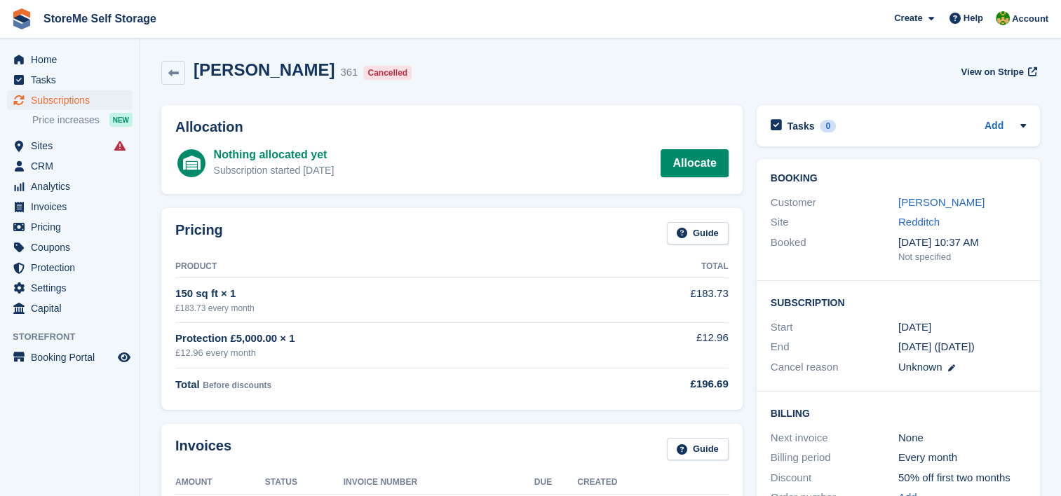
scroll to position [70, 0]
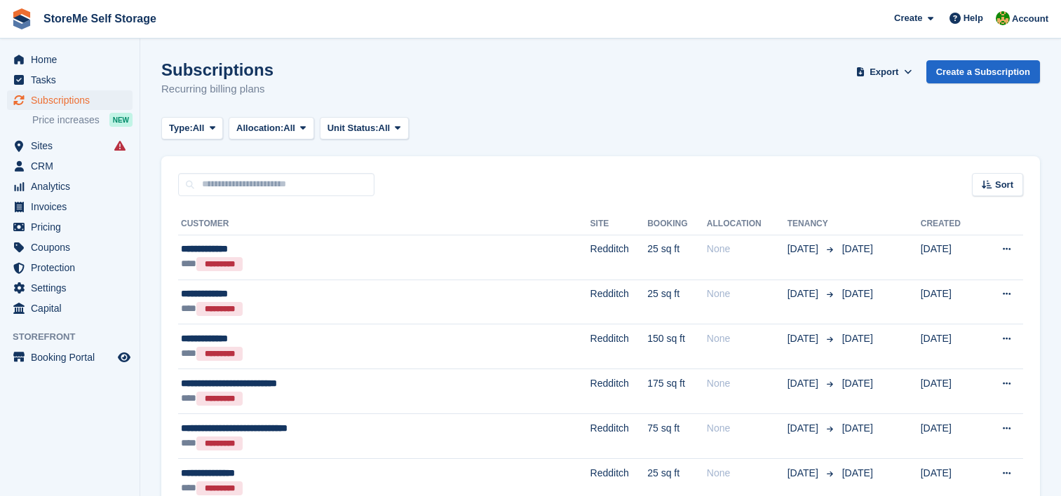
scroll to position [1122, 0]
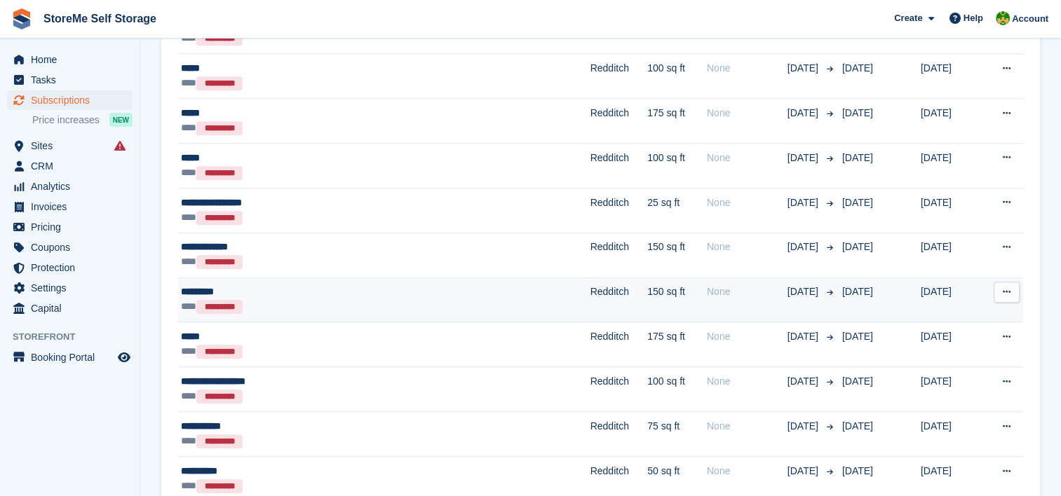
click at [446, 292] on div "*********" at bounding box center [319, 292] width 276 height 15
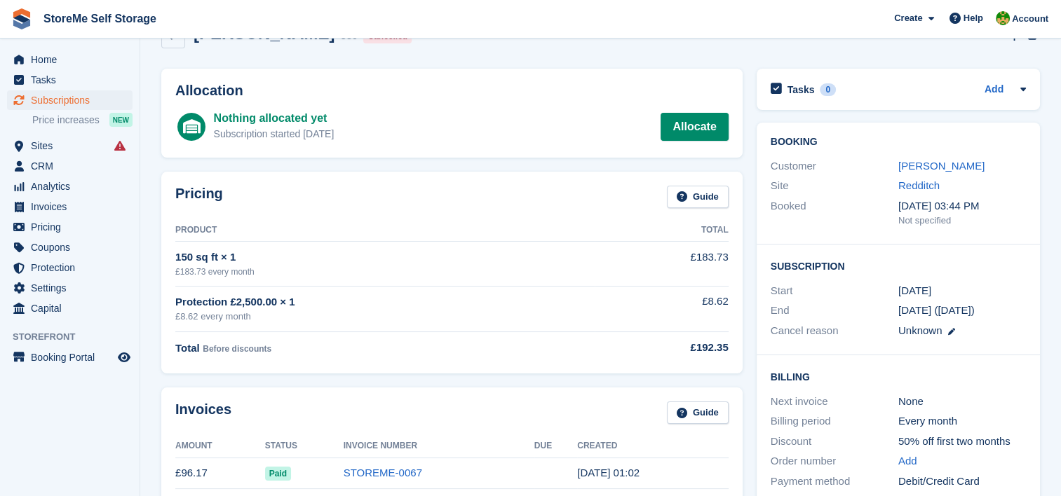
scroll to position [70, 0]
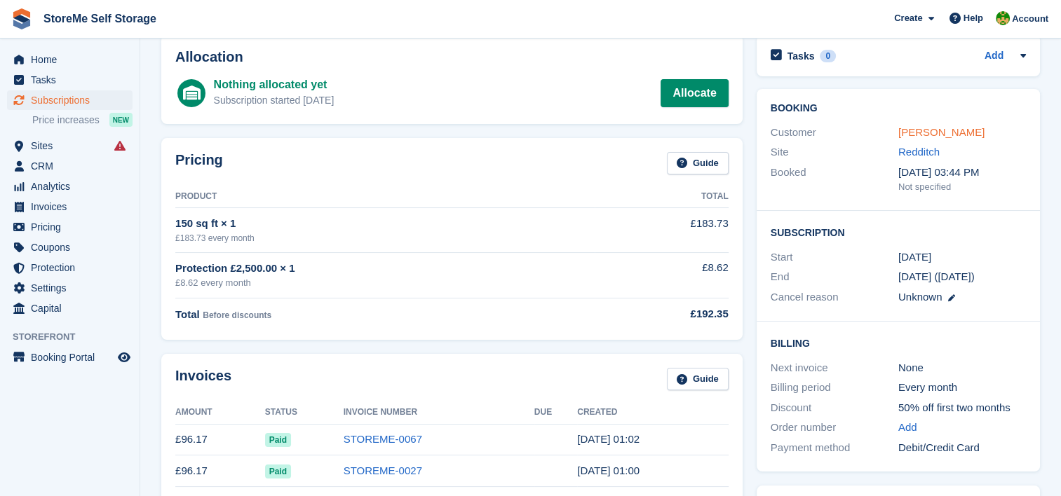
click at [932, 130] on link "[PERSON_NAME]" at bounding box center [941, 132] width 86 height 12
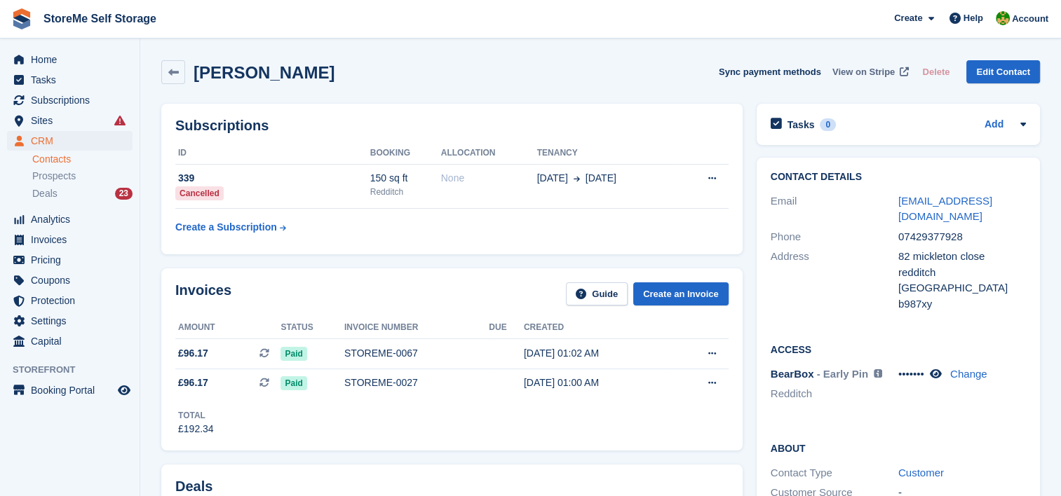
click at [862, 72] on span "View on Stripe" at bounding box center [863, 72] width 62 height 14
click at [60, 96] on span "Subscriptions" at bounding box center [73, 100] width 84 height 20
